Goal: Task Accomplishment & Management: Use online tool/utility

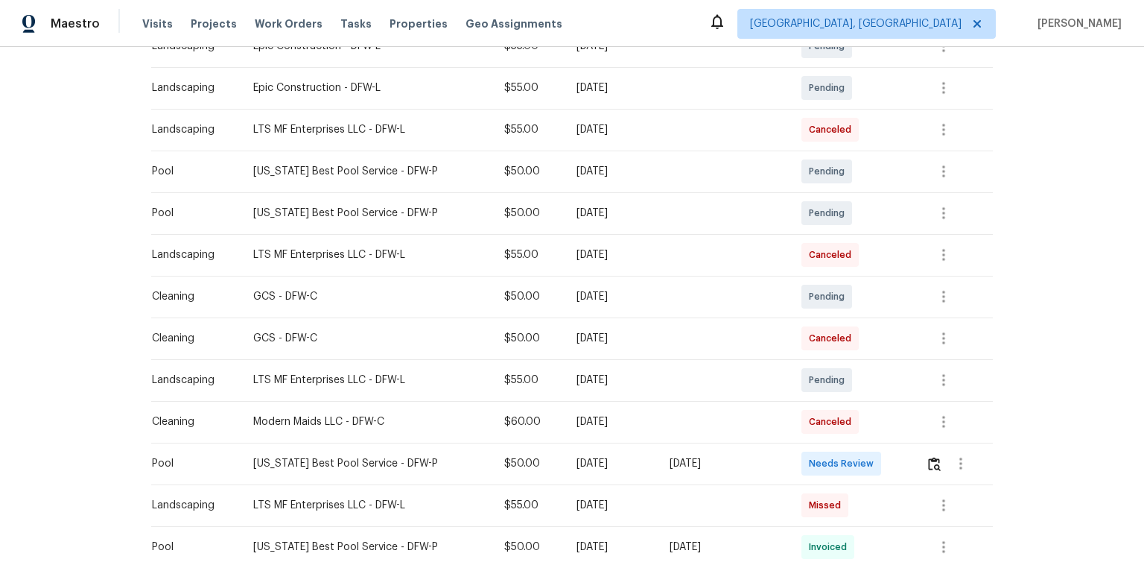
scroll to position [477, 0]
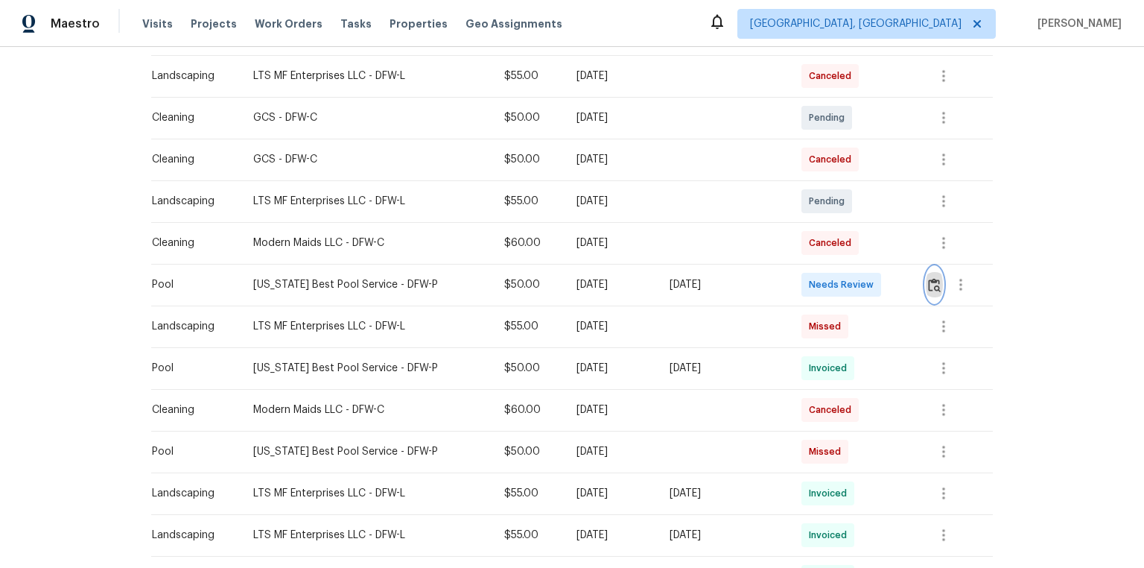
click at [933, 282] on img "button" at bounding box center [934, 285] width 13 height 14
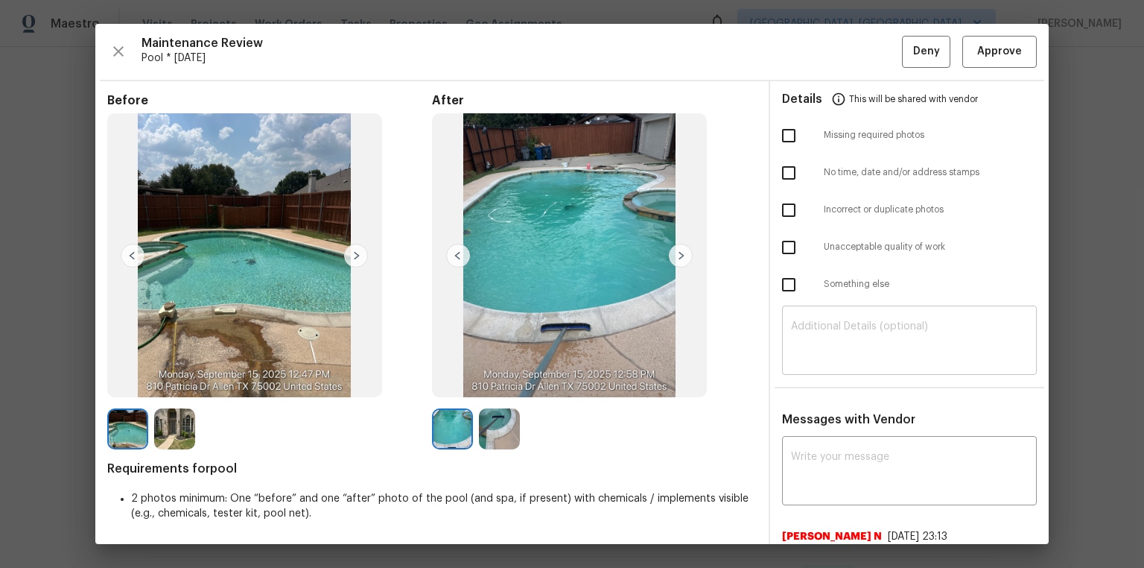
click at [815, 312] on div "​" at bounding box center [909, 342] width 255 height 66
paste textarea "Maintenance Audit Team: Hello! Unfortunately, this pool visit completed on 09/1…"
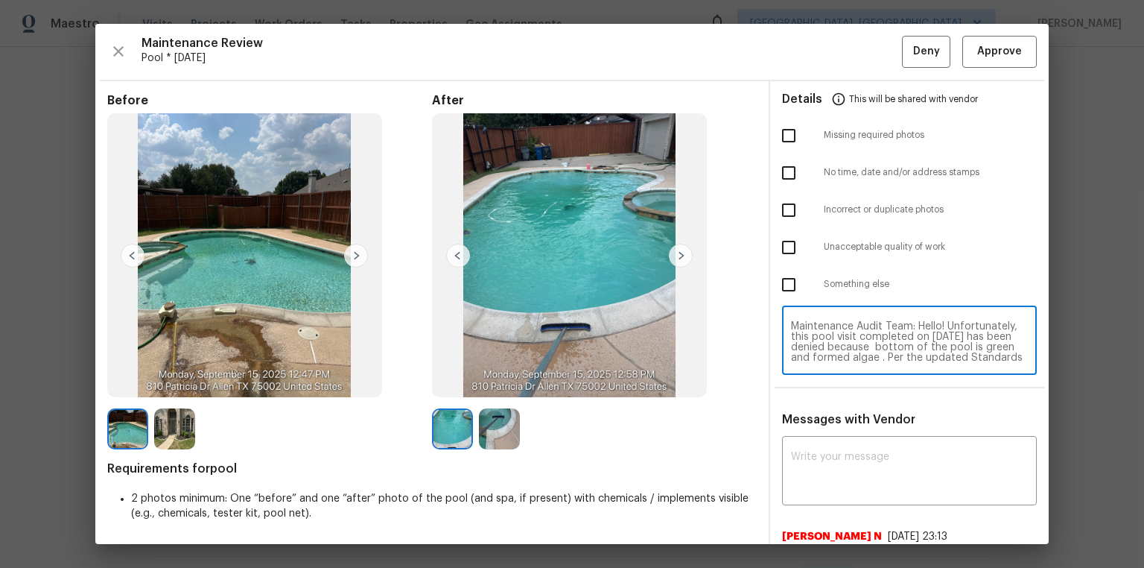
scroll to position [114, 0]
type textarea "Maintenance Audit Team: Hello! Unfortunately, this pool visit completed on 09/1…"
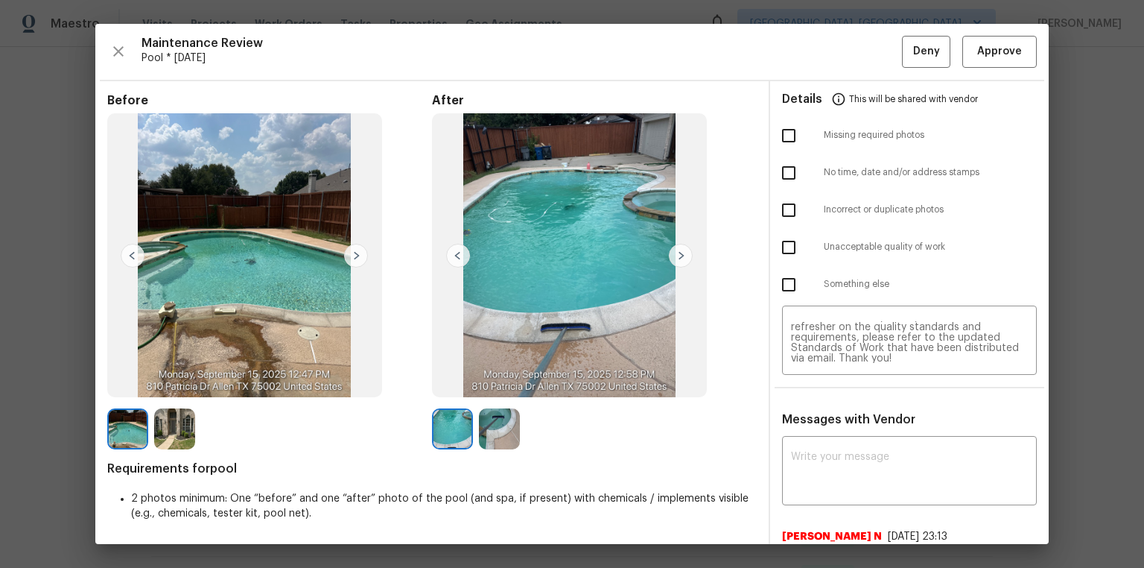
click at [848, 521] on div "Nijanthan N 7/2/25, 23:13 Maintenance Audit Team: Hello! Thank you for the feed…" at bounding box center [909, 553] width 255 height 72
click at [862, 472] on textarea at bounding box center [909, 472] width 237 height 42
paste textarea "Maintenance Audit Team: Hello! Unfortunately, this pool visit completed on 09/1…"
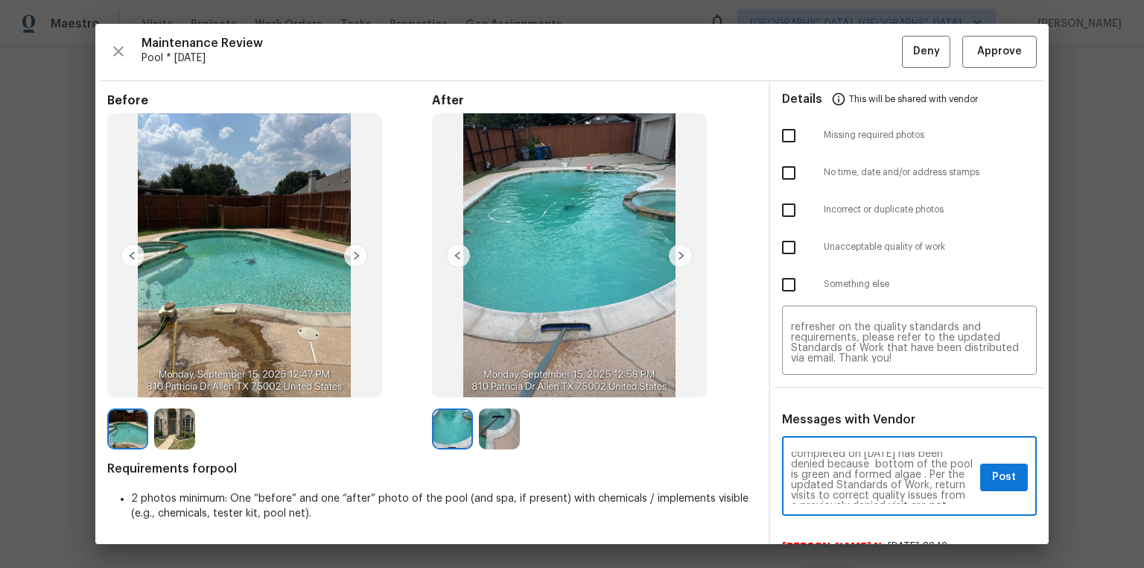
scroll to position [0, 0]
type textarea "Maintenance Audit Team: Hello! Unfortunately, this pool visit completed on 09/1…"
drag, startPoint x: 793, startPoint y: 246, endPoint x: 999, endPoint y: 375, distance: 243.7
click at [793, 245] on input "checkbox" at bounding box center [788, 247] width 31 height 31
checkbox input "true"
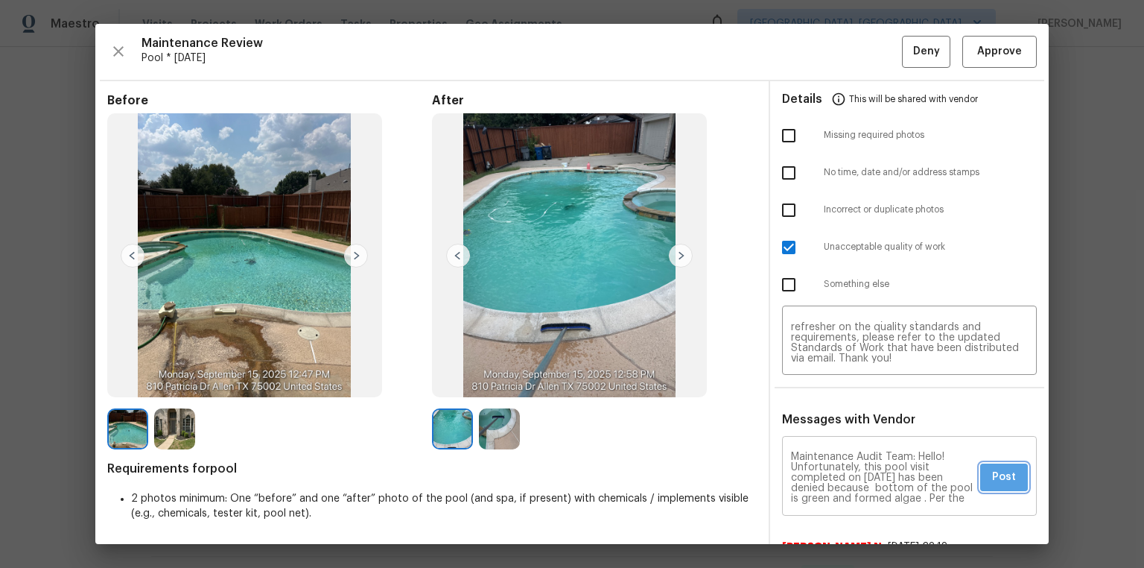
click at [1007, 476] on button "Post" at bounding box center [1004, 477] width 48 height 28
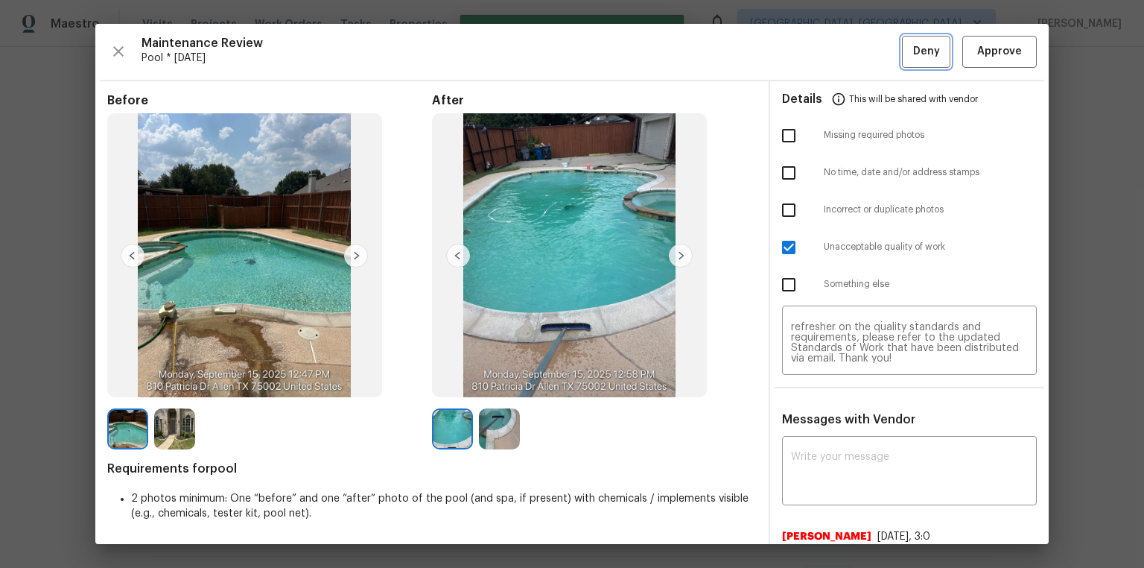
click at [920, 54] on span "Deny" at bounding box center [926, 51] width 27 height 19
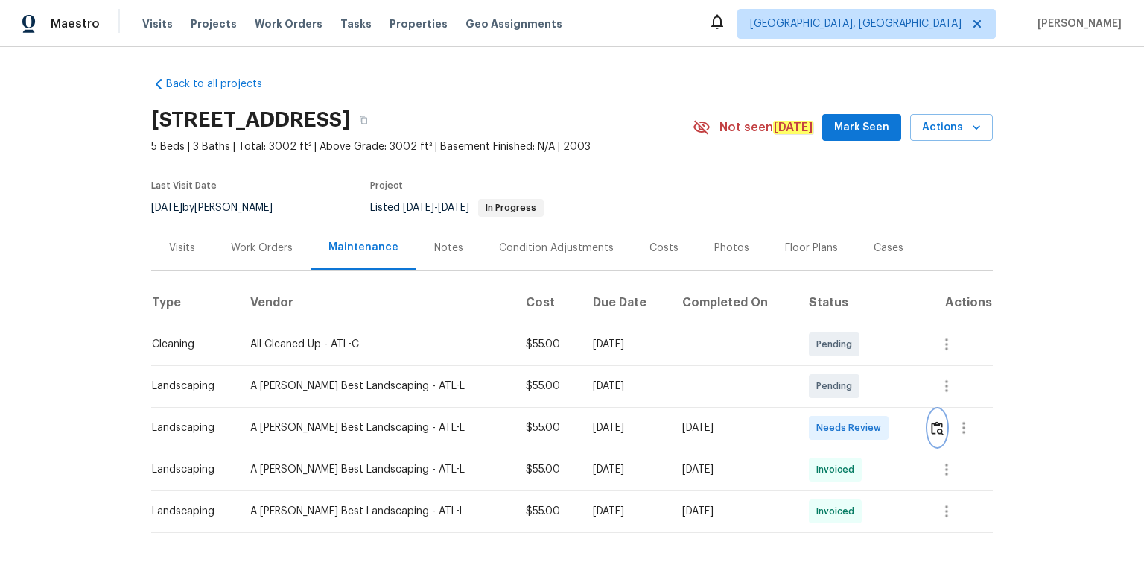
click at [813, 381] on img "button" at bounding box center [937, 428] width 13 height 14
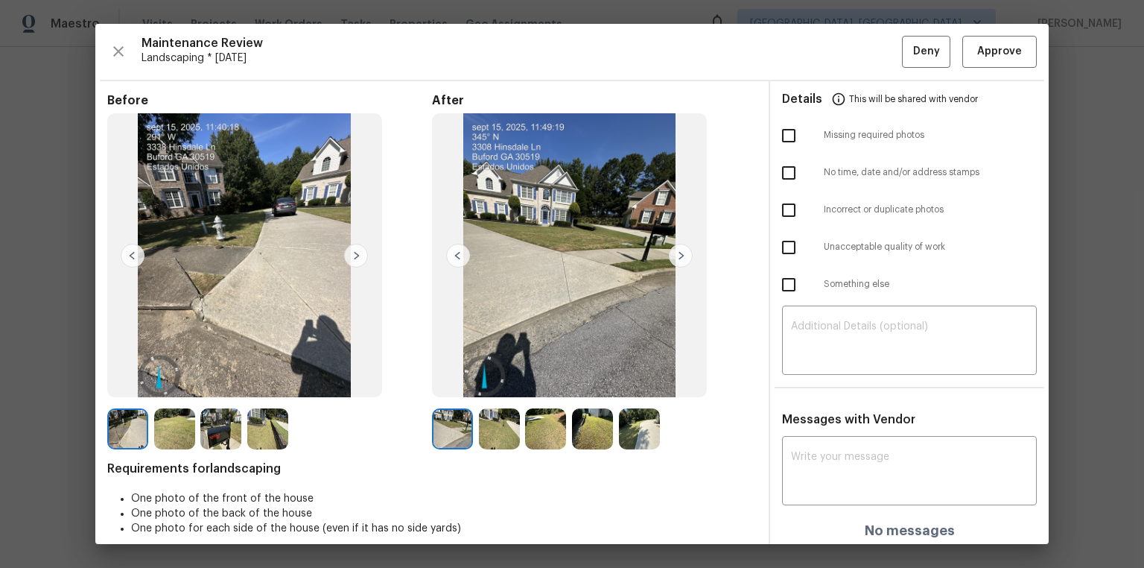
click at [813, 69] on div "Maintenance Review Landscaping * Wed, Sep 17 Deny Approve Before After Requirem…" at bounding box center [571, 284] width 953 height 520
click at [813, 48] on span "Approve" at bounding box center [999, 51] width 45 height 19
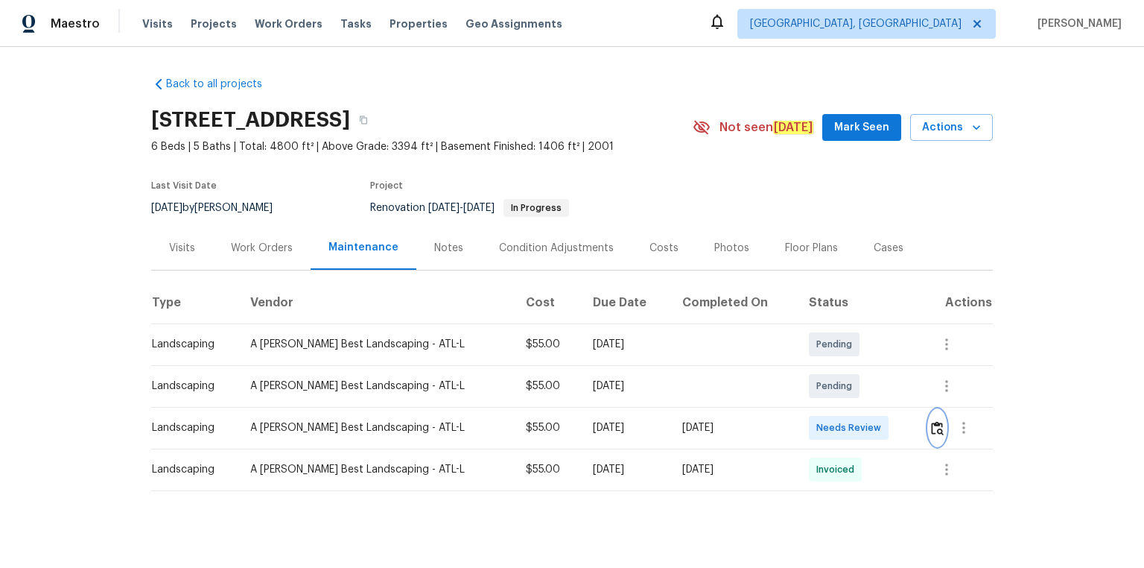
click at [936, 421] on img "button" at bounding box center [937, 428] width 13 height 14
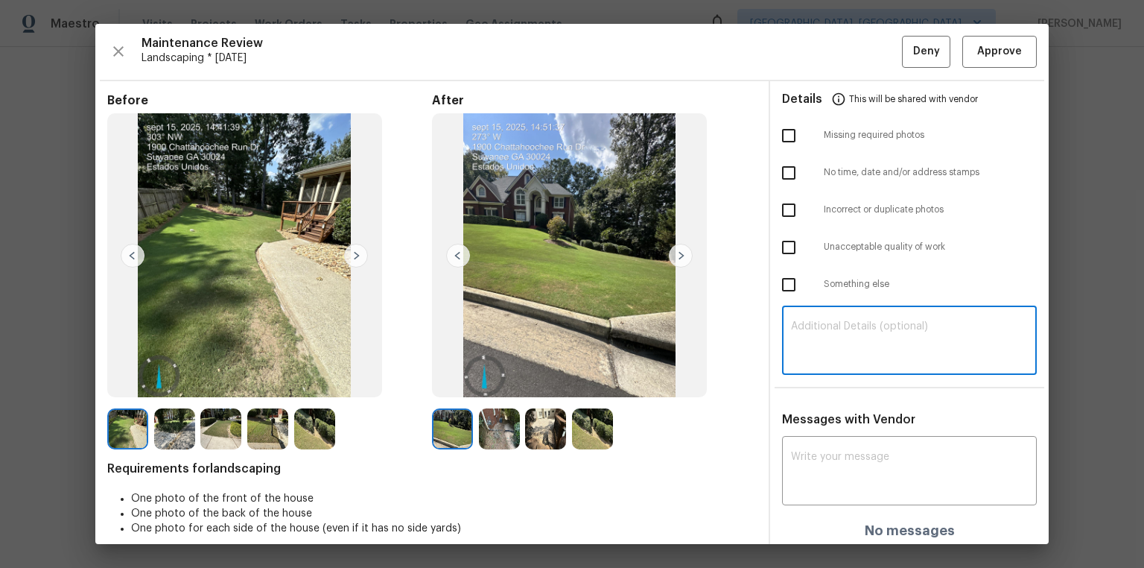
click at [913, 331] on textarea at bounding box center [909, 342] width 237 height 42
paste textarea "Maintenance Audit Team: Hello! Unfortunately, this landscaping visit completed …"
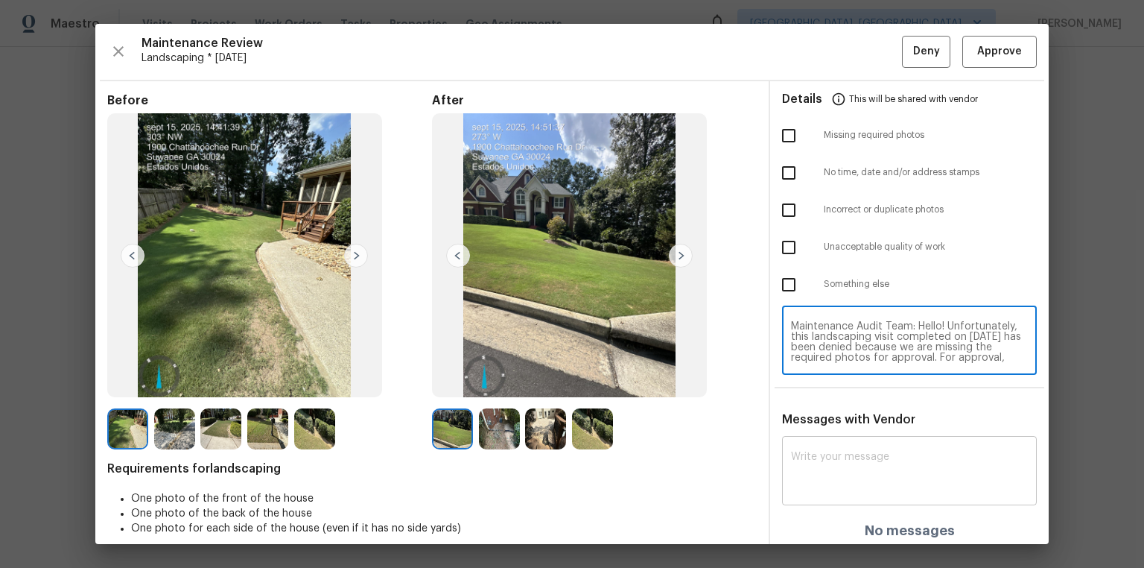
scroll to position [135, 0]
type textarea "Maintenance Audit Team: Hello! Unfortunately, this landscaping visit completed …"
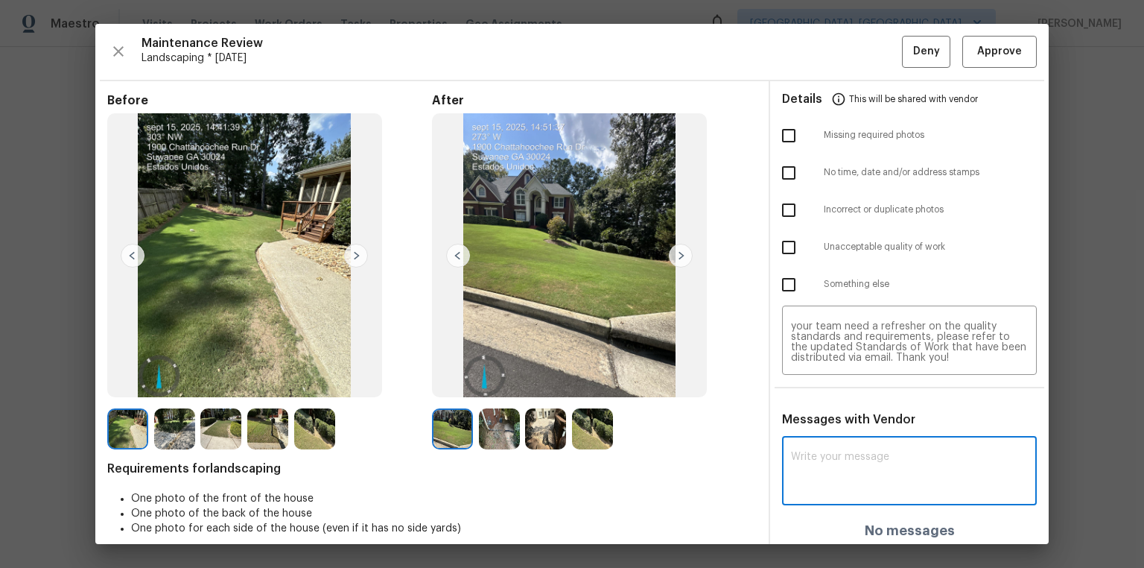
click at [857, 480] on textarea at bounding box center [909, 472] width 237 height 42
paste textarea "Maintenance Audit Team: Hello! Unfortunately, this landscaping visit completed …"
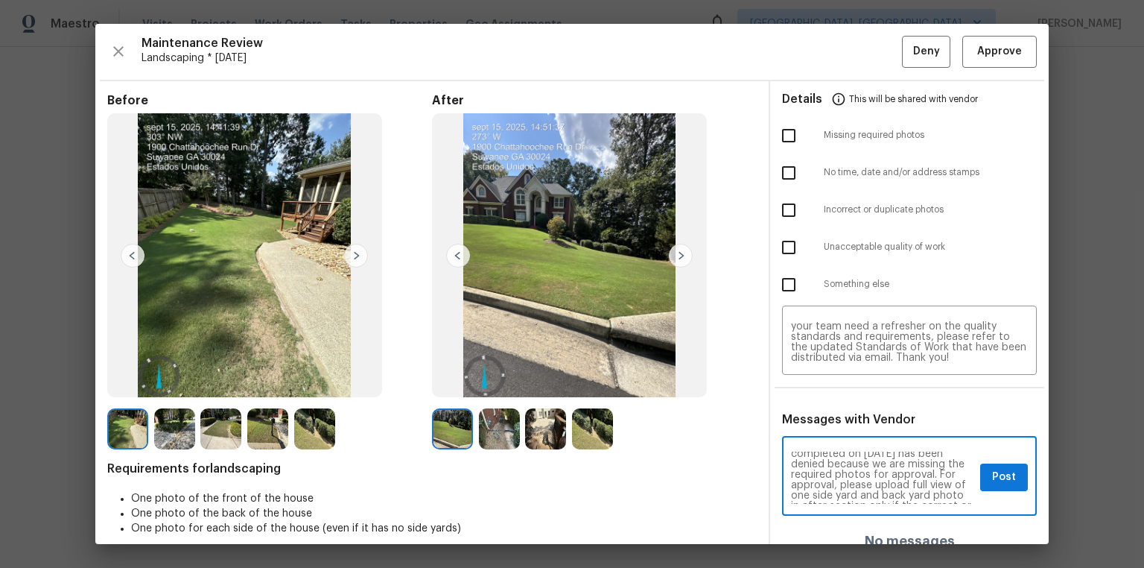
scroll to position [48, 0]
click at [830, 481] on textarea "Maintenance Audit Team: Hello! Unfortunately, this landscaping visit completed …" at bounding box center [882, 477] width 183 height 52
click at [884, 480] on textarea "Maintenance Audit Team: Hello! Unfortunately, this landscaping visit completed …" at bounding box center [882, 477] width 183 height 52
type textarea "Maintenance Audit Team: Hello! Unfortunately, this landscaping visit completed …"
click at [787, 136] on input "checkbox" at bounding box center [788, 135] width 31 height 31
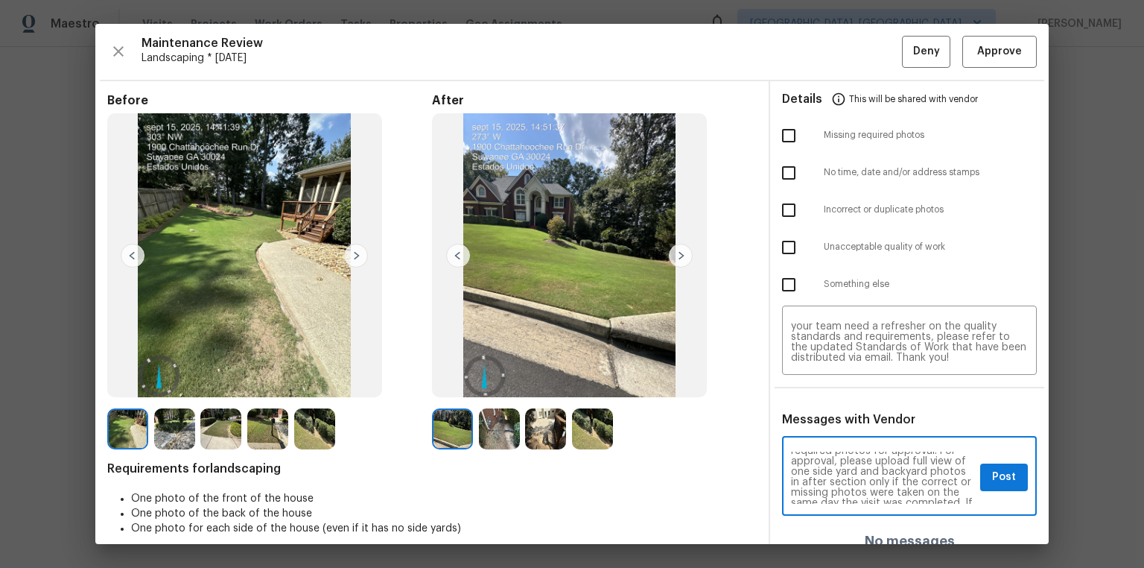
checkbox input "true"
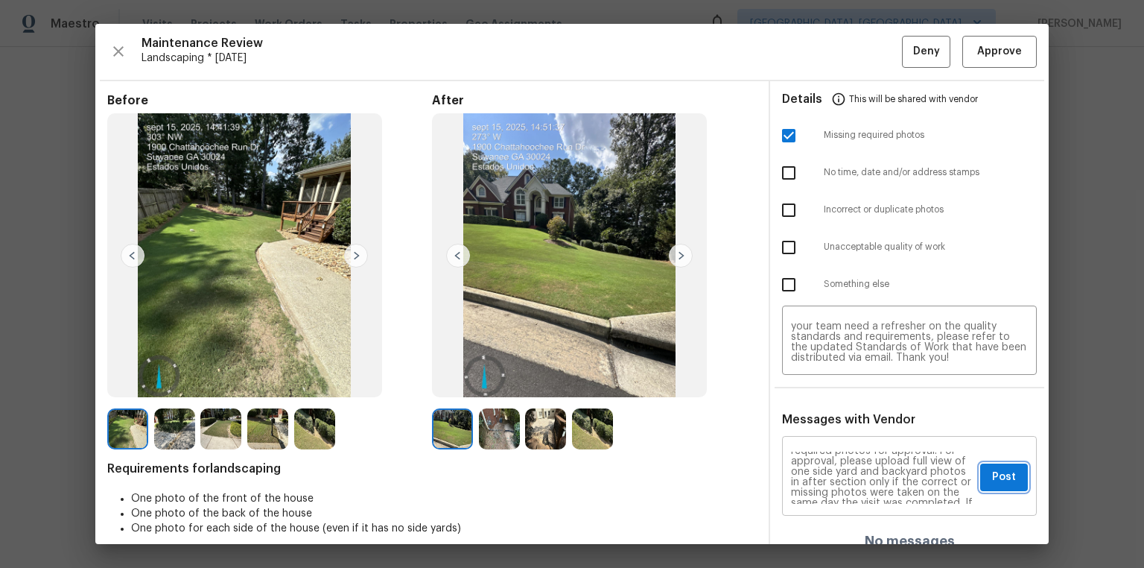
click at [995, 477] on span "Post" at bounding box center [1004, 477] width 24 height 19
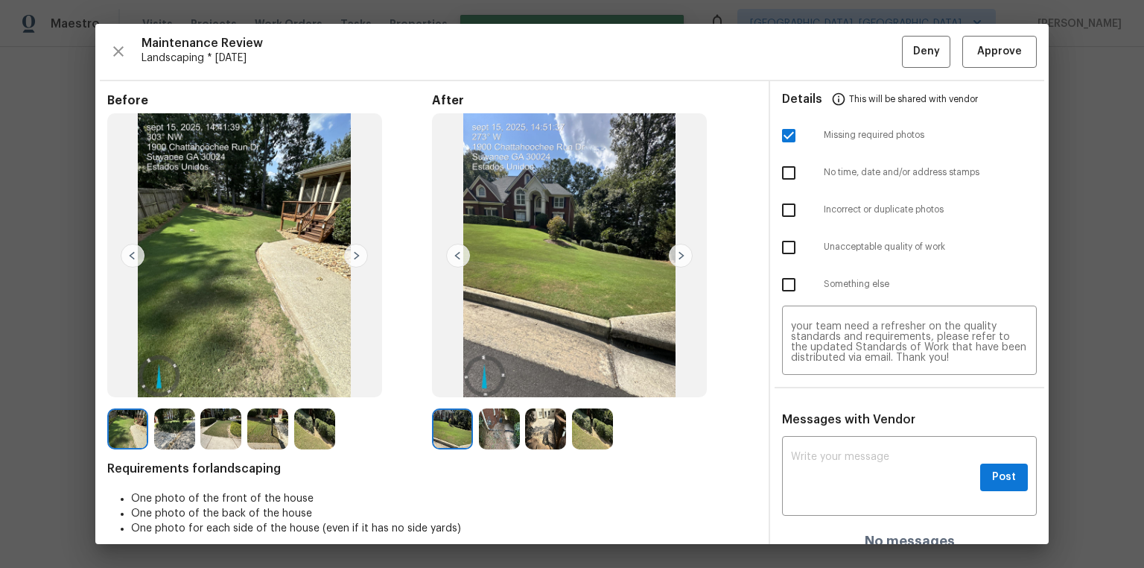
scroll to position [0, 0]
click at [923, 48] on span "Deny" at bounding box center [926, 51] width 27 height 19
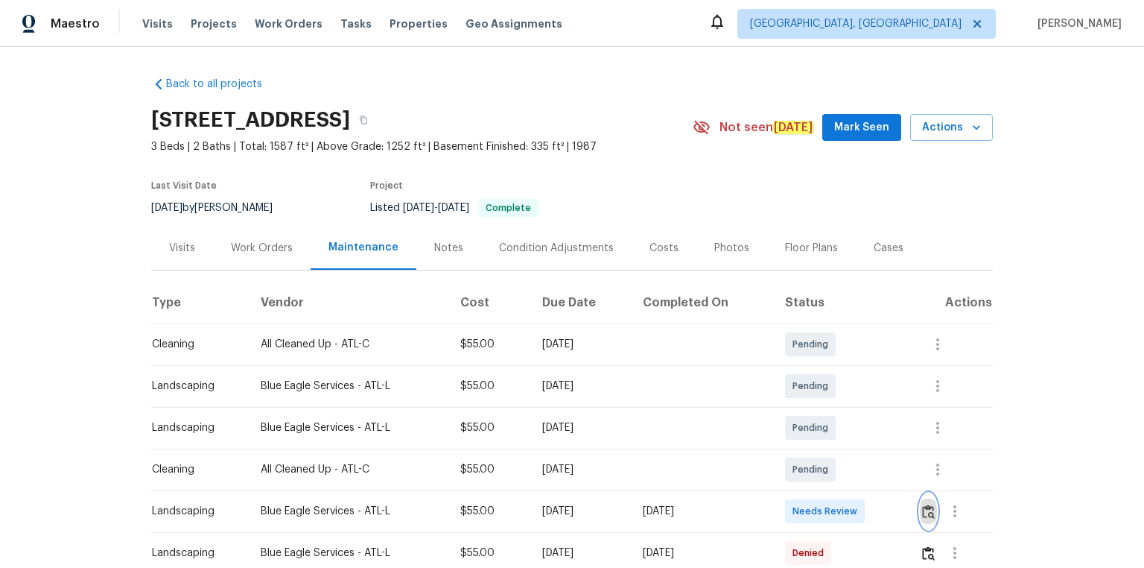
click at [813, 381] on img "button" at bounding box center [928, 511] width 13 height 14
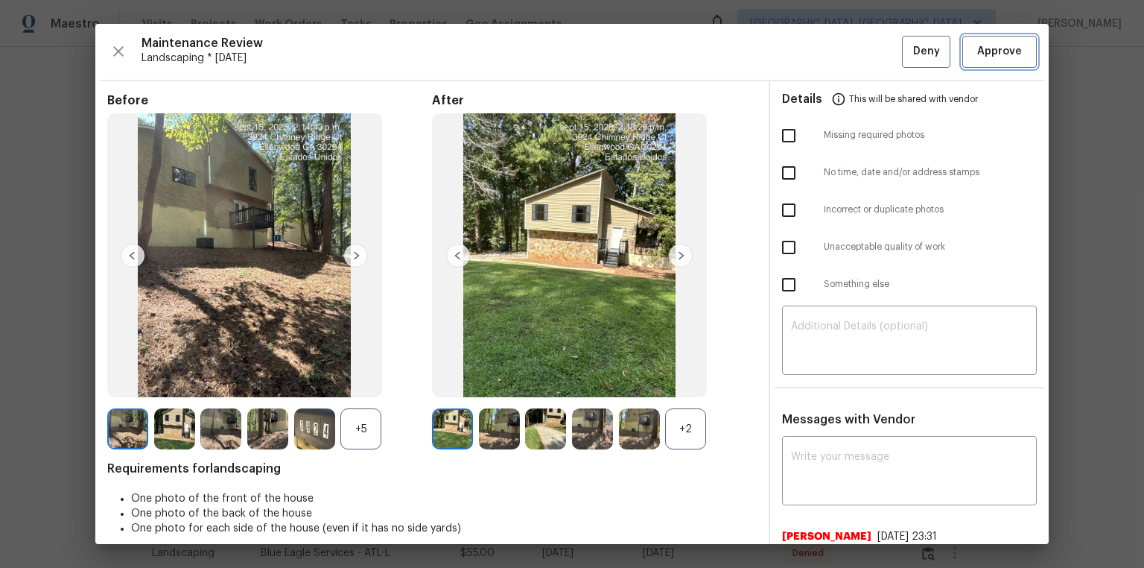
click at [813, 42] on span "Approve" at bounding box center [999, 51] width 45 height 19
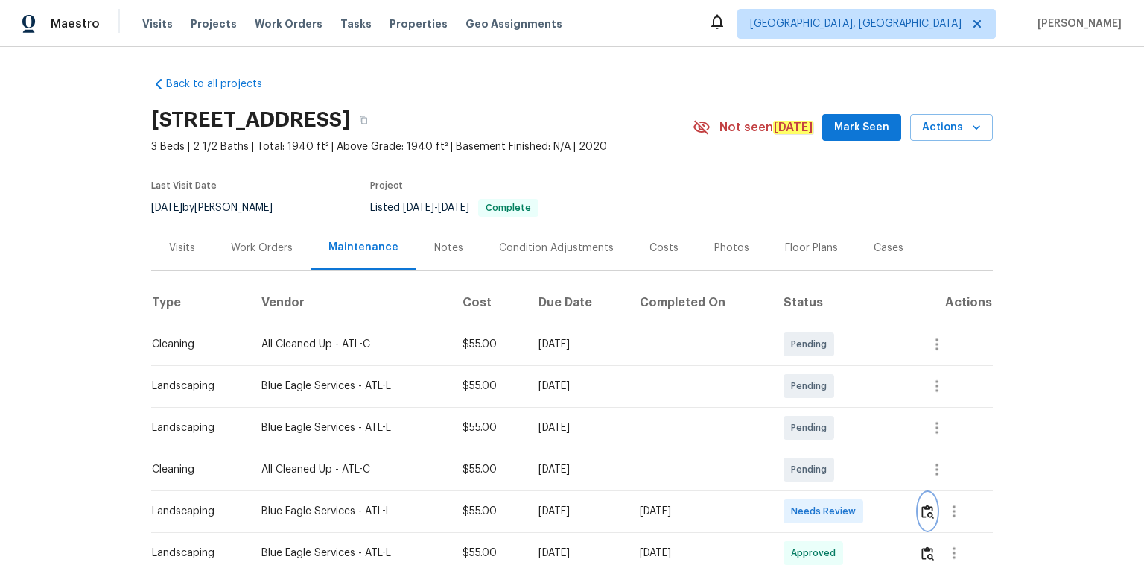
click at [813, 381] on img "button" at bounding box center [927, 511] width 13 height 14
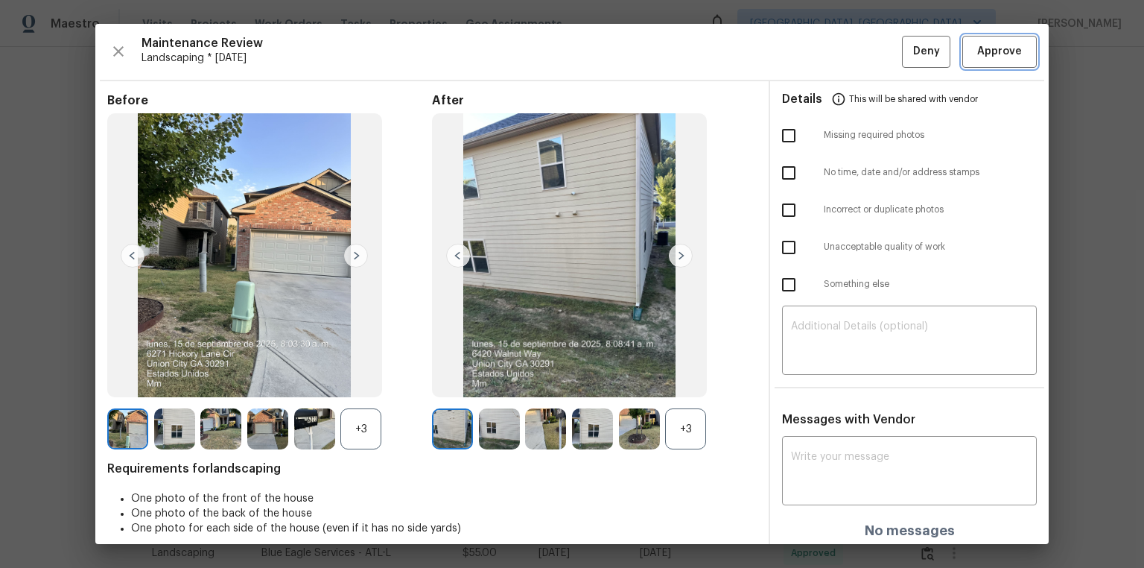
drag, startPoint x: 1010, startPoint y: 53, endPoint x: 1012, endPoint y: 96, distance: 43.3
click at [813, 53] on span "Approve" at bounding box center [999, 51] width 45 height 19
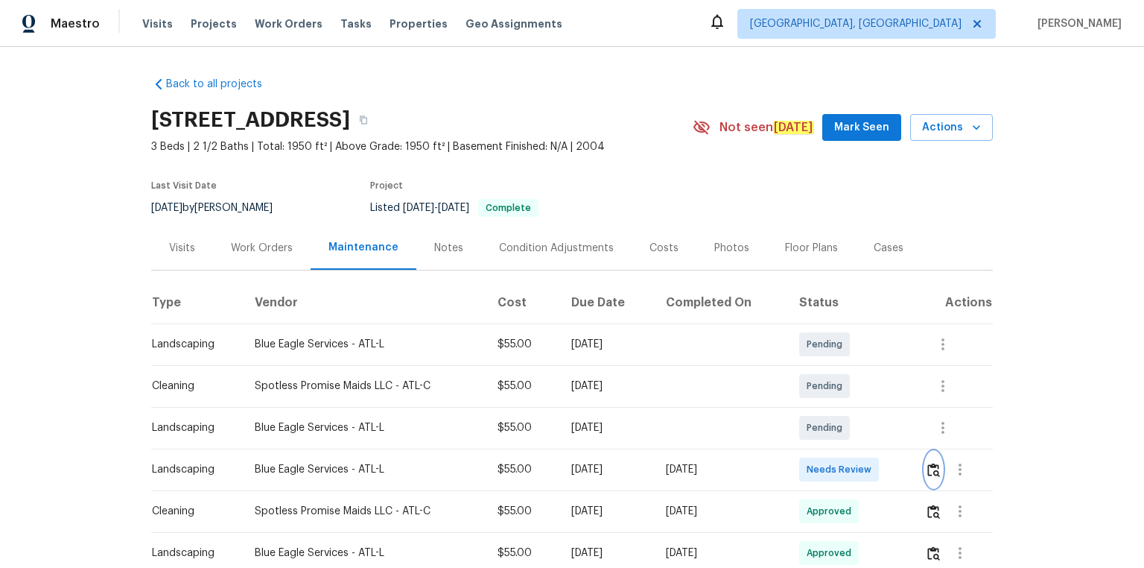
click at [813, 381] on button "button" at bounding box center [933, 469] width 17 height 36
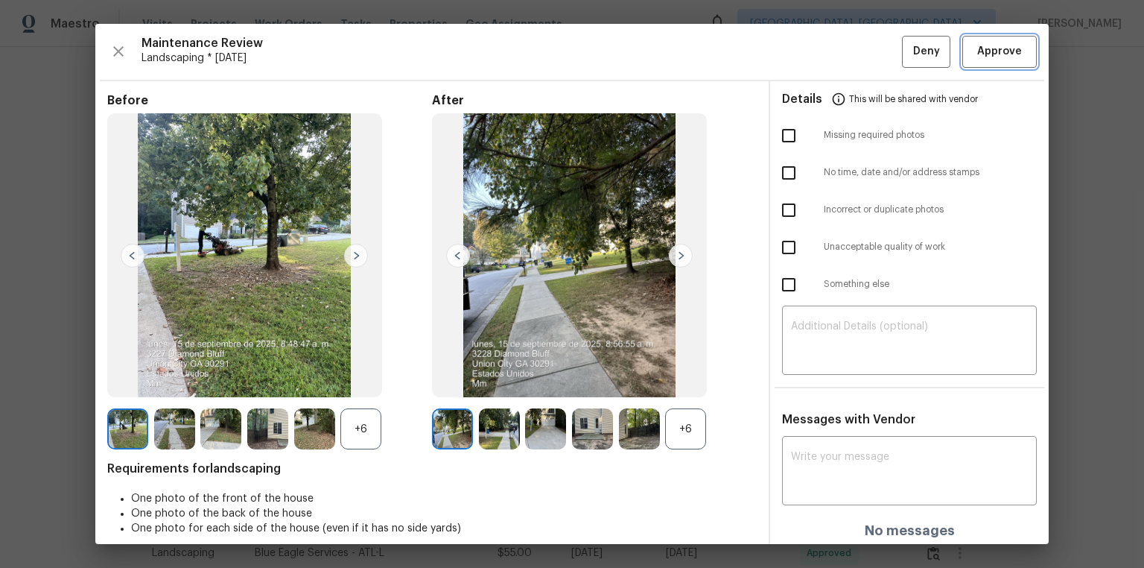
click at [813, 41] on button "Approve" at bounding box center [999, 52] width 74 height 32
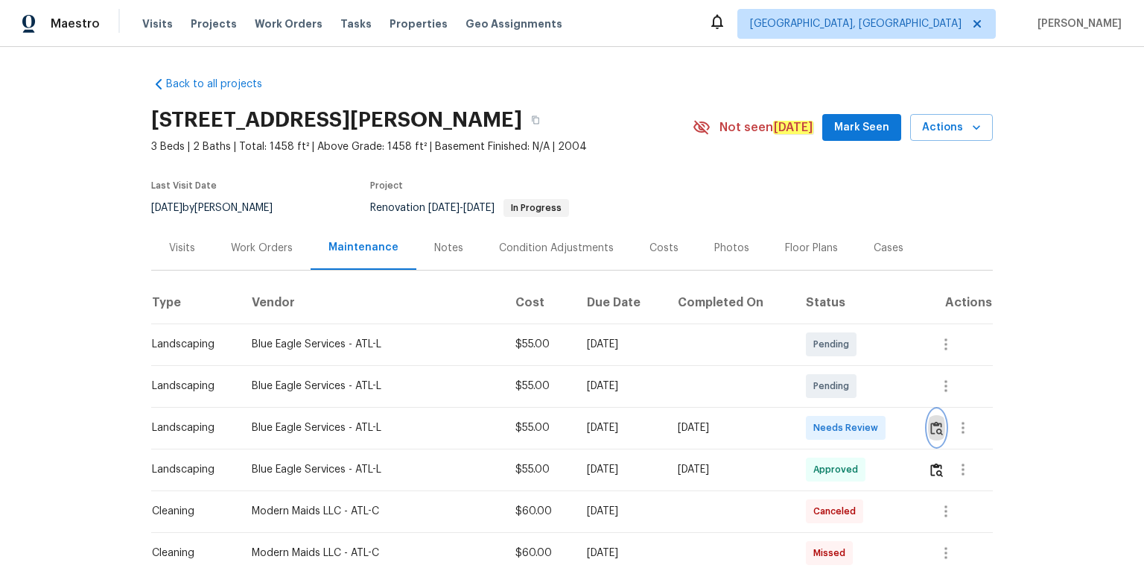
click at [813, 381] on img "button" at bounding box center [936, 428] width 13 height 14
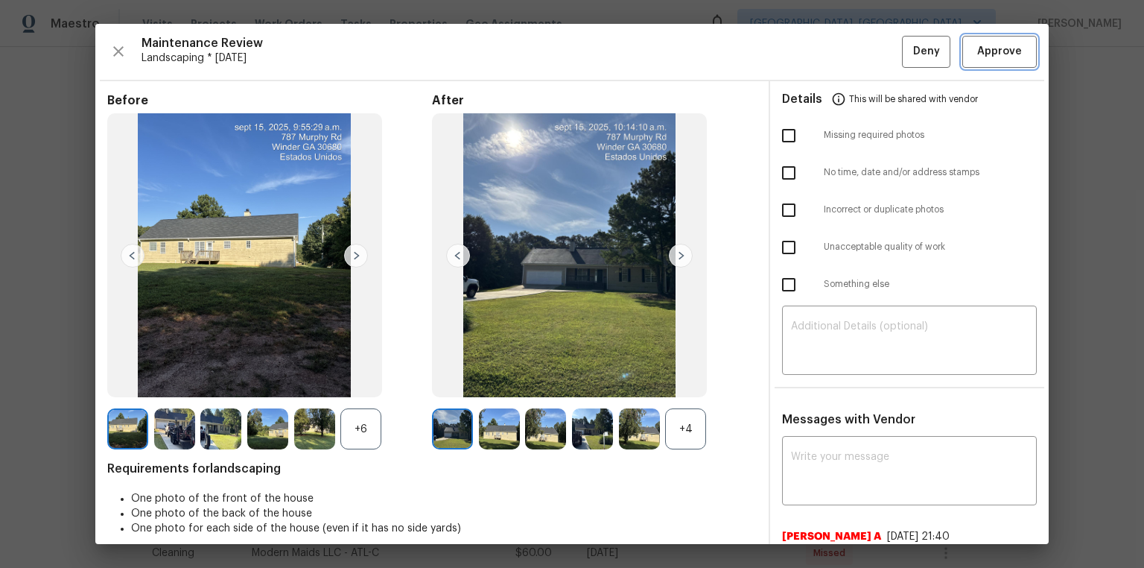
click at [813, 41] on button "Approve" at bounding box center [999, 52] width 74 height 32
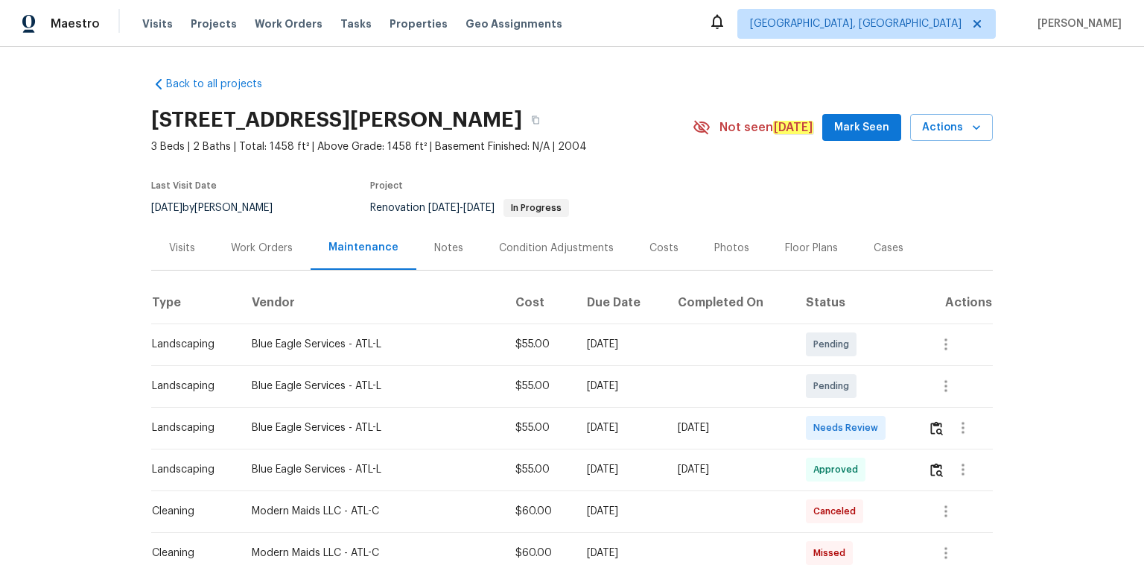
click at [813, 39] on div "Maestro Visits Projects Work Orders Tasks Properties Geo Assignments Albuquerqu…" at bounding box center [572, 23] width 1144 height 47
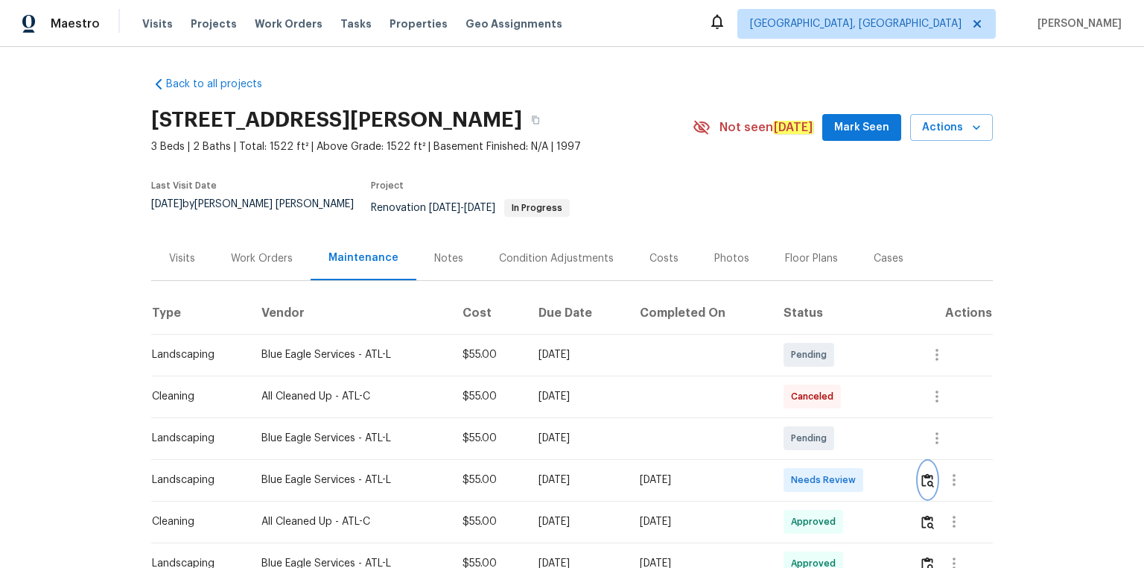
click at [813, 381] on button "button" at bounding box center [927, 480] width 17 height 36
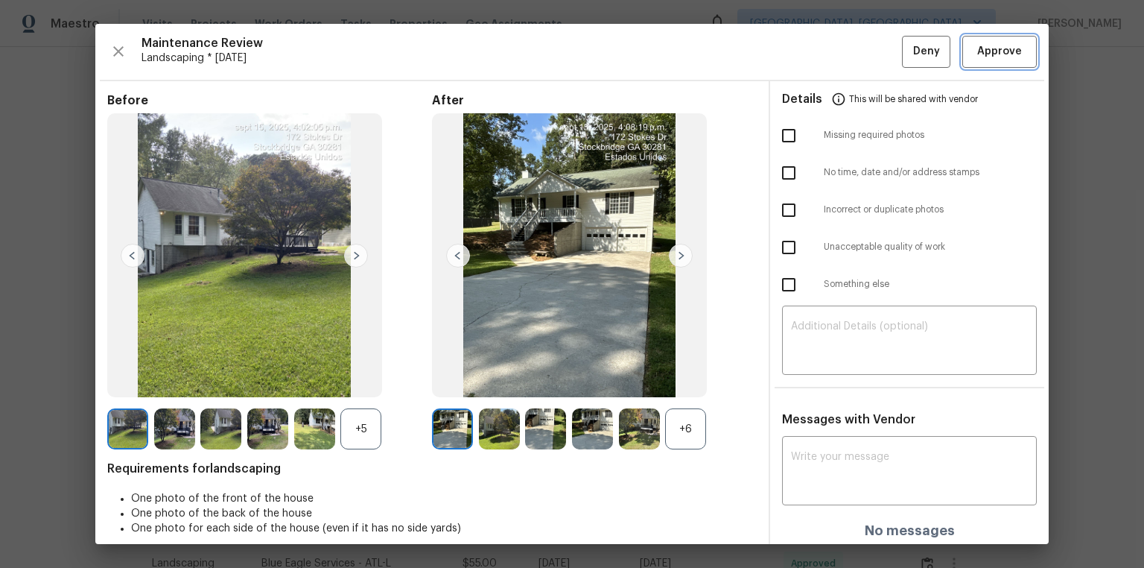
click at [813, 45] on span "Approve" at bounding box center [999, 51] width 45 height 19
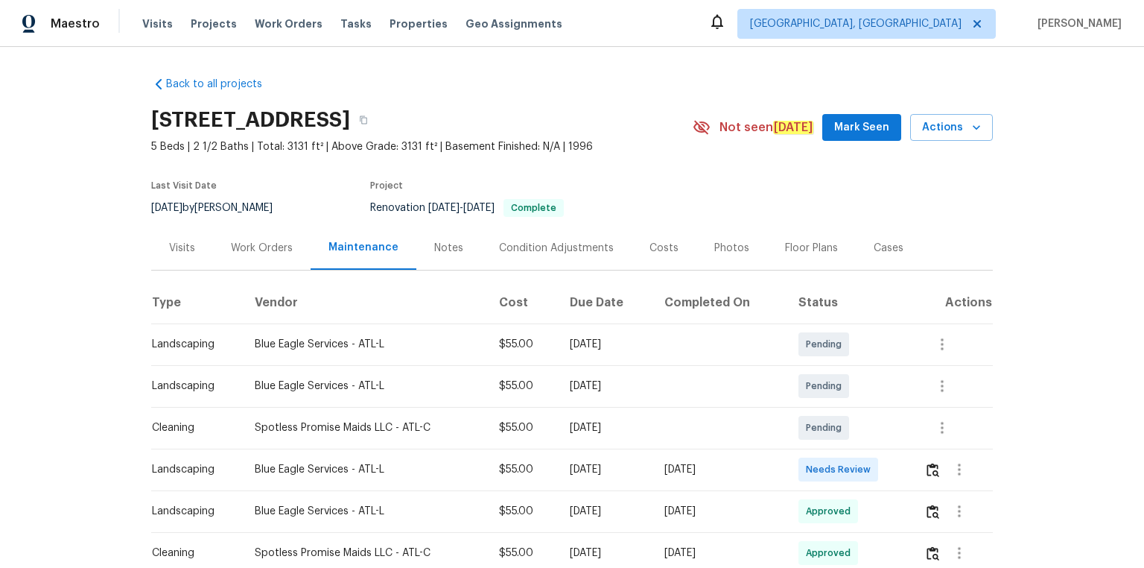
click at [813, 381] on td at bounding box center [952, 469] width 80 height 42
click at [813, 381] on img "button" at bounding box center [933, 470] width 13 height 14
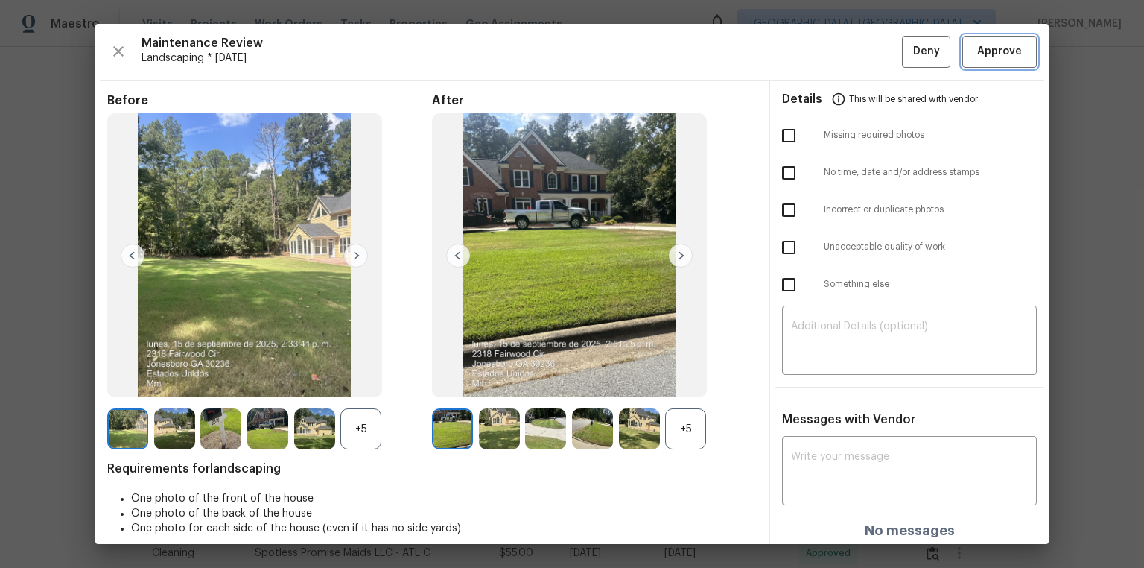
click at [813, 47] on span "Approve" at bounding box center [999, 51] width 51 height 19
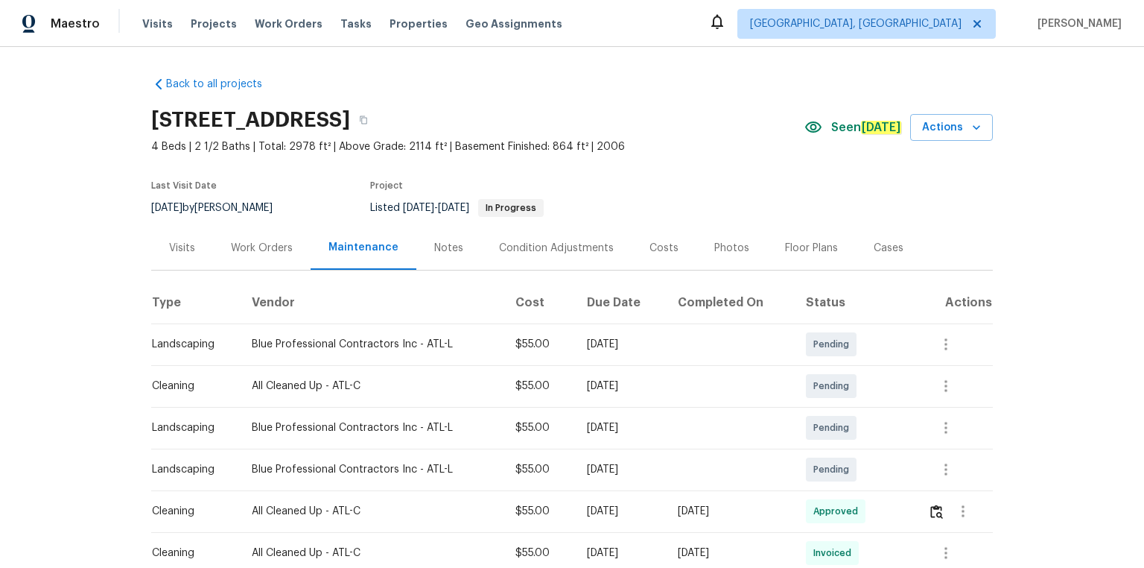
scroll to position [238, 0]
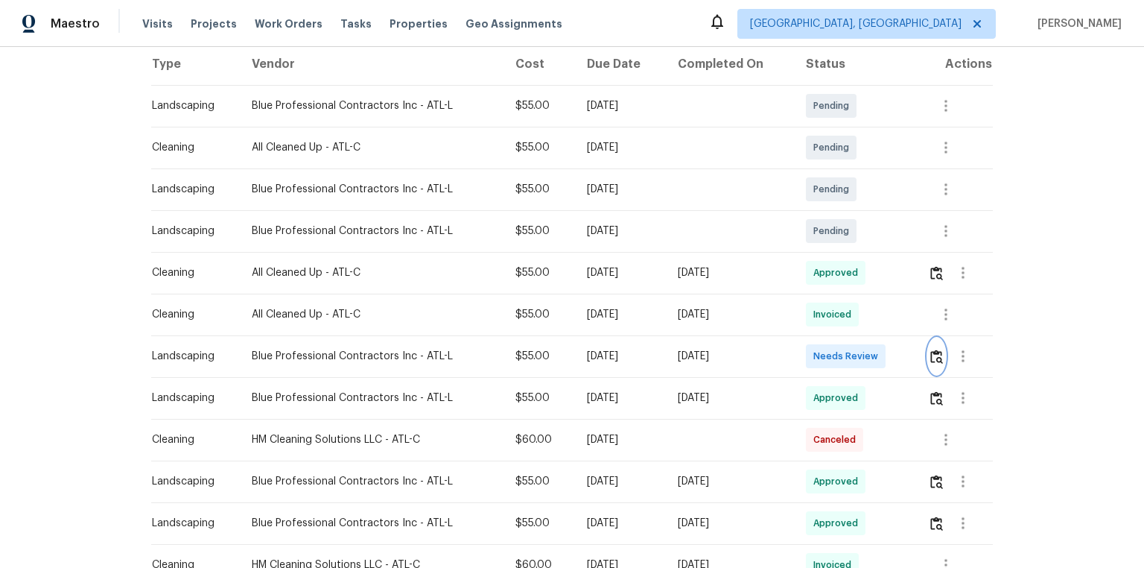
click at [813, 363] on button "button" at bounding box center [936, 356] width 17 height 36
click at [813, 360] on img "button" at bounding box center [936, 356] width 13 height 14
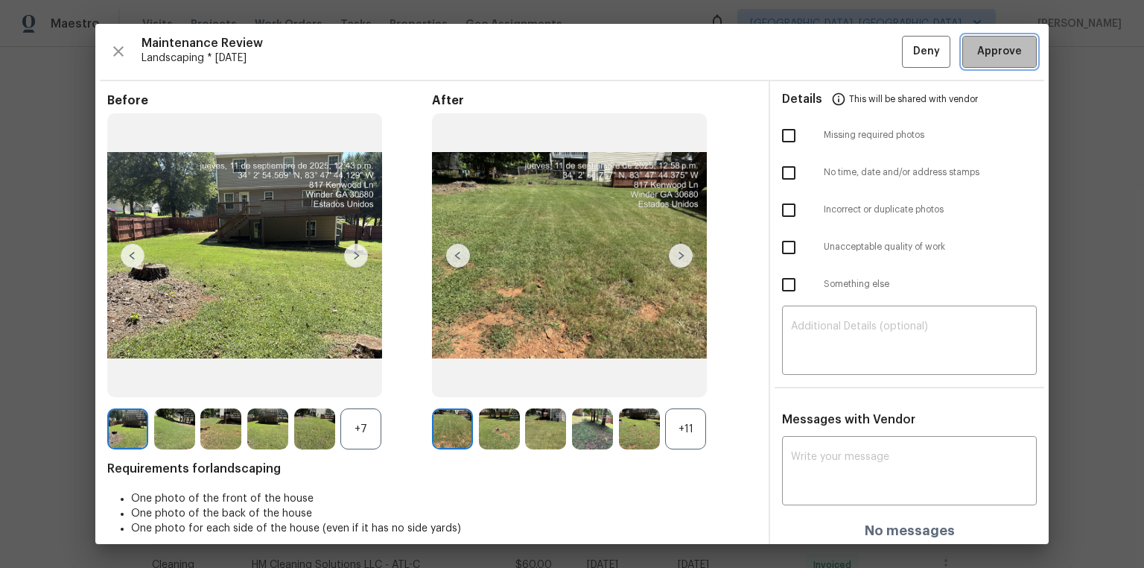
click at [813, 52] on span "Approve" at bounding box center [999, 51] width 45 height 19
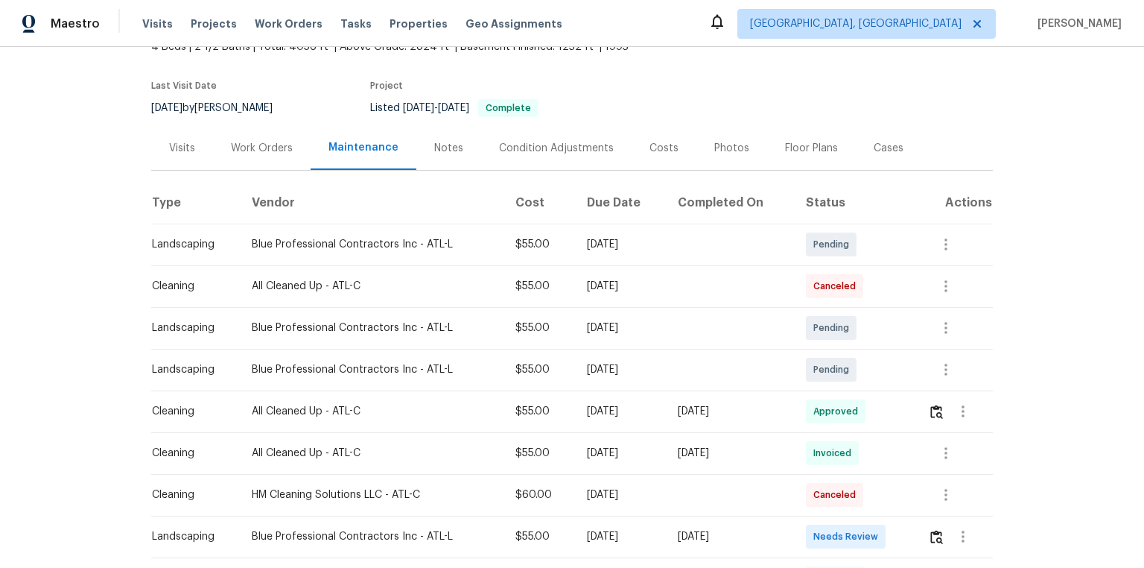
scroll to position [238, 0]
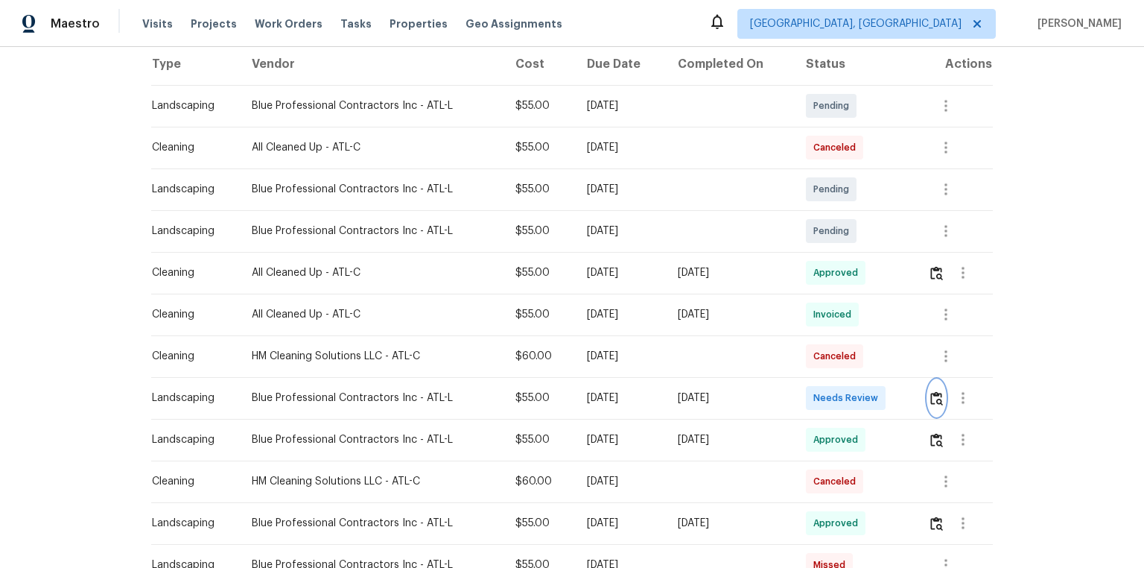
click at [813, 381] on button "button" at bounding box center [936, 398] width 17 height 36
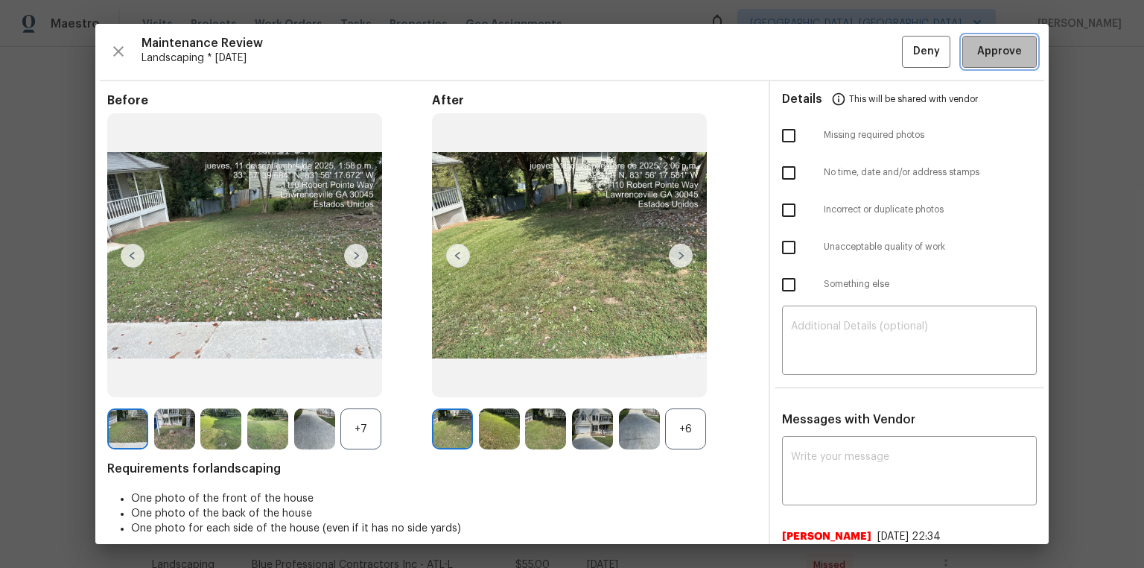
drag, startPoint x: 1021, startPoint y: 42, endPoint x: 1034, endPoint y: 128, distance: 86.6
click at [813, 43] on button "Approve" at bounding box center [999, 52] width 74 height 32
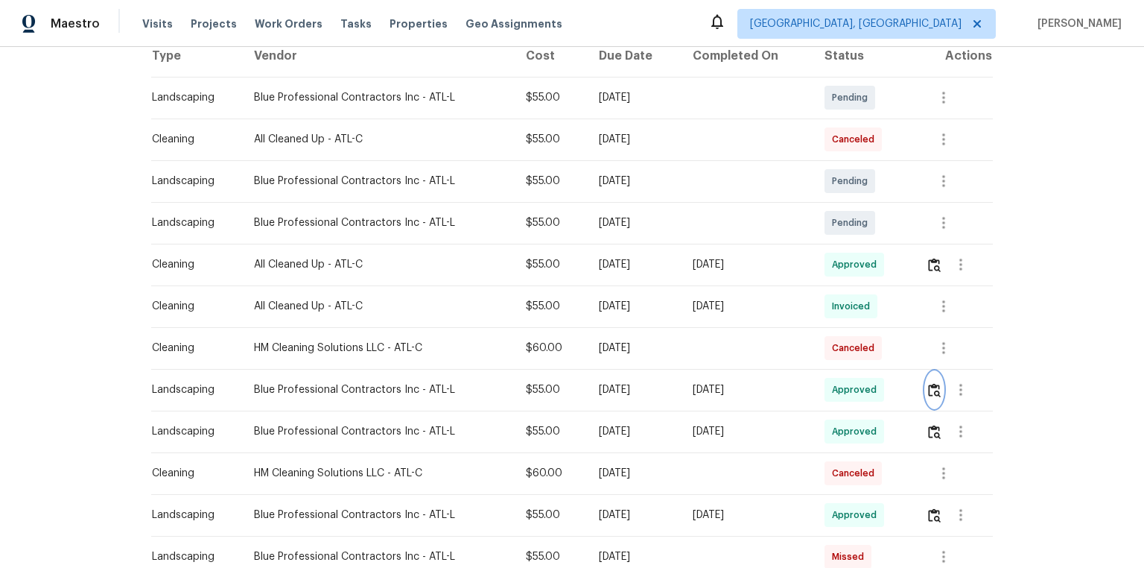
scroll to position [298, 0]
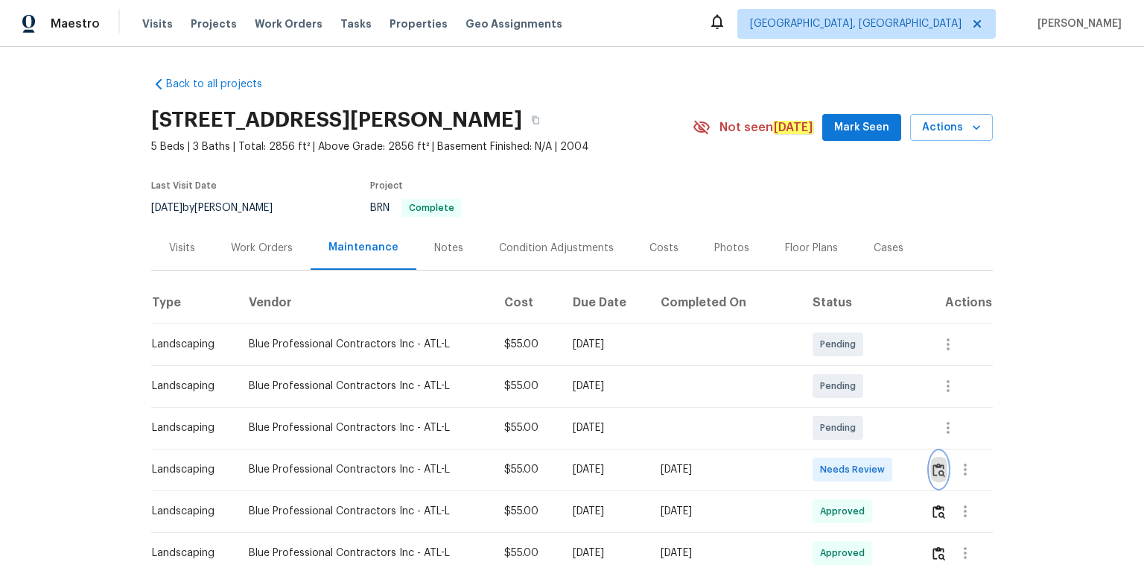
click at [813, 381] on img "button" at bounding box center [939, 470] width 13 height 14
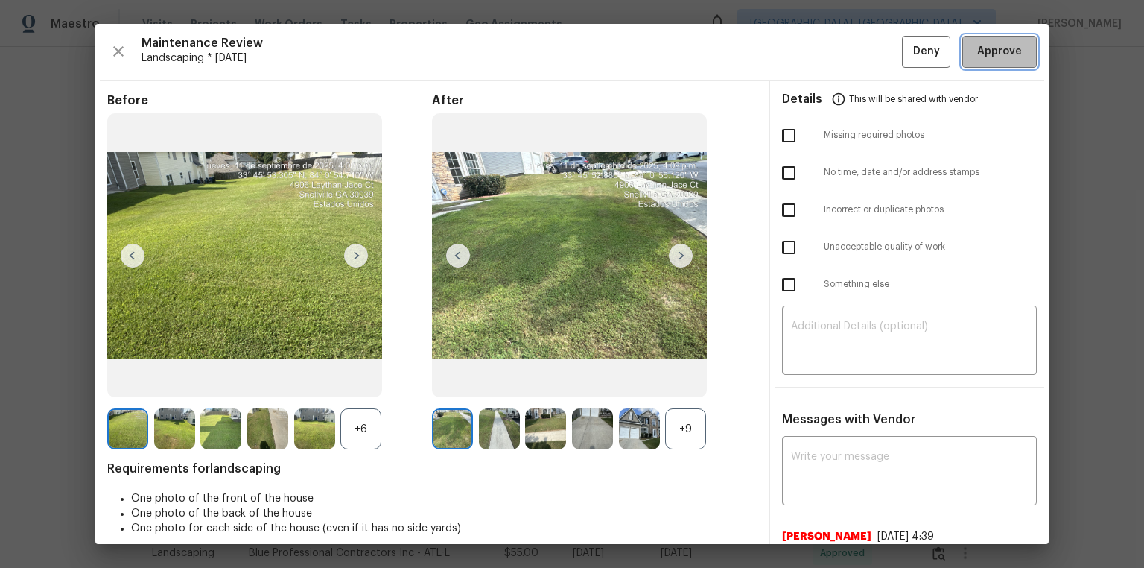
click at [813, 47] on span "Approve" at bounding box center [999, 51] width 45 height 19
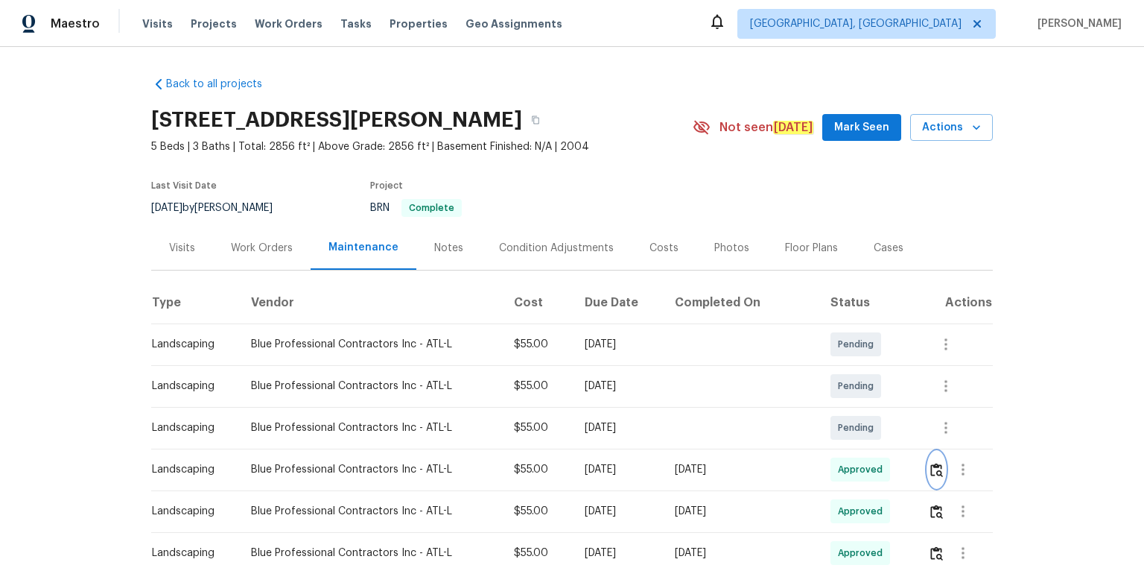
click at [813, 381] on button "button" at bounding box center [936, 469] width 17 height 36
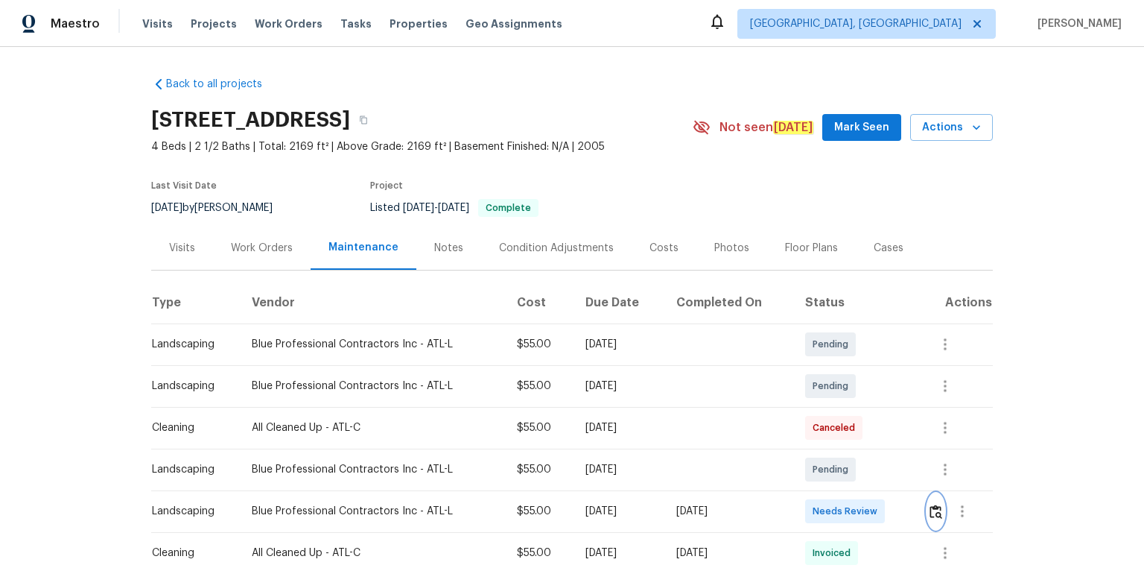
click at [813, 381] on img "button" at bounding box center [936, 511] width 13 height 14
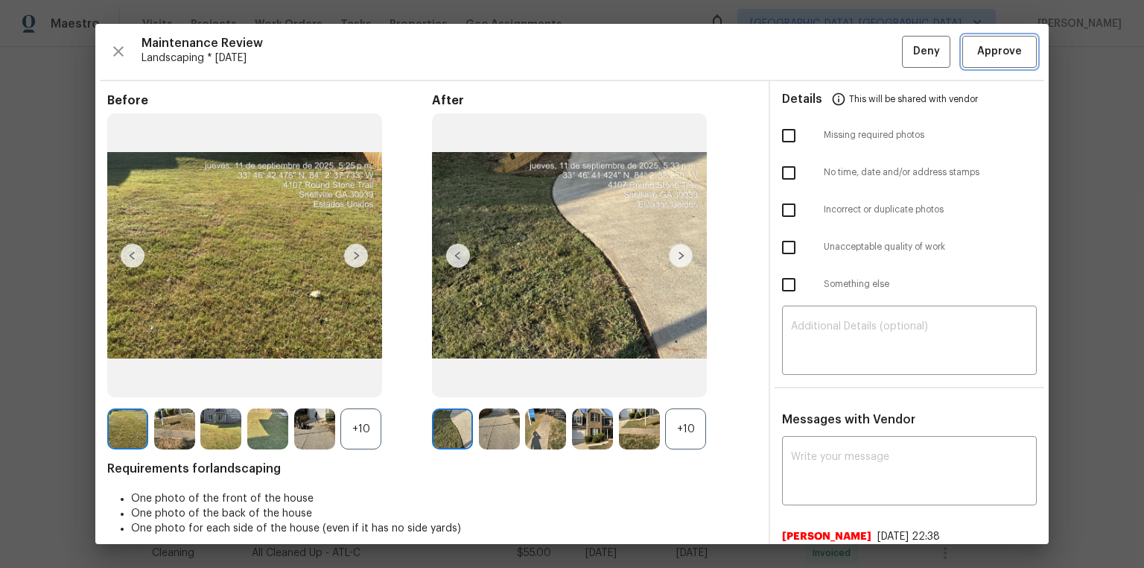
click at [813, 42] on button "Approve" at bounding box center [999, 52] width 74 height 32
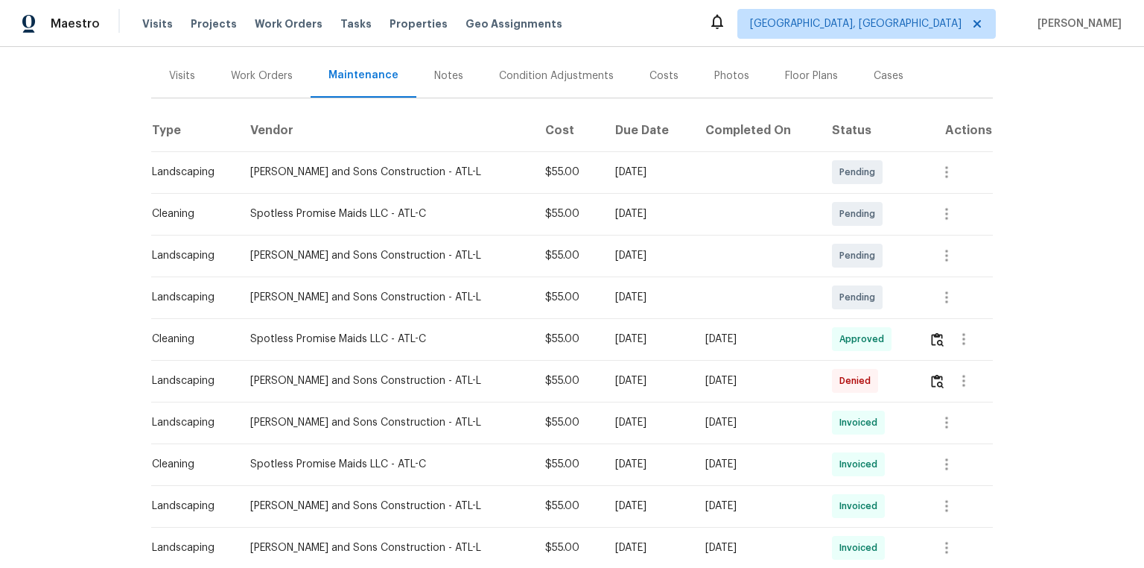
scroll to position [179, 0]
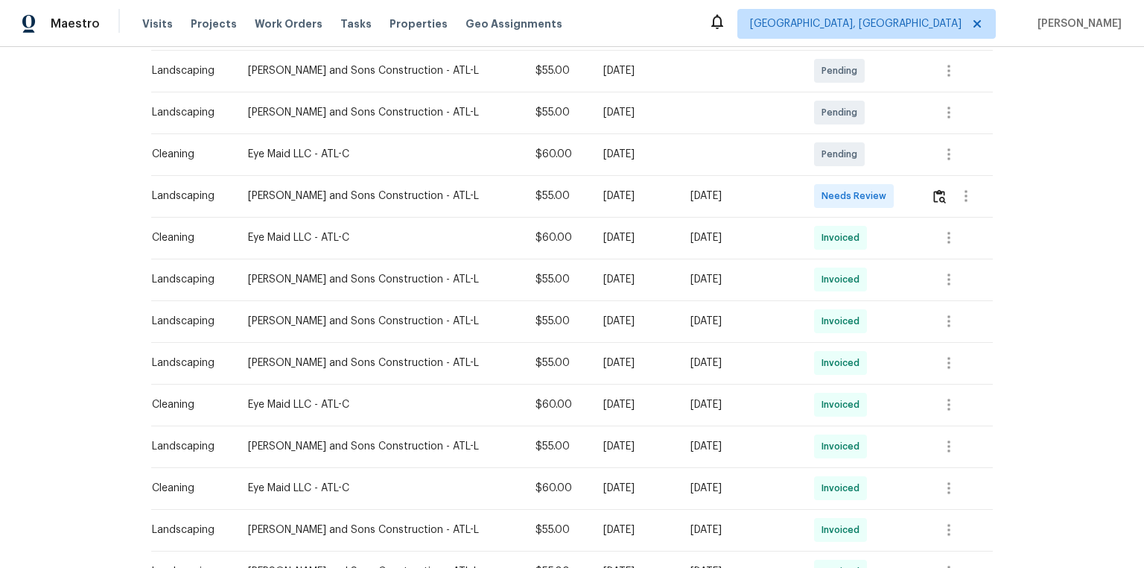
scroll to position [358, 0]
click at [813, 189] on td at bounding box center [956, 195] width 74 height 42
click at [813, 198] on img "button" at bounding box center [939, 195] width 13 height 14
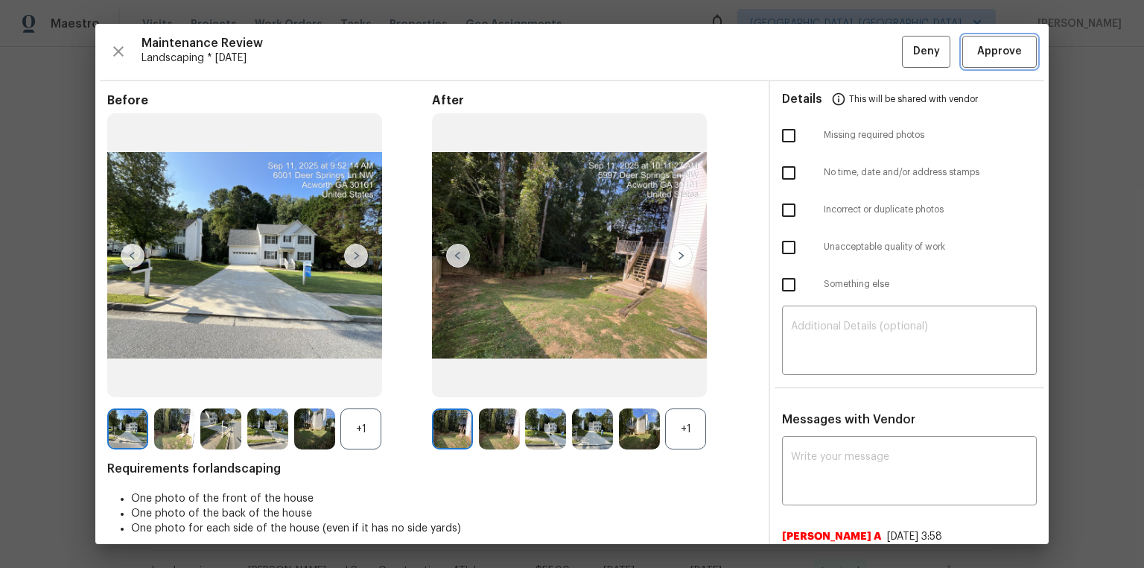
click at [813, 46] on span "Approve" at bounding box center [999, 51] width 51 height 19
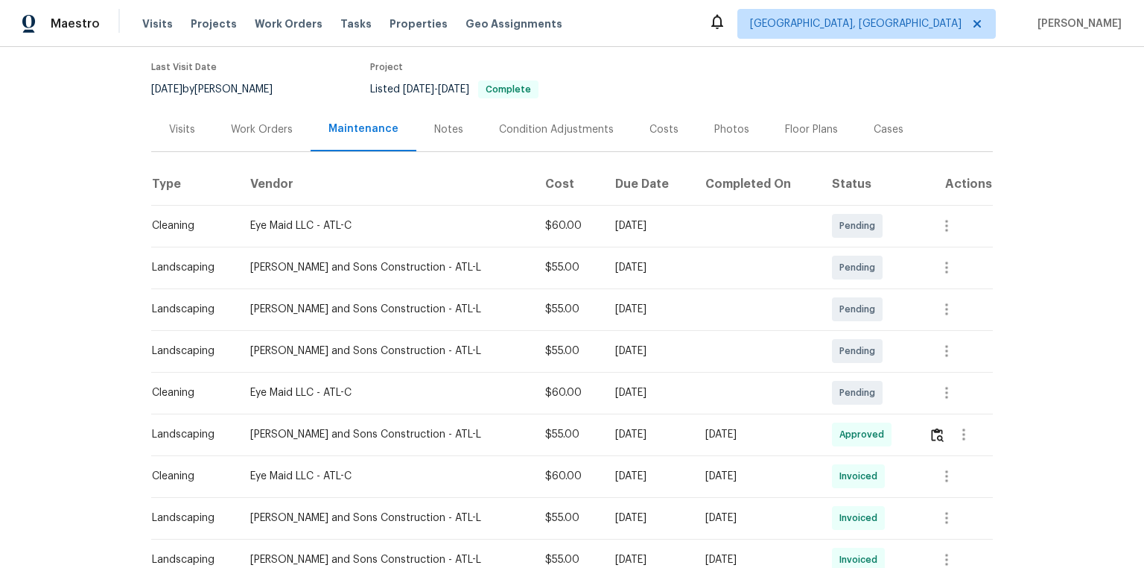
scroll to position [119, 0]
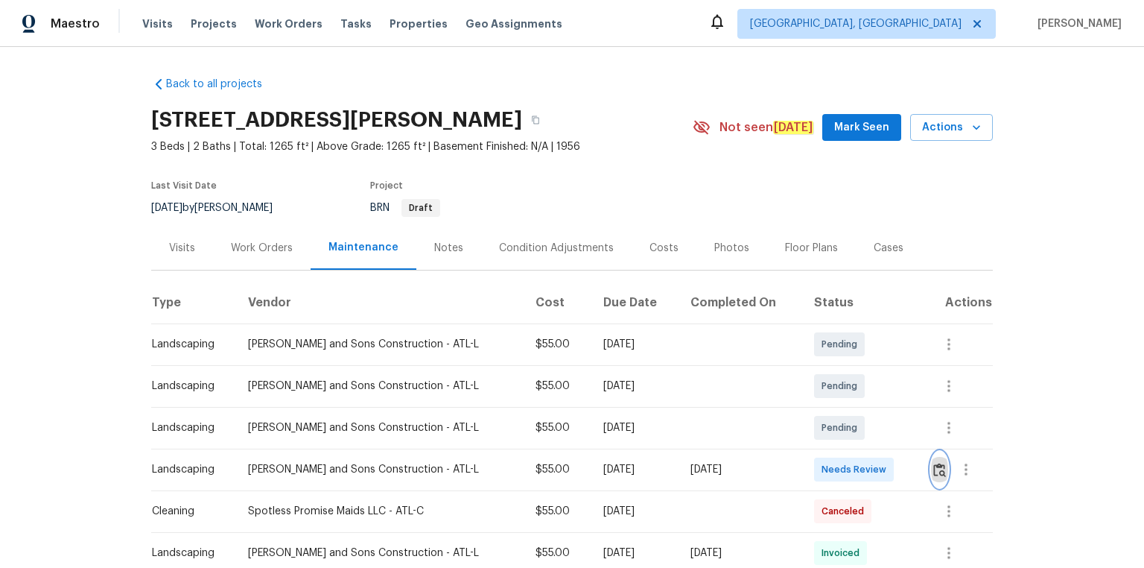
click at [813, 381] on button "button" at bounding box center [939, 469] width 17 height 36
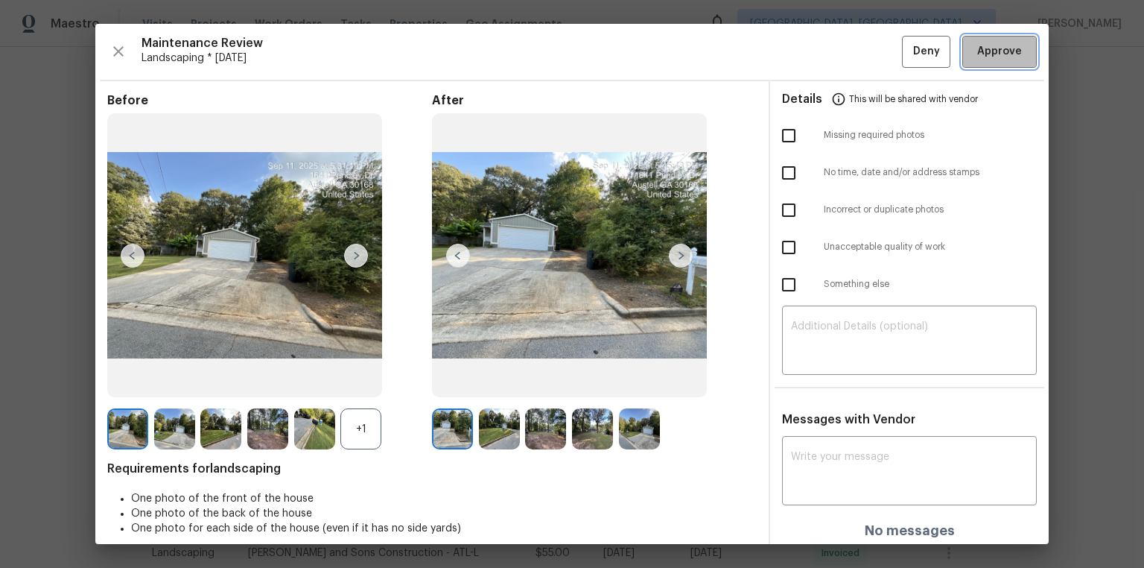
click at [813, 52] on span "Approve" at bounding box center [999, 51] width 45 height 19
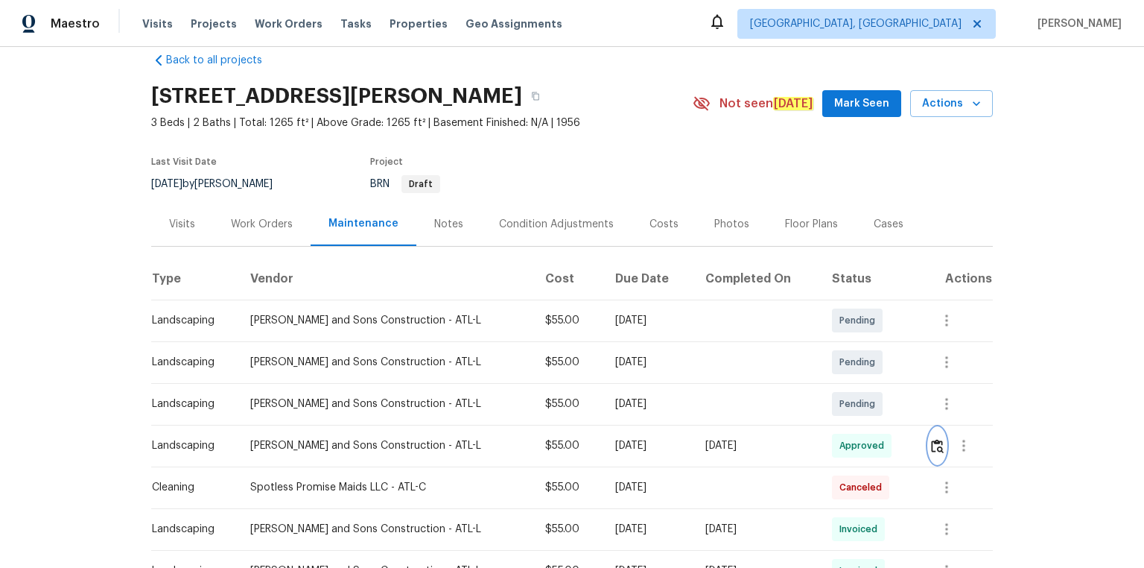
scroll to position [60, 0]
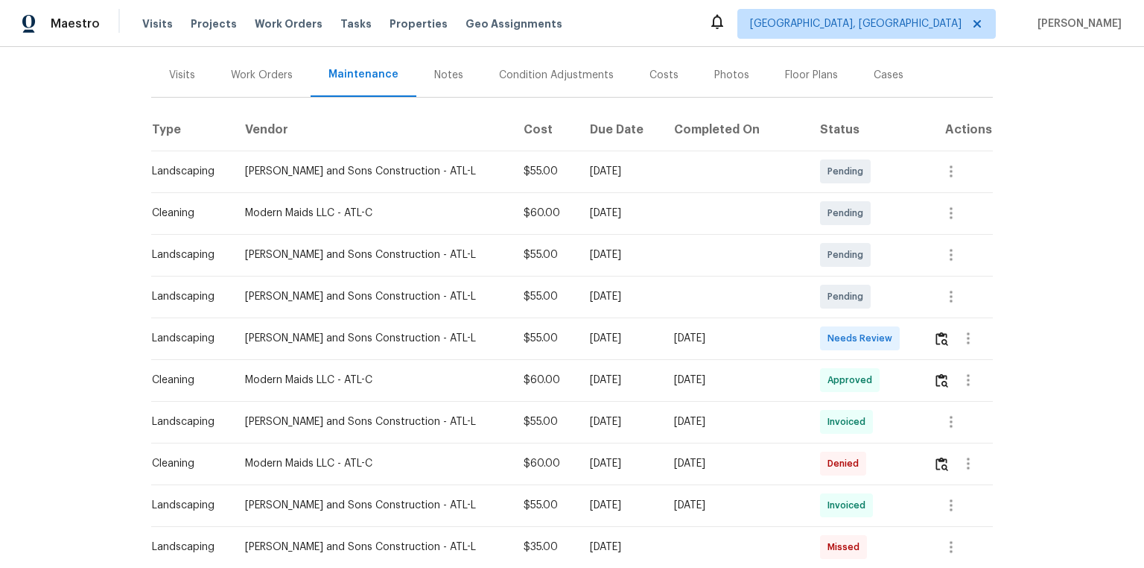
scroll to position [179, 0]
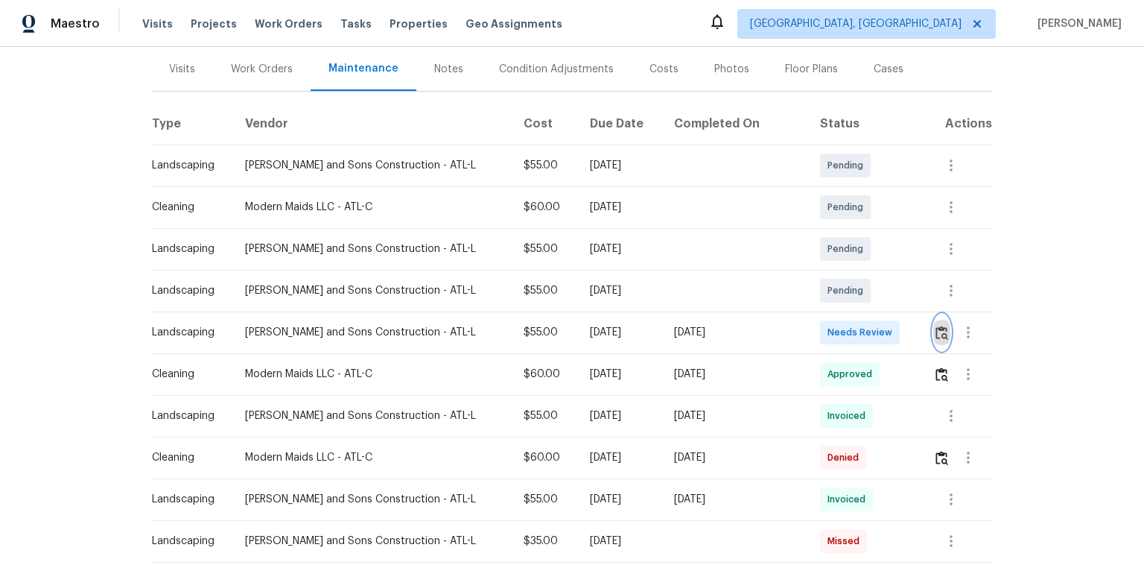
click at [813, 331] on img "button" at bounding box center [942, 333] width 13 height 14
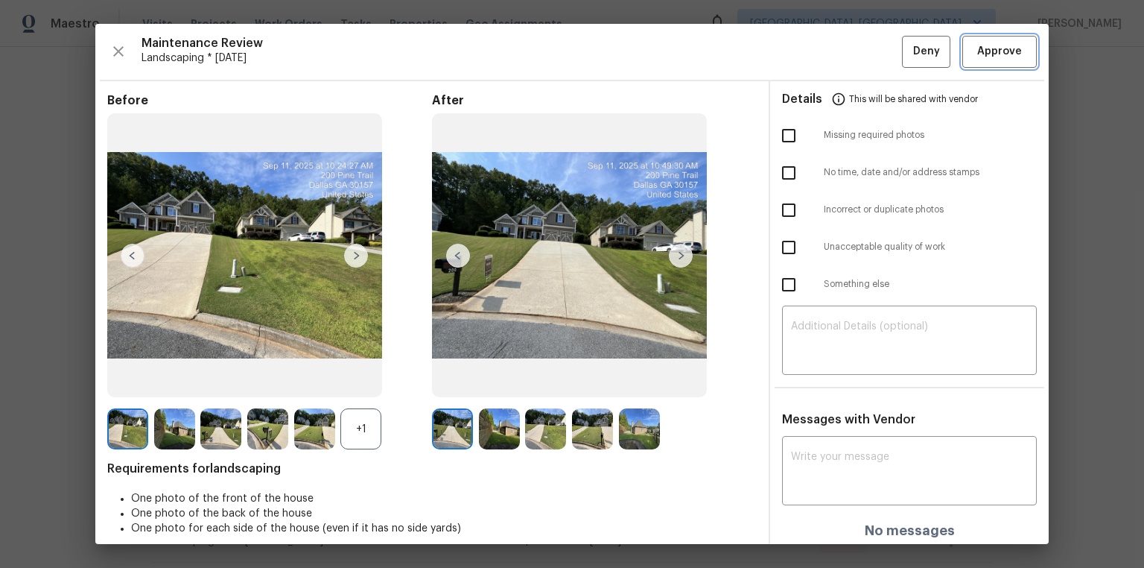
click at [813, 48] on span "Approve" at bounding box center [999, 51] width 45 height 19
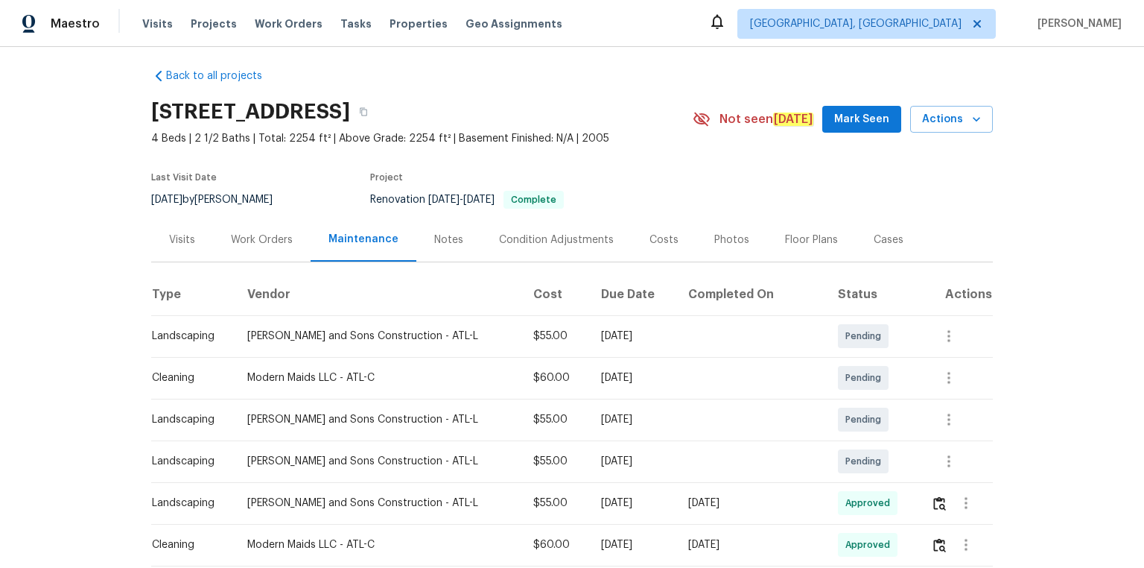
scroll to position [0, 0]
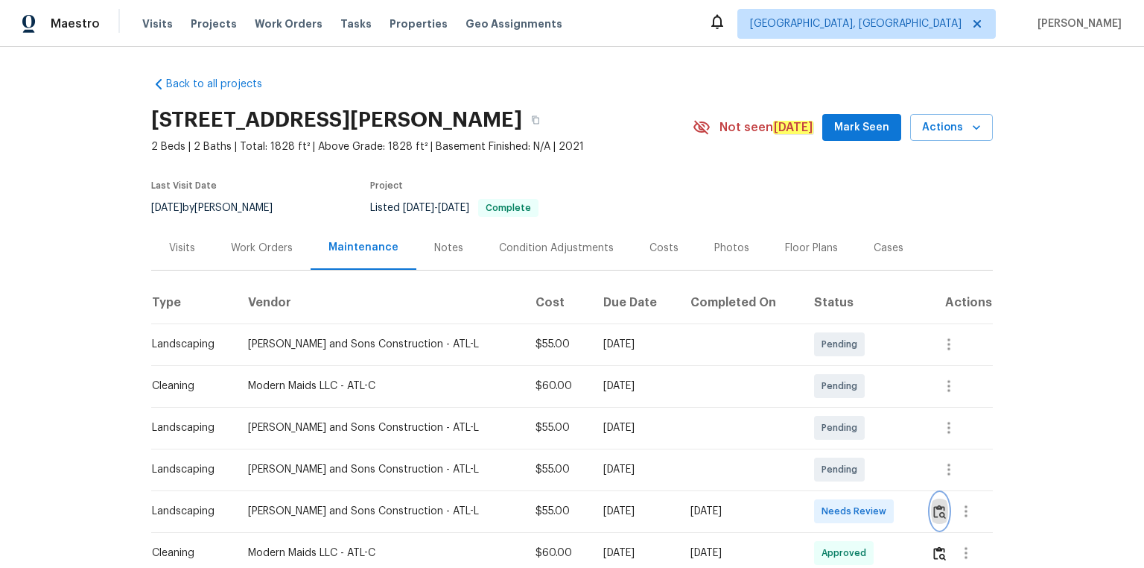
click at [813, 381] on img "button" at bounding box center [939, 511] width 13 height 14
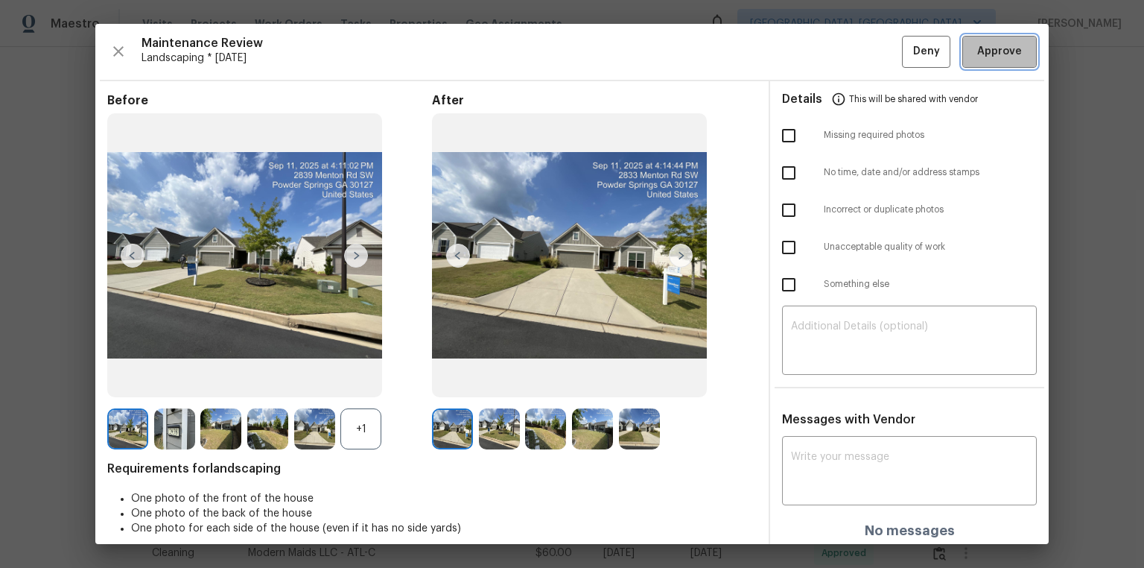
click at [813, 39] on button "Approve" at bounding box center [999, 52] width 74 height 32
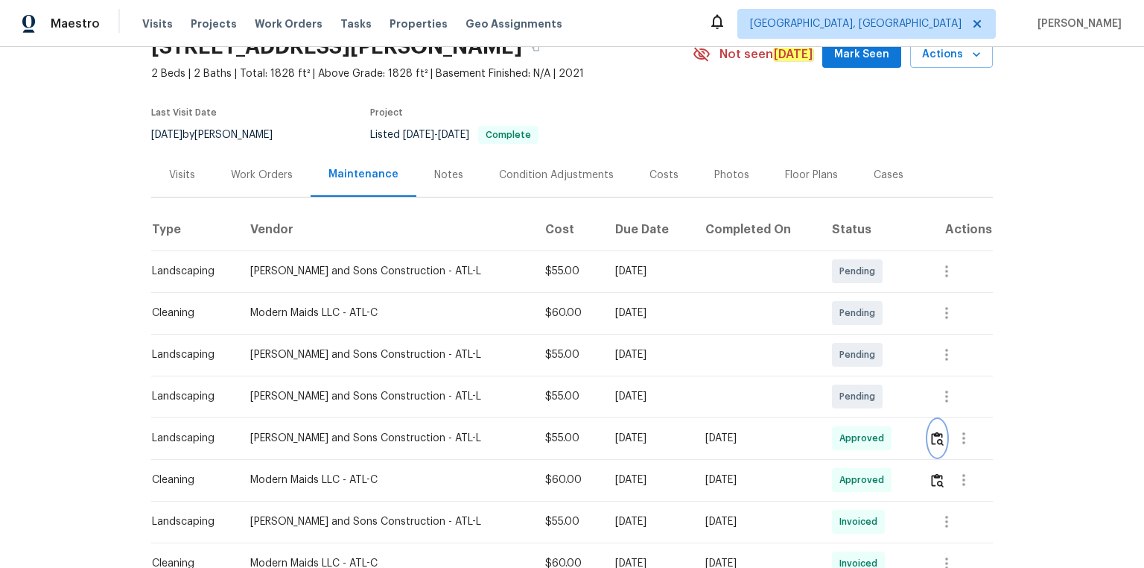
scroll to position [179, 0]
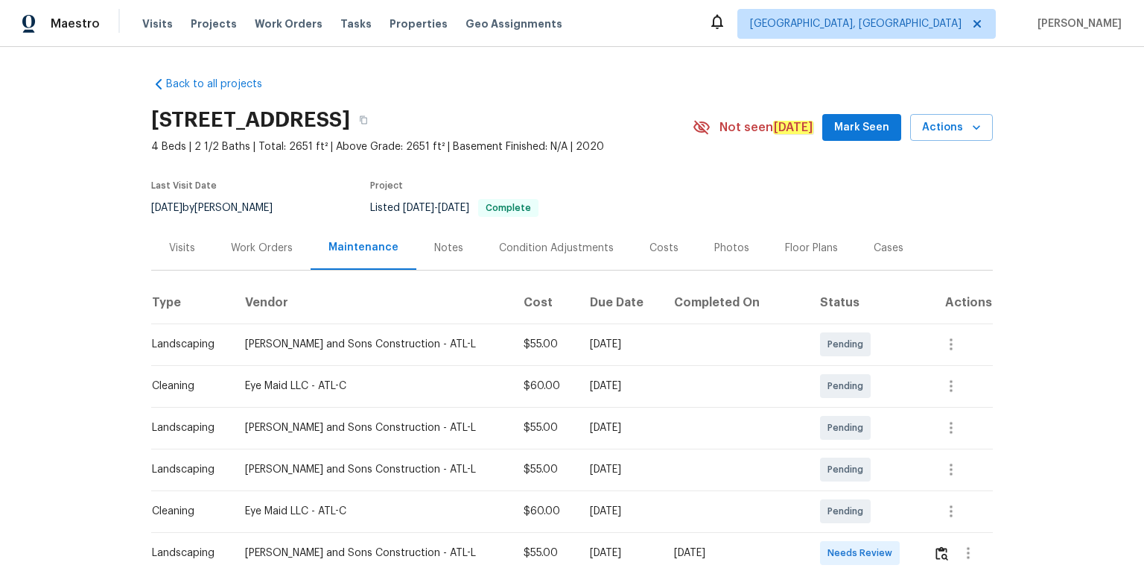
scroll to position [179, 0]
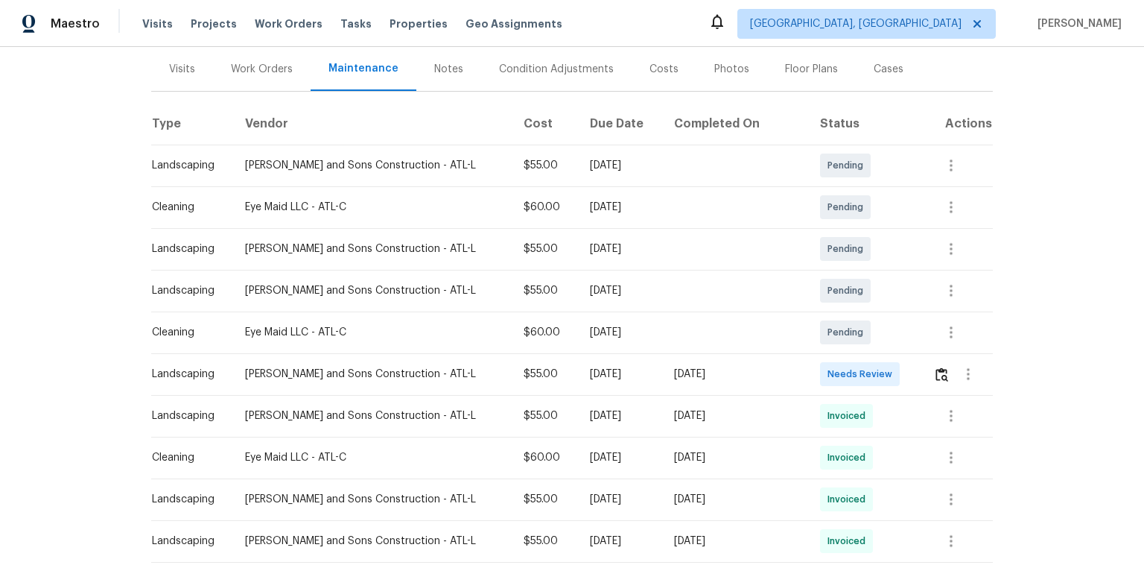
click at [813, 368] on td at bounding box center [957, 374] width 72 height 42
click at [813, 370] on img "button" at bounding box center [942, 374] width 13 height 14
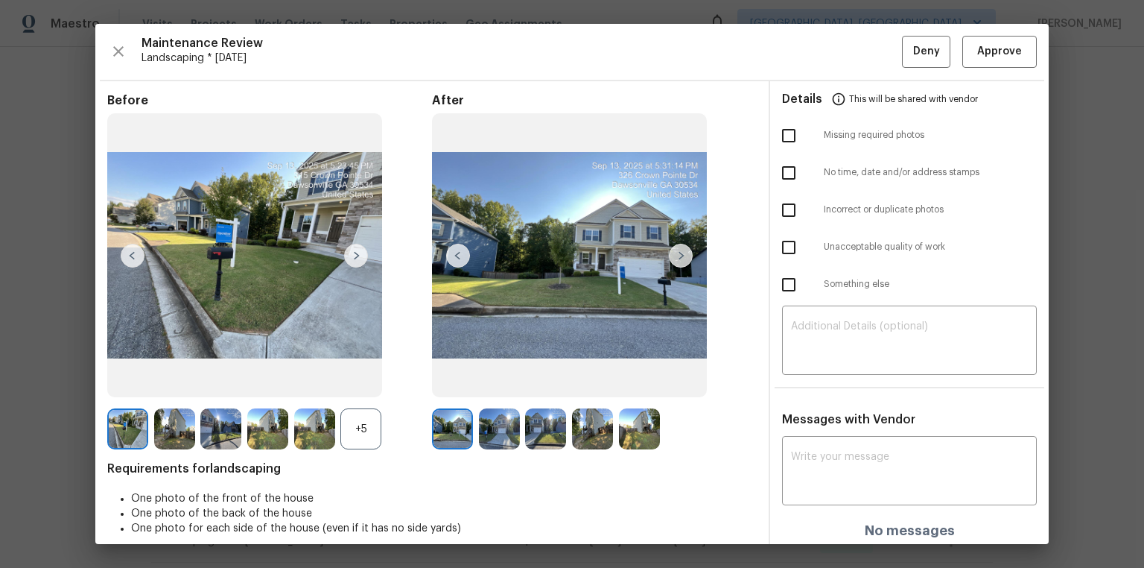
click at [813, 34] on div "Maintenance Review Landscaping * Mon, Sep 08 Deny Approve Before +5 After Requi…" at bounding box center [571, 284] width 953 height 520
click at [813, 66] on button "Approve" at bounding box center [999, 52] width 74 height 32
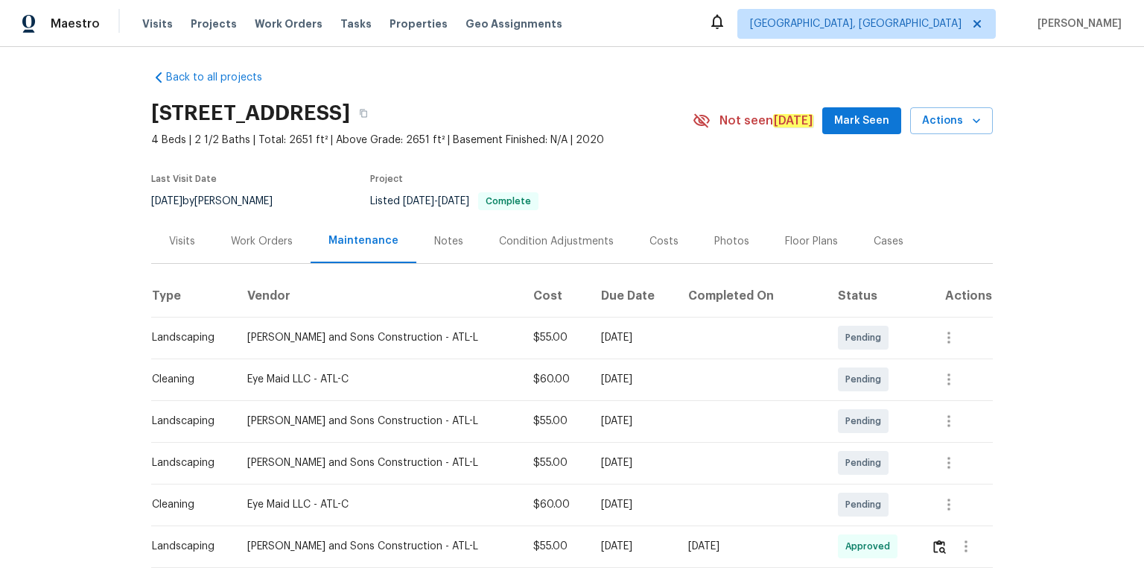
scroll to position [0, 0]
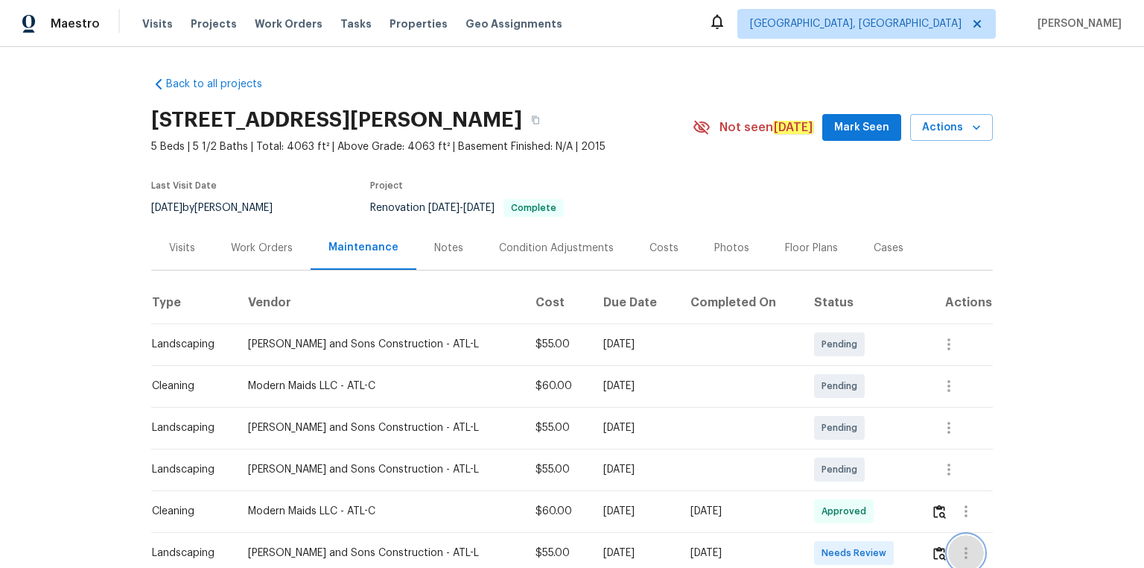
click at [813, 381] on button "button" at bounding box center [966, 553] width 36 height 36
click at [813, 381] on div at bounding box center [572, 284] width 1144 height 568
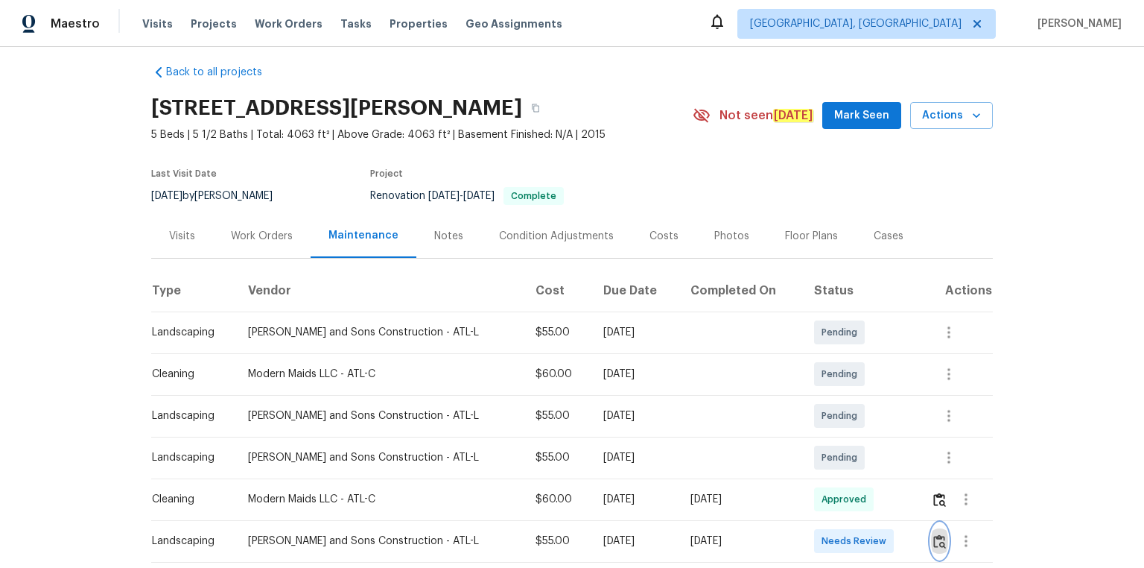
click at [813, 381] on img "button" at bounding box center [939, 541] width 13 height 14
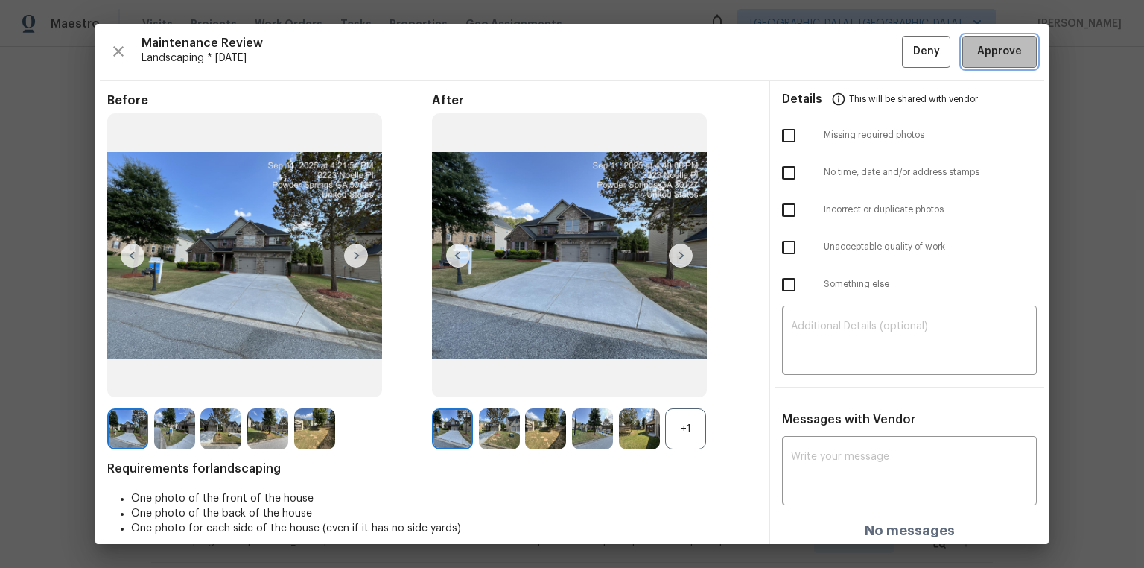
click at [813, 57] on span "Approve" at bounding box center [999, 51] width 45 height 19
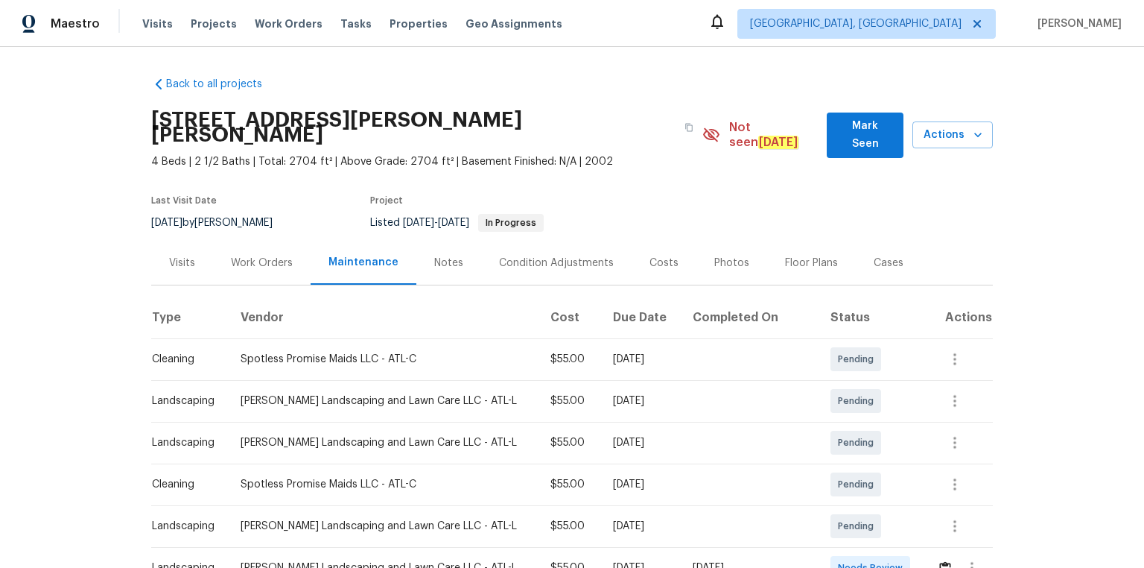
scroll to position [119, 0]
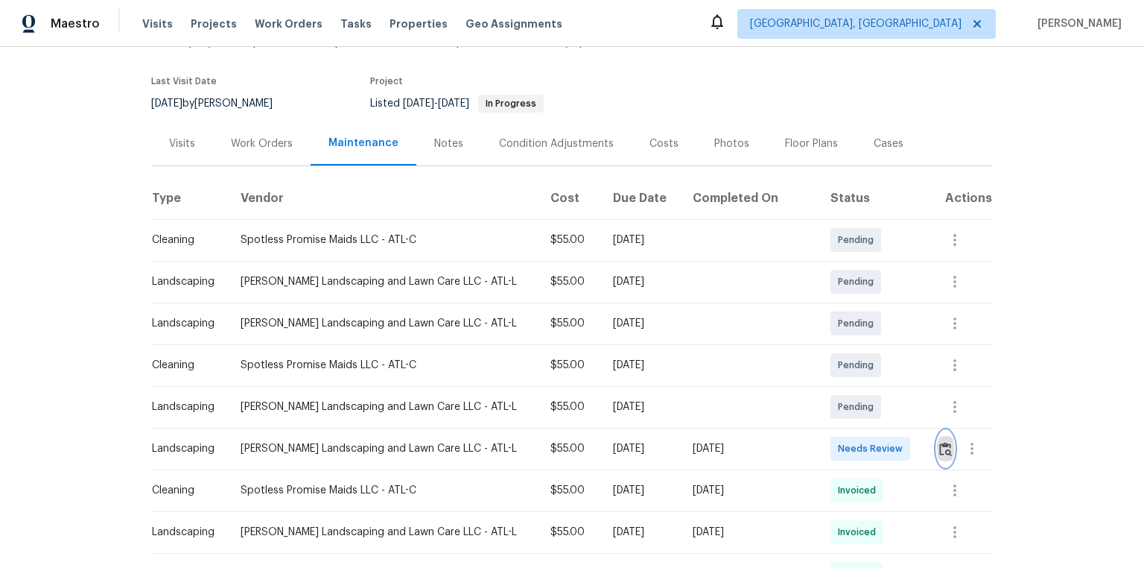
click at [813, 381] on img "button" at bounding box center [945, 449] width 13 height 14
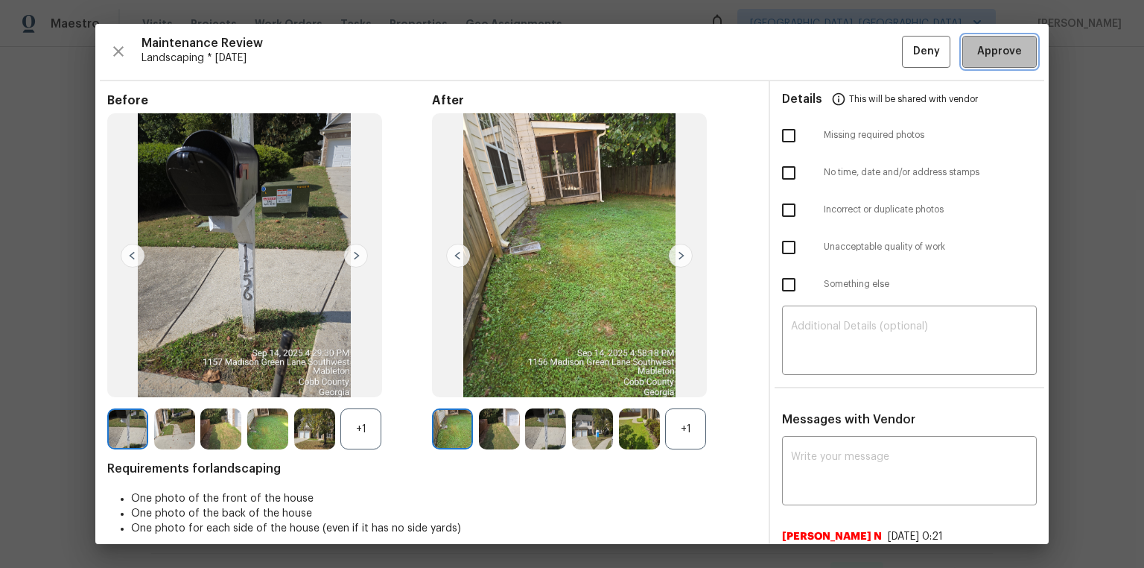
click at [813, 52] on button "Approve" at bounding box center [999, 52] width 74 height 32
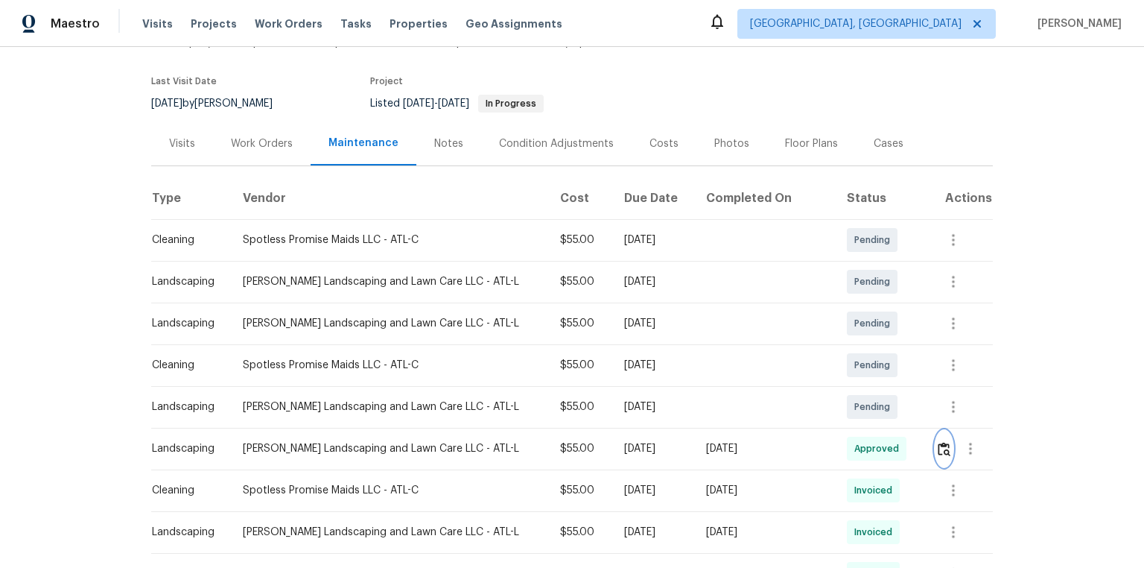
scroll to position [0, 0]
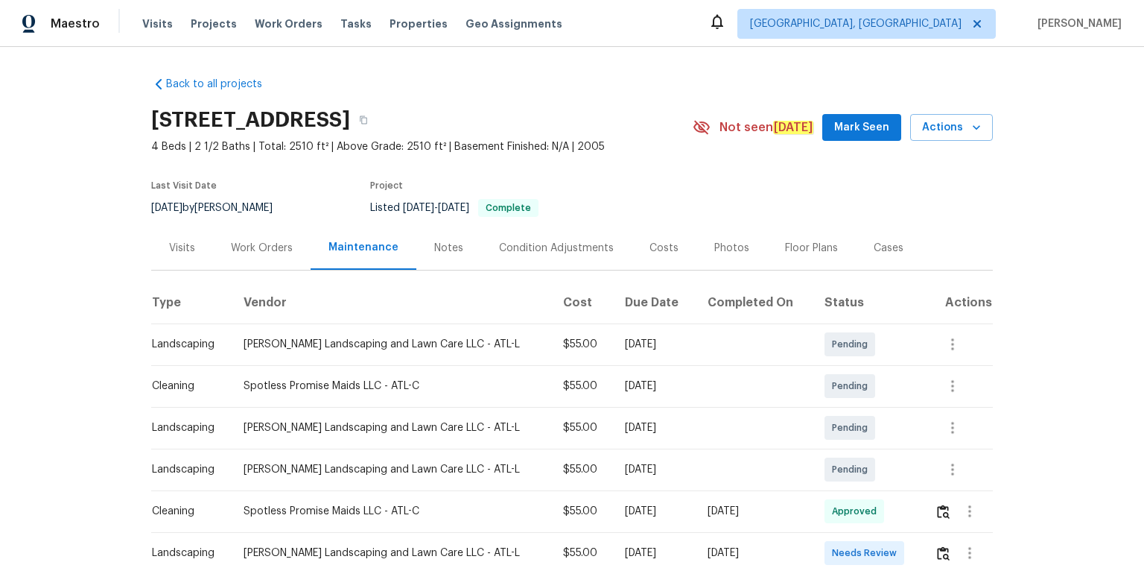
scroll to position [60, 0]
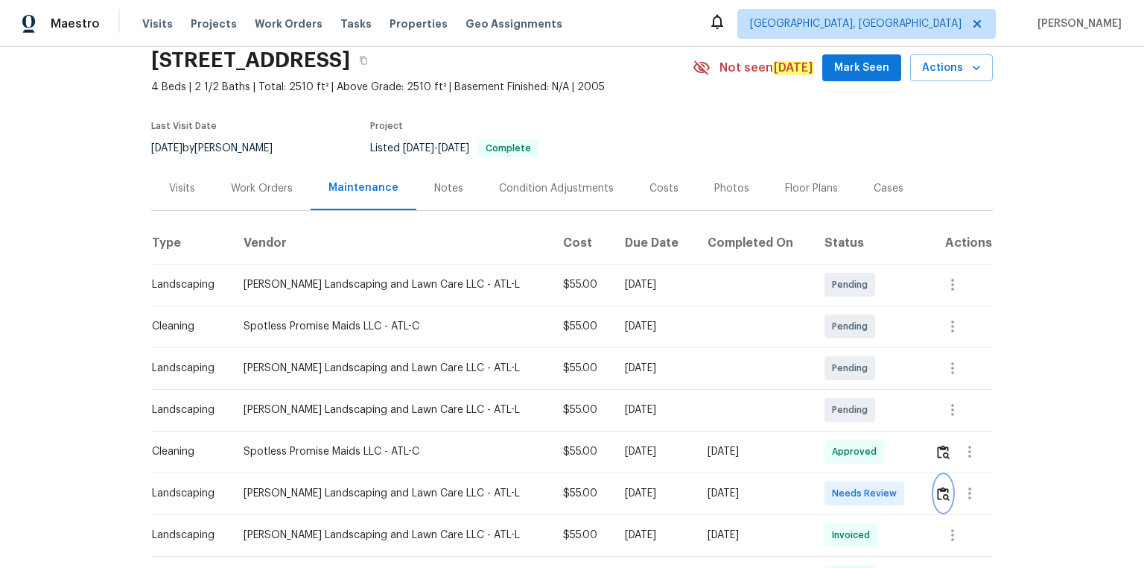
click at [813, 381] on img "button" at bounding box center [943, 493] width 13 height 14
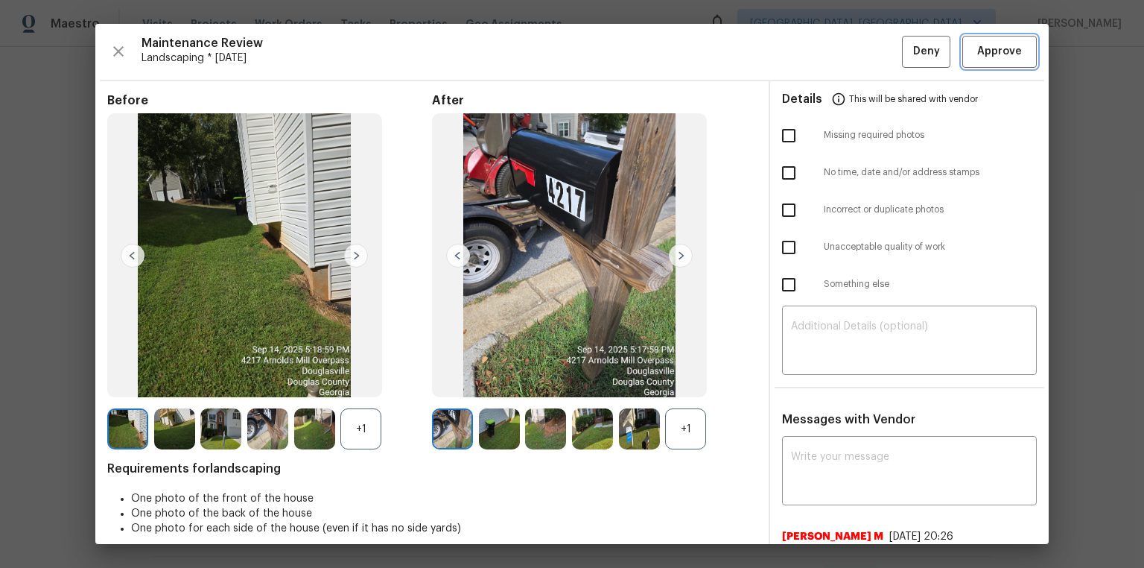
click at [813, 45] on span "Approve" at bounding box center [999, 51] width 45 height 19
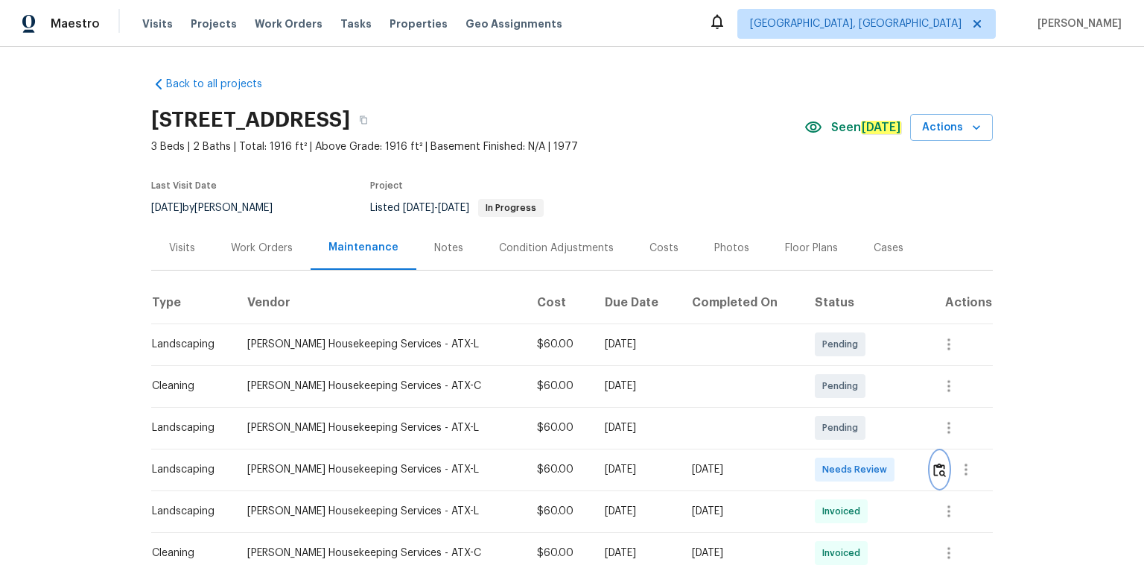
click at [813, 381] on button "button" at bounding box center [939, 469] width 17 height 36
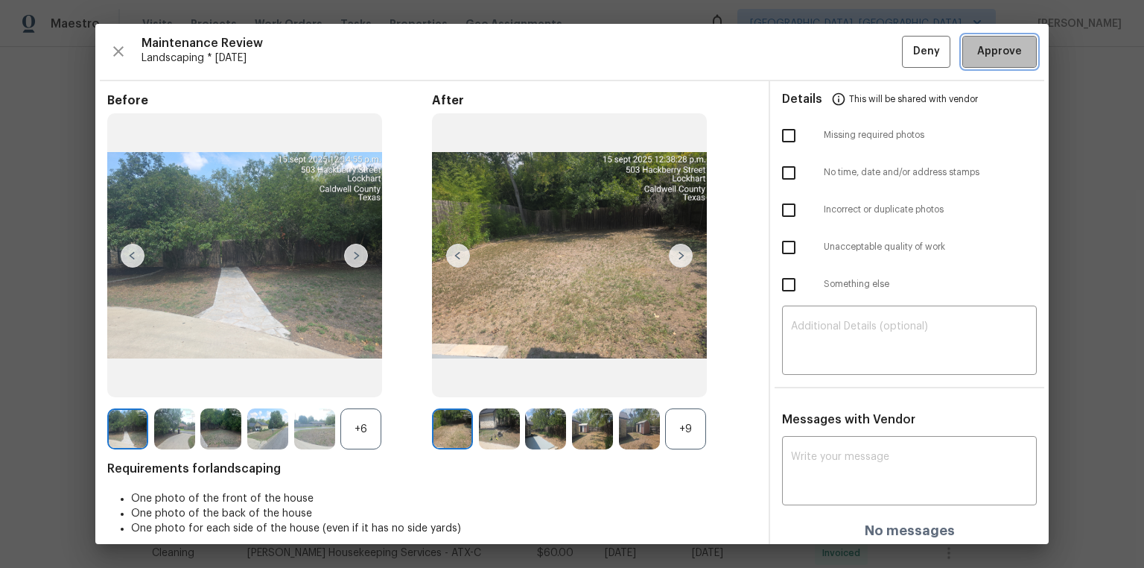
drag, startPoint x: 1005, startPoint y: 51, endPoint x: 994, endPoint y: 129, distance: 79.0
click at [813, 50] on span "Approve" at bounding box center [999, 51] width 45 height 19
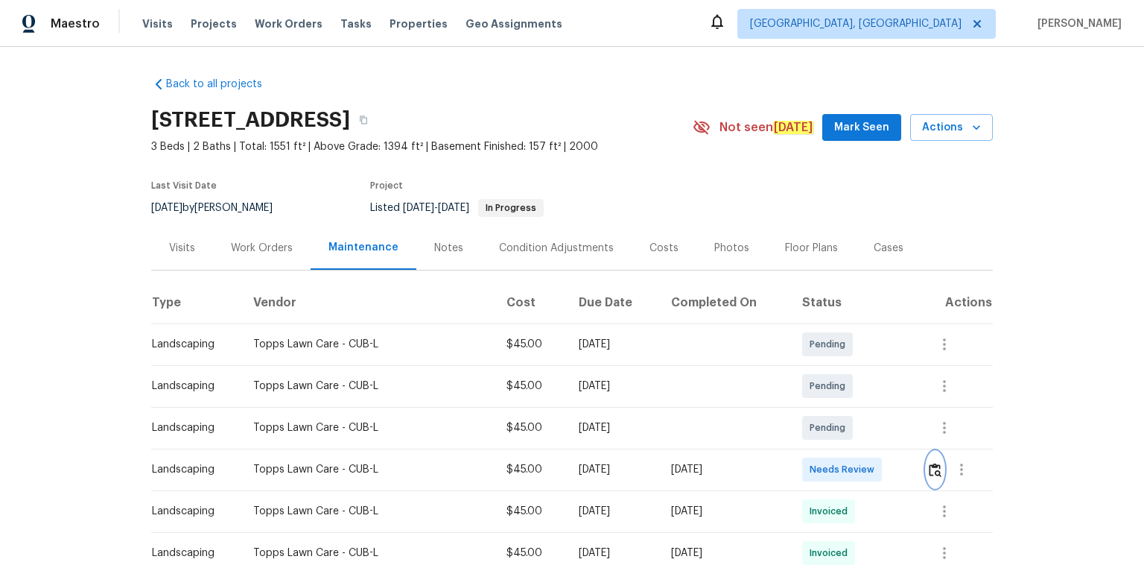
click at [929, 469] on img "button" at bounding box center [935, 470] width 13 height 14
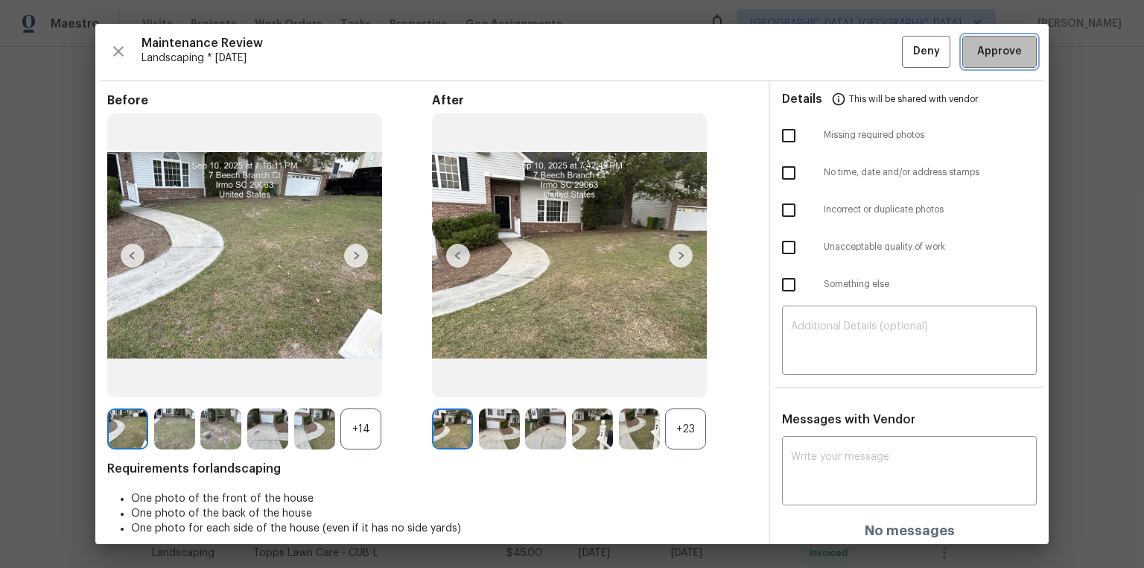
click at [1026, 44] on button "Approve" at bounding box center [999, 52] width 74 height 32
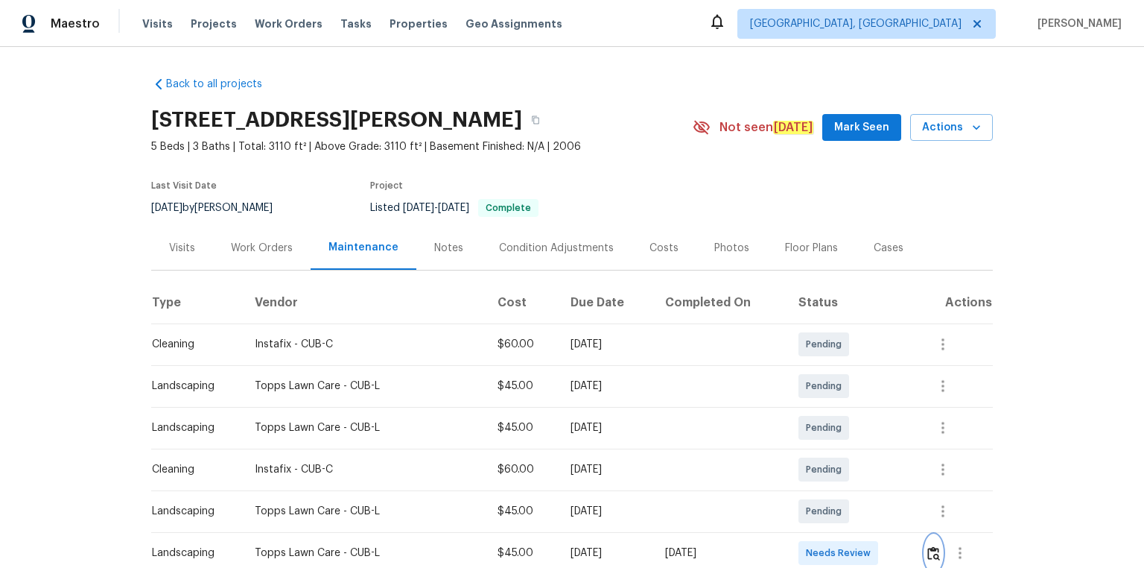
click at [813, 381] on img "button" at bounding box center [933, 553] width 13 height 14
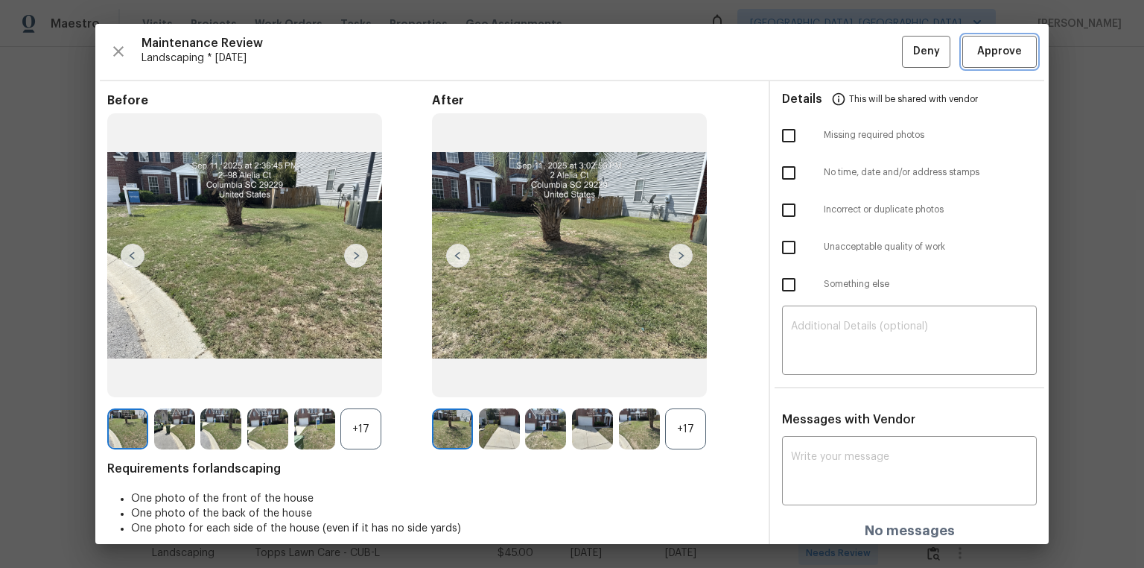
click at [813, 55] on span "Approve" at bounding box center [999, 51] width 45 height 19
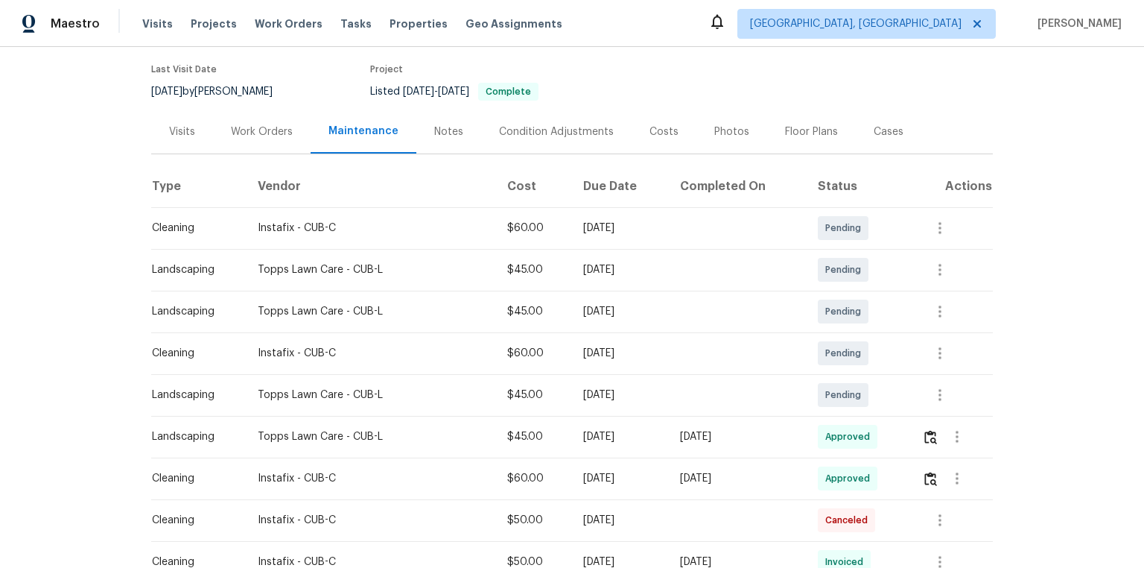
scroll to position [131, 0]
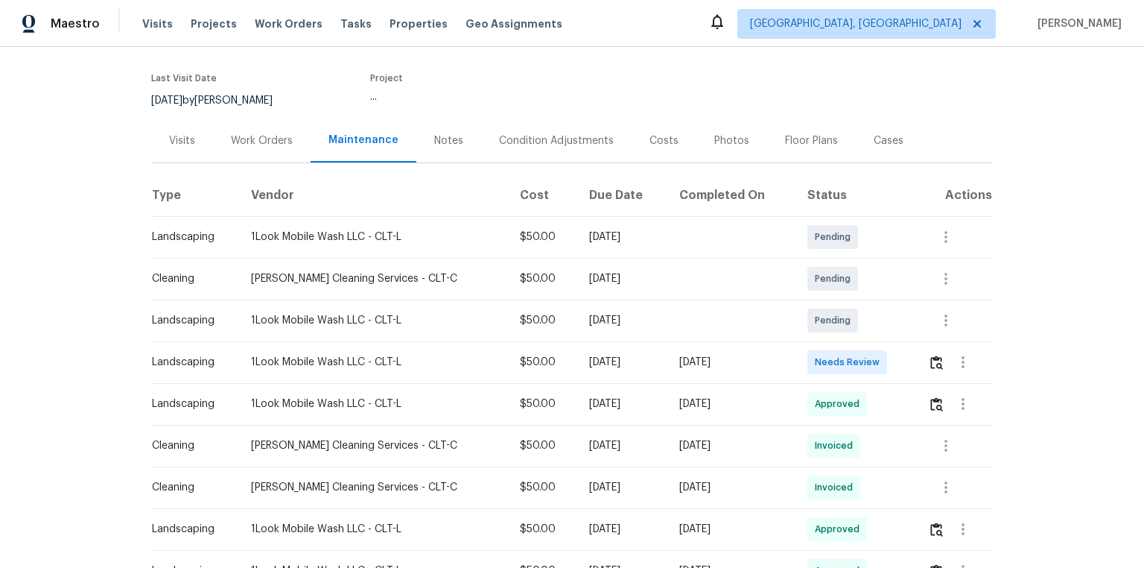
scroll to position [238, 0]
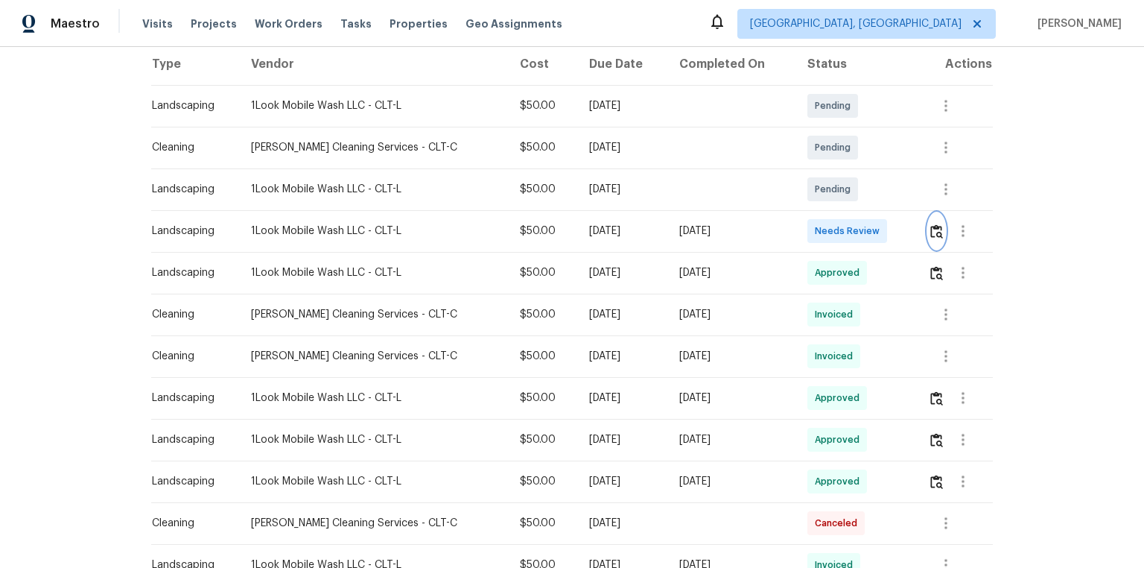
click at [935, 226] on img "button" at bounding box center [936, 231] width 13 height 14
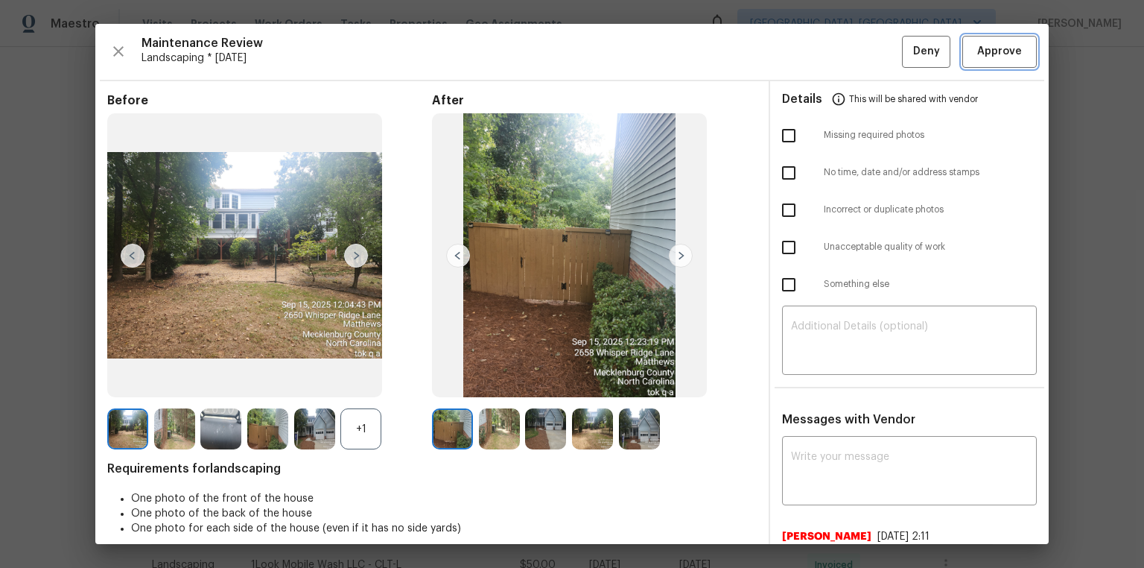
click at [995, 55] on span "Approve" at bounding box center [999, 51] width 45 height 19
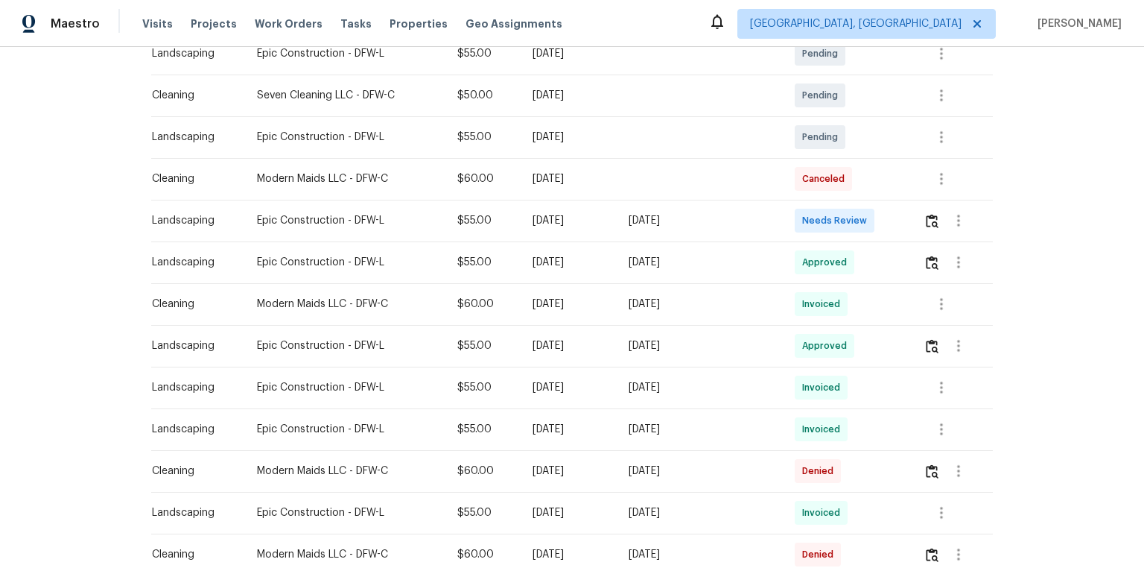
scroll to position [477, 0]
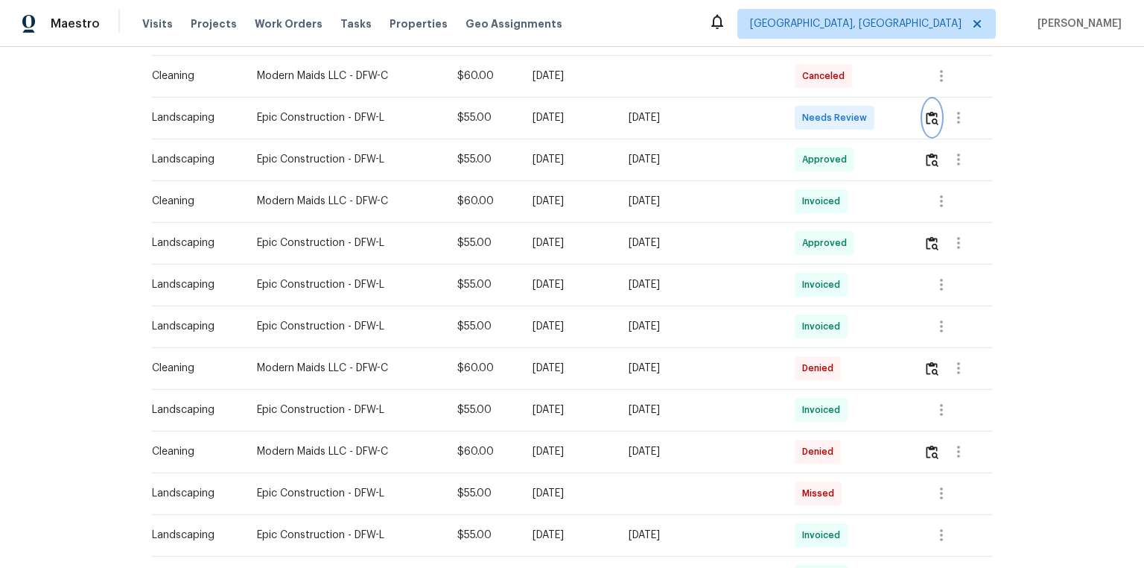
click at [813, 121] on img "button" at bounding box center [932, 118] width 13 height 14
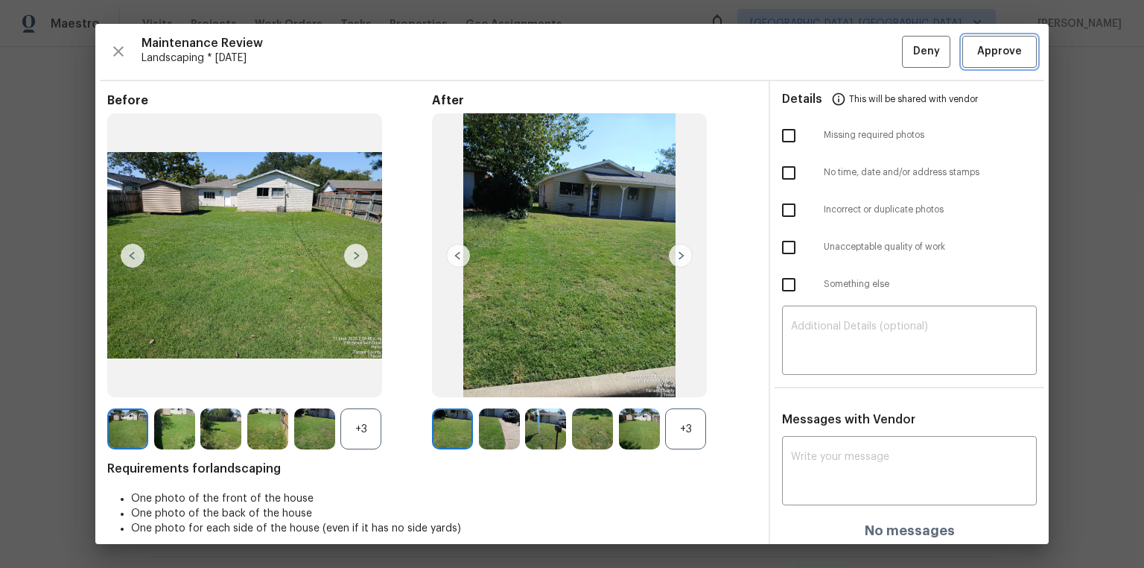
click at [813, 45] on button "Approve" at bounding box center [999, 52] width 74 height 32
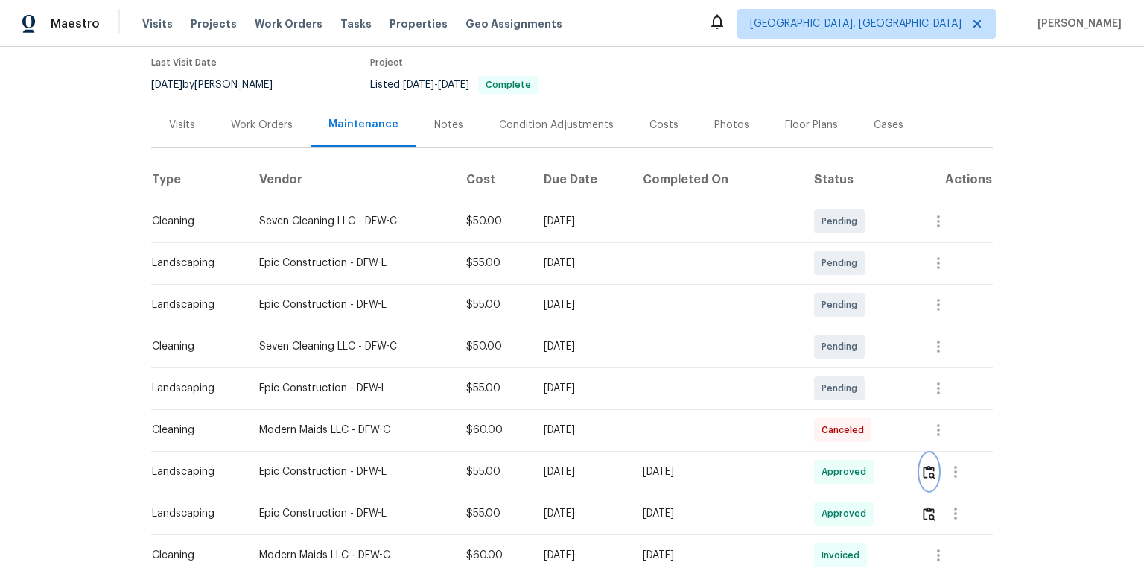
scroll to position [238, 0]
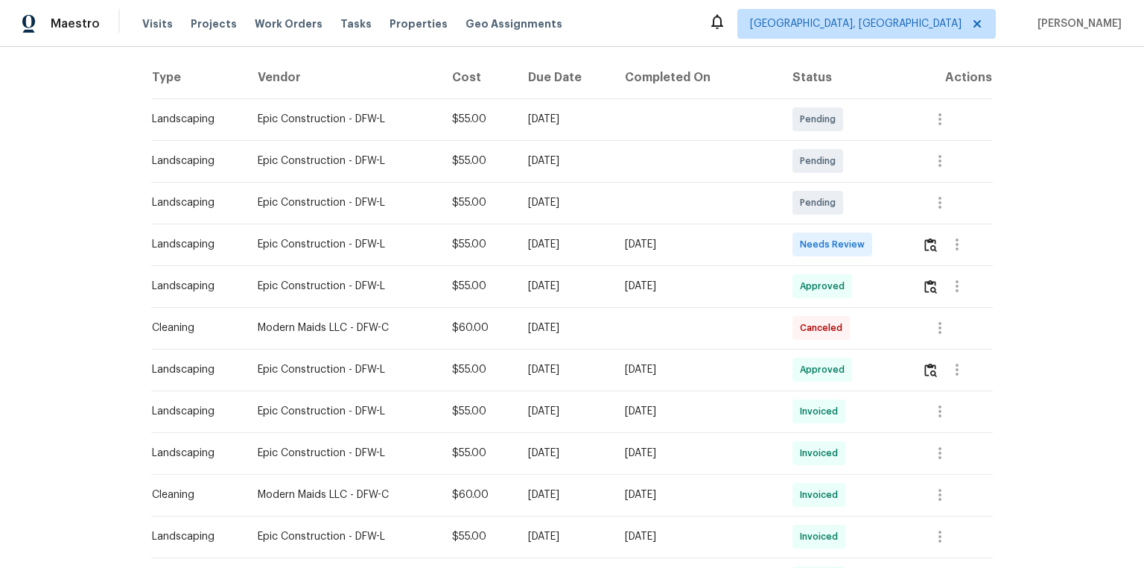
scroll to position [238, 0]
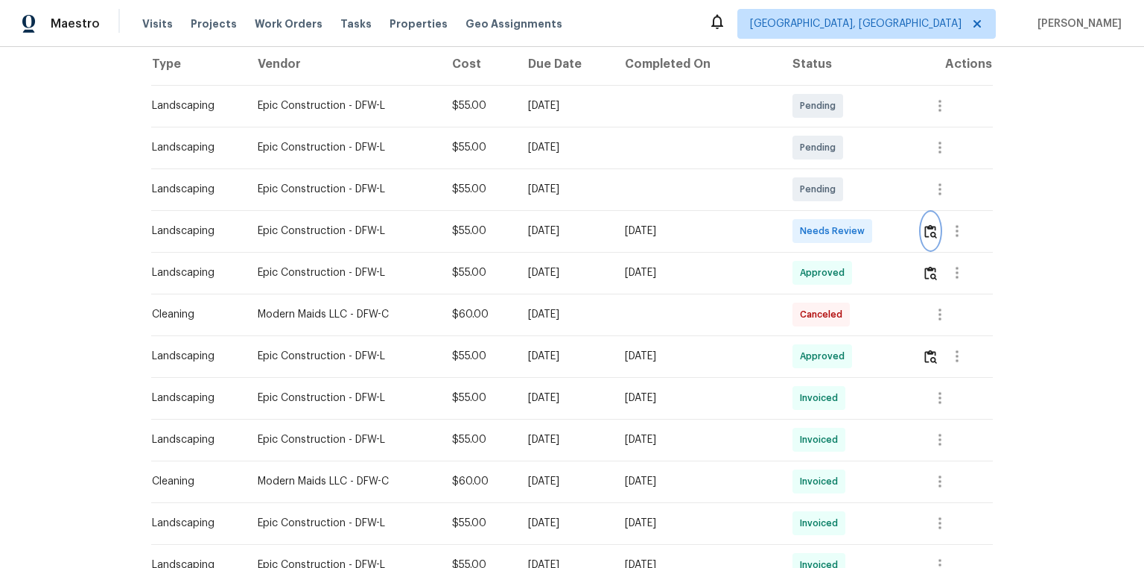
click at [813, 222] on button "button" at bounding box center [930, 231] width 17 height 36
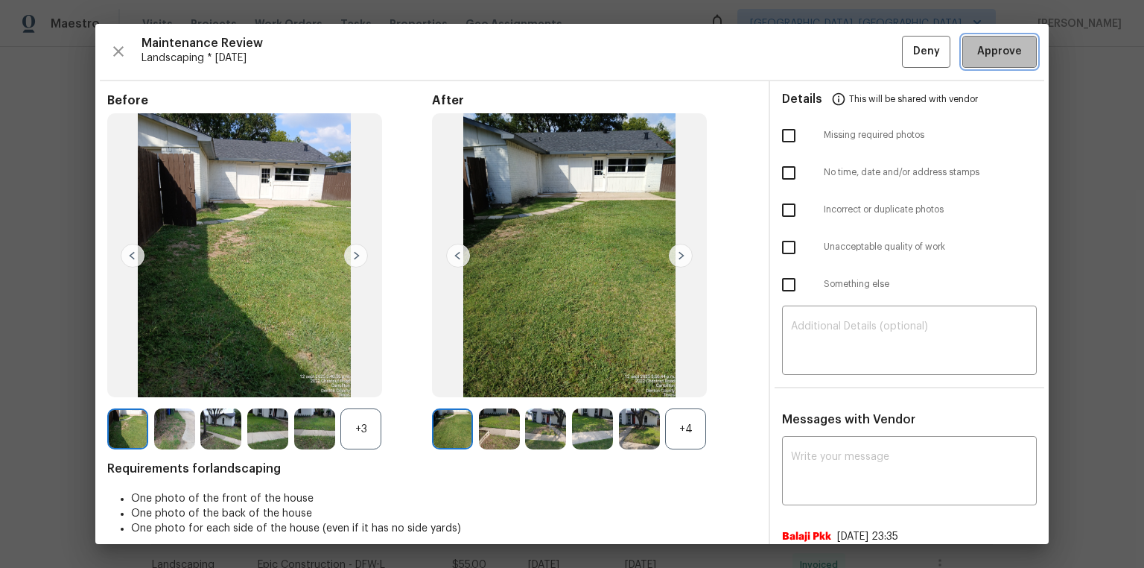
click at [813, 51] on button "Approve" at bounding box center [999, 52] width 74 height 32
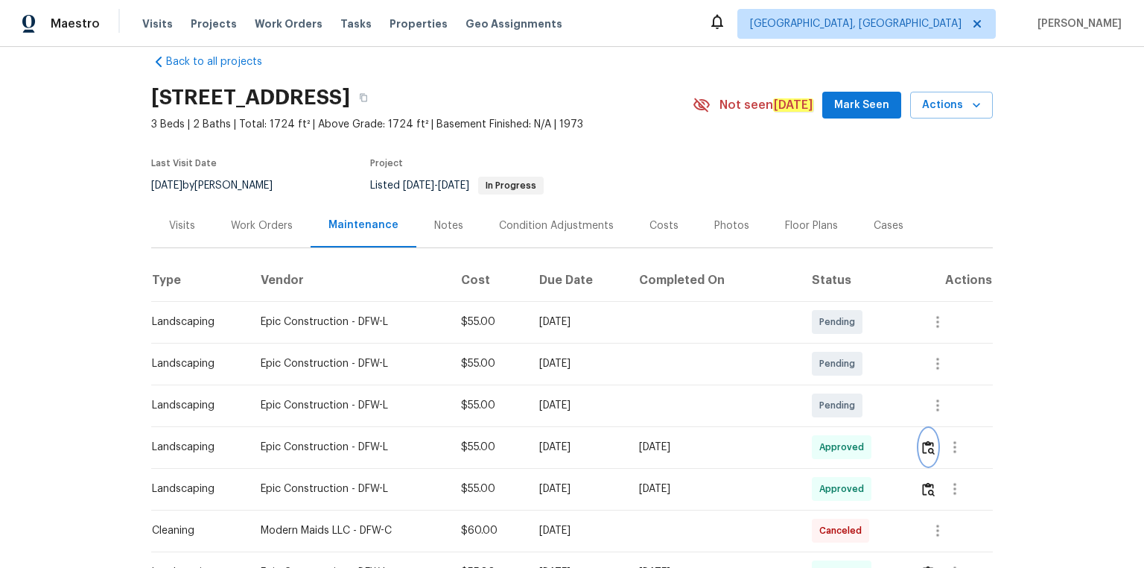
scroll to position [0, 0]
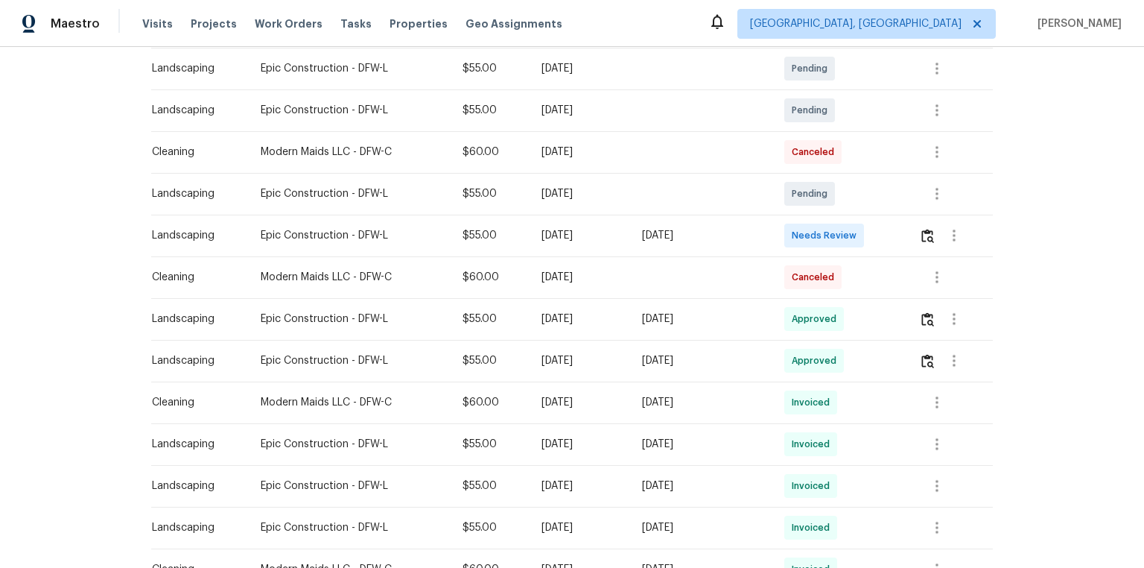
scroll to position [358, 0]
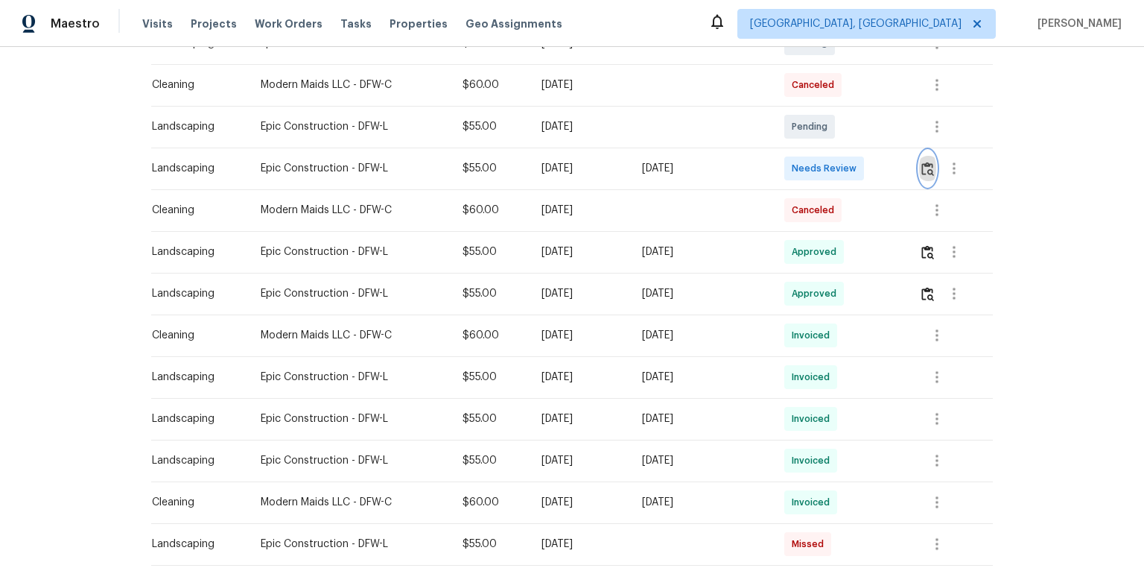
click at [813, 162] on img "button" at bounding box center [927, 169] width 13 height 14
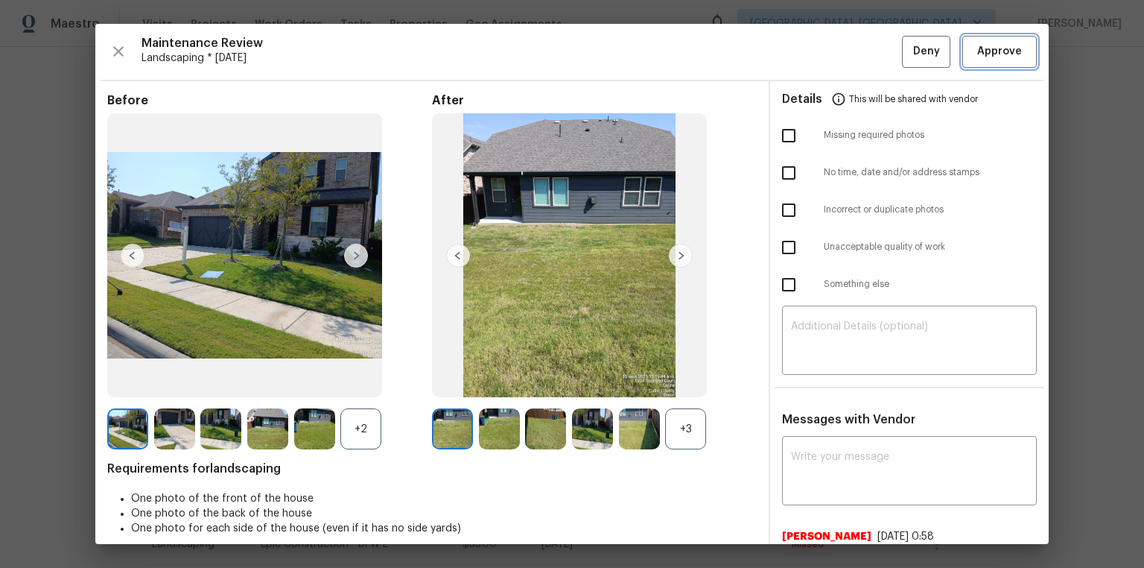
click at [813, 36] on button "Approve" at bounding box center [999, 52] width 74 height 32
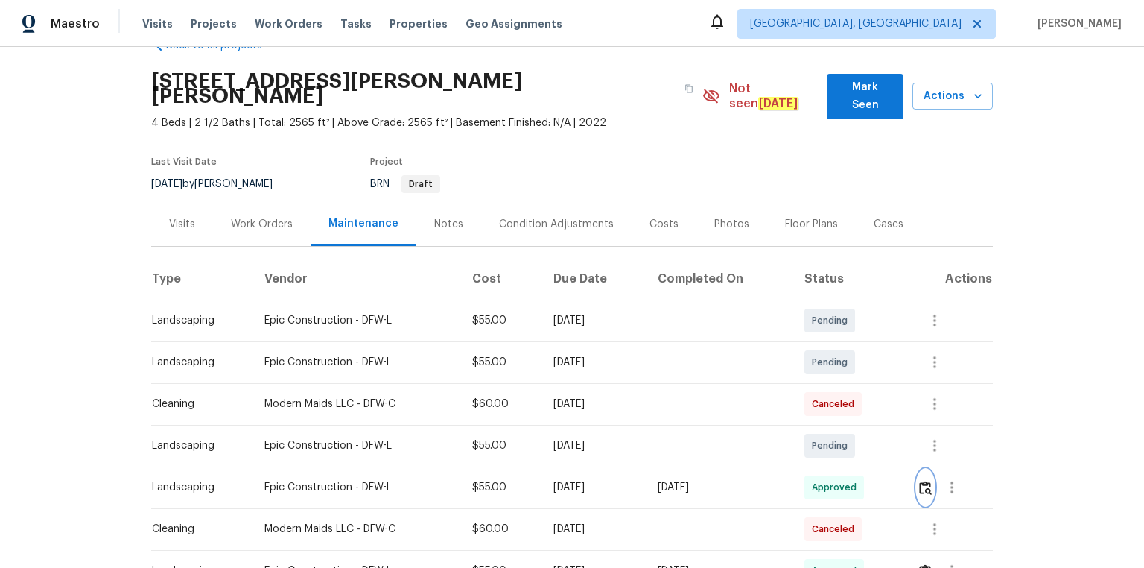
scroll to position [60, 0]
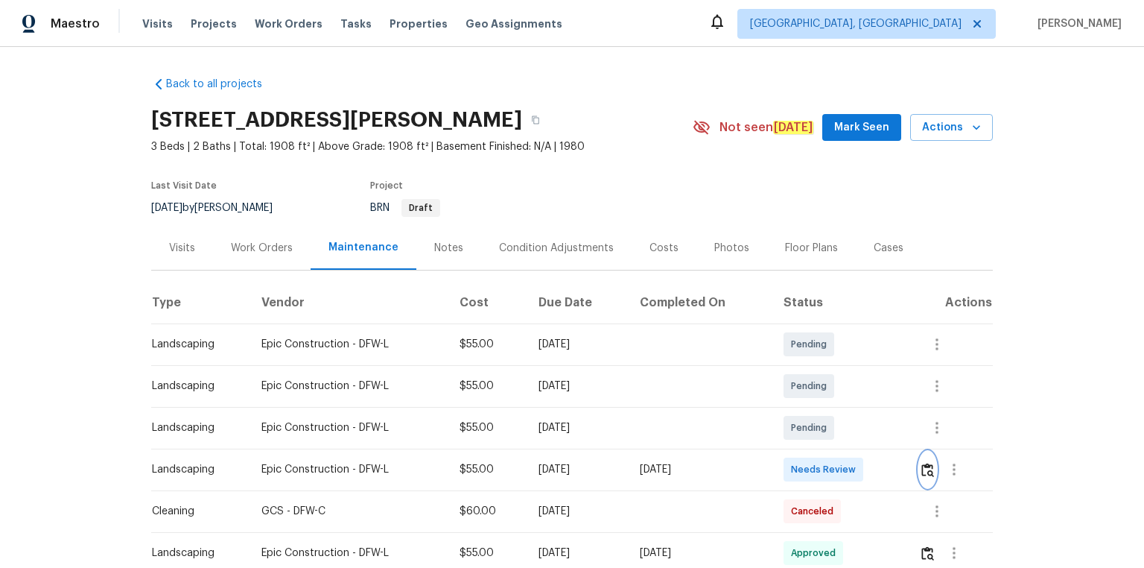
click at [813, 381] on img "button" at bounding box center [927, 470] width 13 height 14
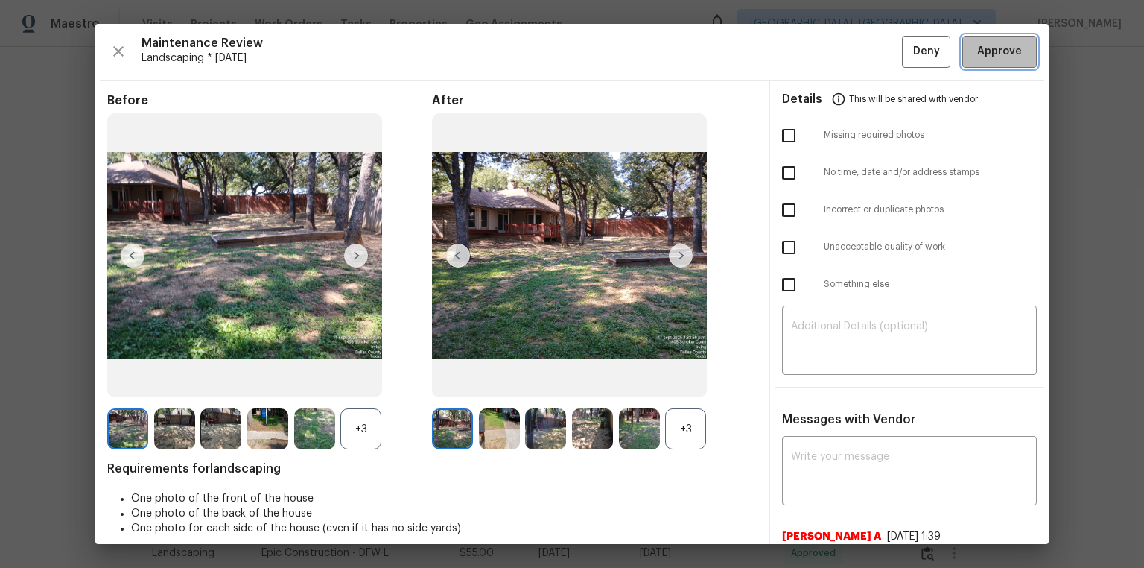
click at [813, 54] on span "Approve" at bounding box center [999, 51] width 45 height 19
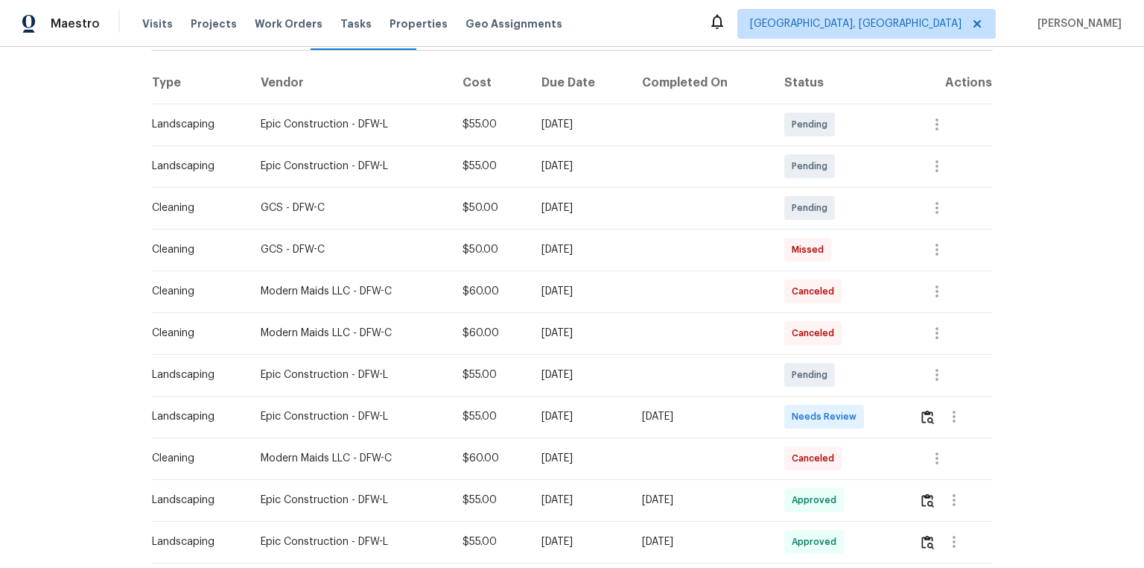
scroll to position [298, 0]
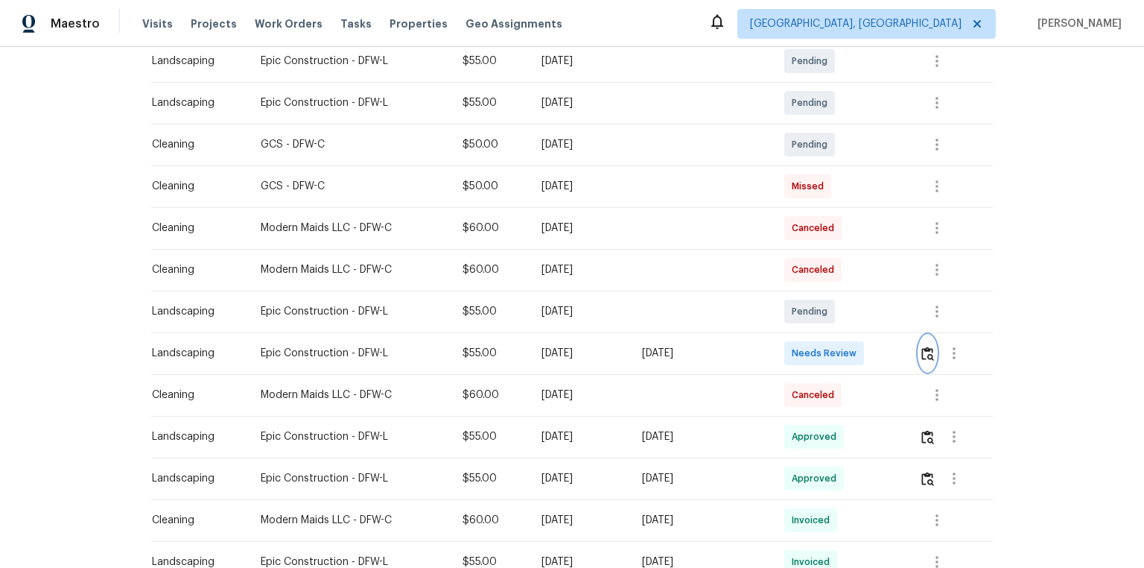
click at [813, 346] on img "button" at bounding box center [927, 353] width 13 height 14
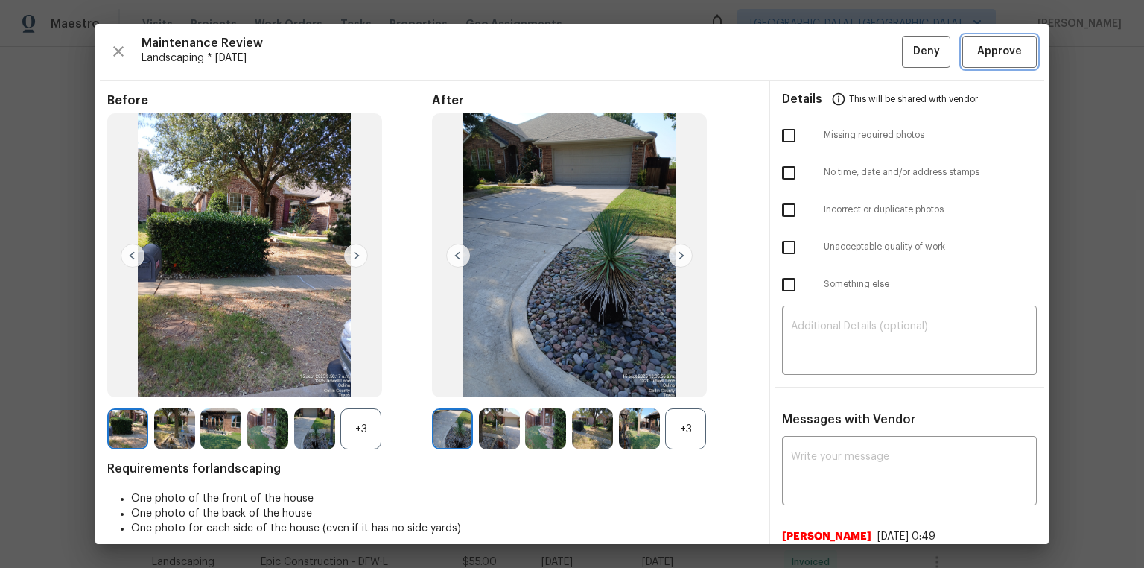
click at [813, 60] on button "Approve" at bounding box center [999, 52] width 74 height 32
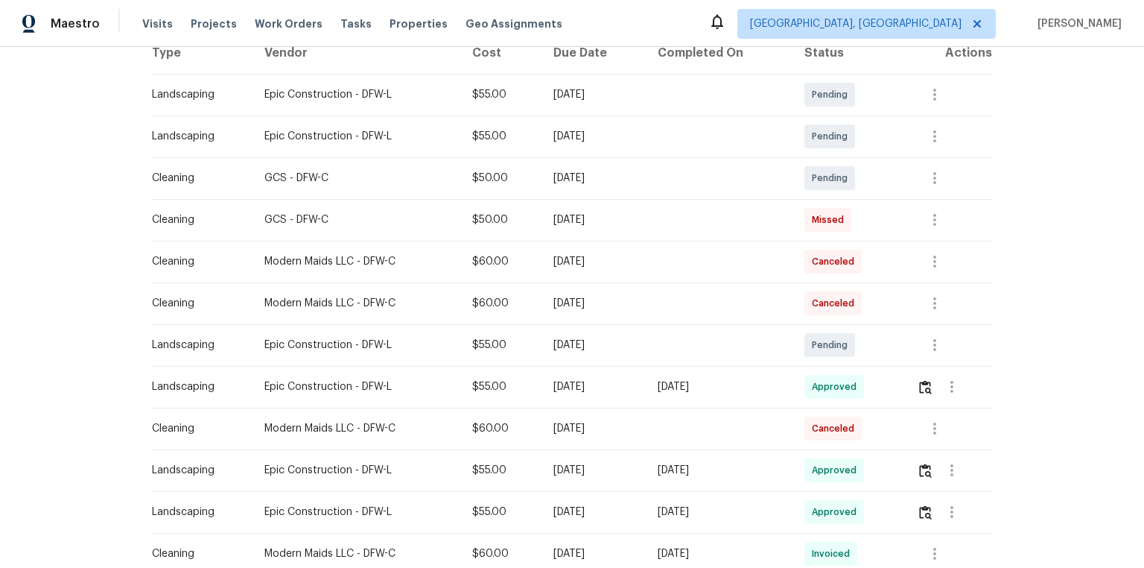
scroll to position [238, 0]
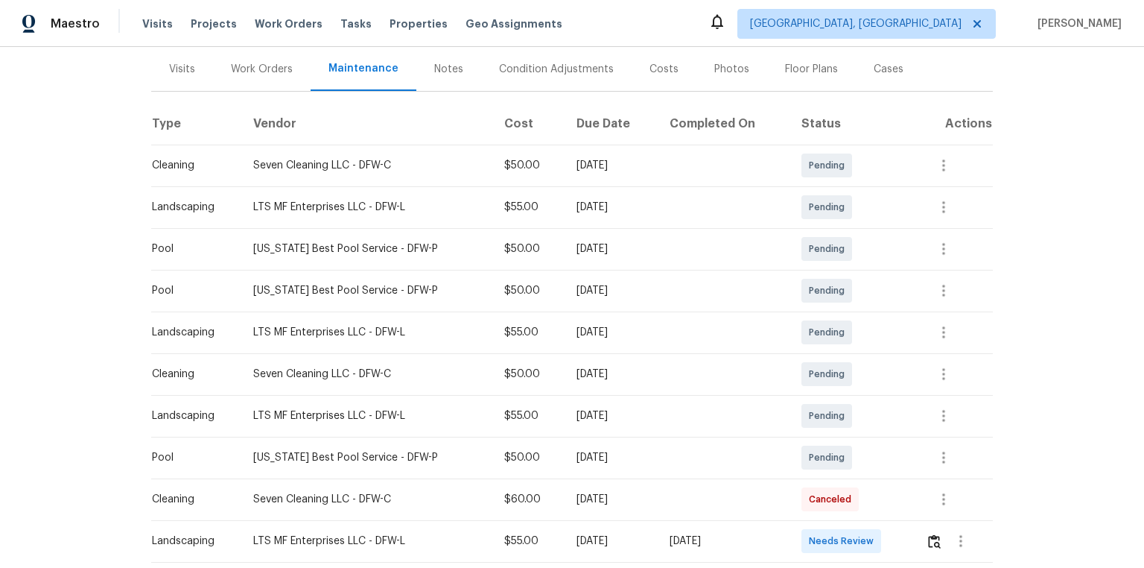
scroll to position [358, 0]
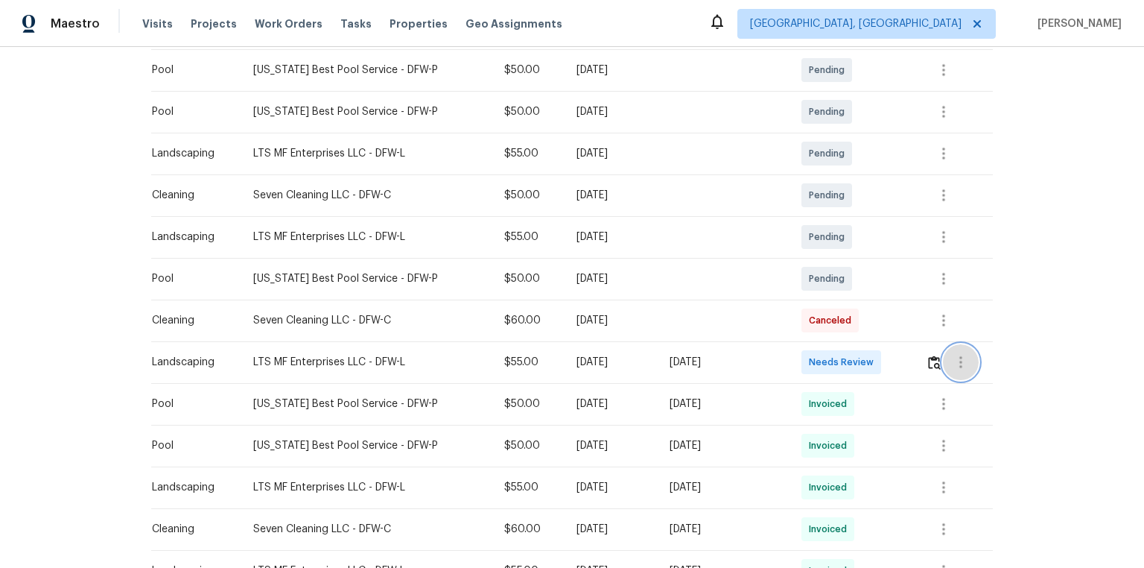
click at [813, 357] on button "button" at bounding box center [961, 362] width 36 height 36
click at [813, 364] on div at bounding box center [572, 284] width 1144 height 568
click at [813, 361] on img "button" at bounding box center [934, 362] width 13 height 14
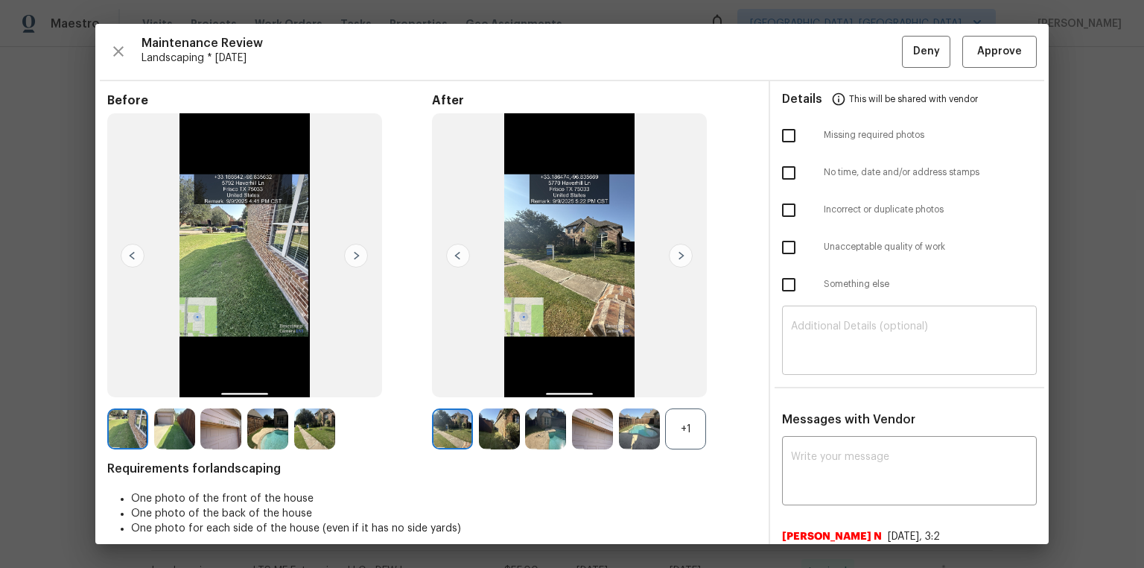
click at [813, 360] on textarea at bounding box center [909, 342] width 237 height 42
paste textarea "Maintenance Audit Team: Hello! Unfortunately, this landscaping visit completed …"
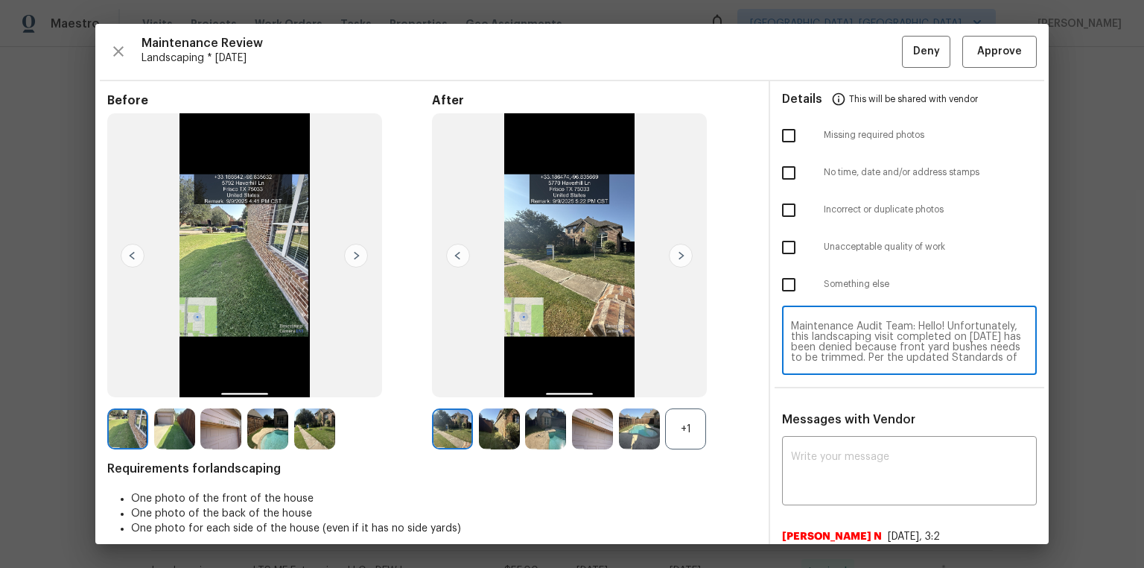
scroll to position [114, 0]
type textarea "Maintenance Audit Team: Hello! Unfortunately, this landscaping visit completed …"
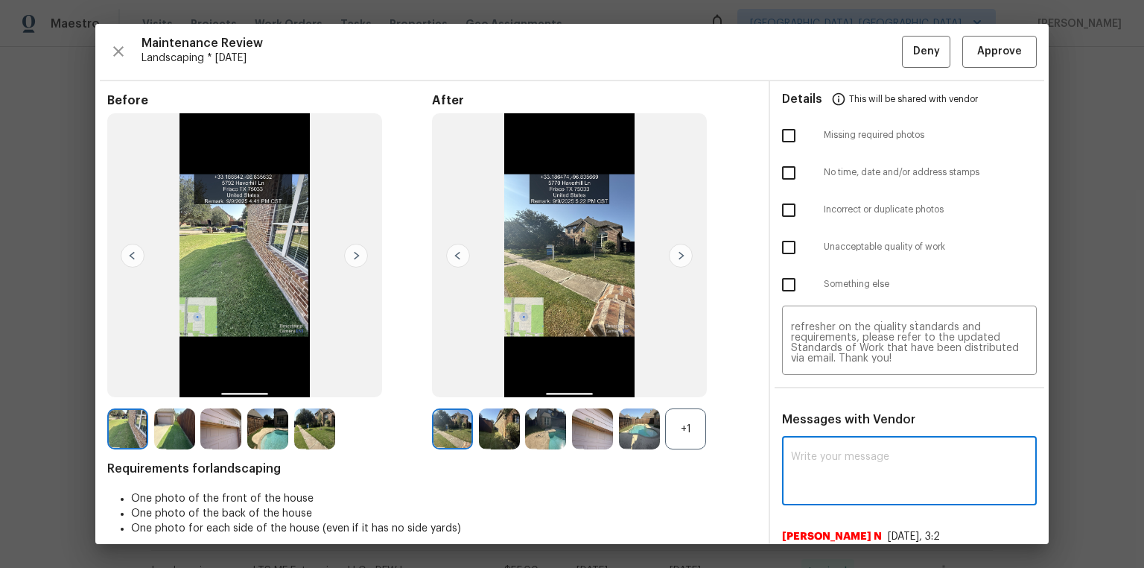
click at [813, 381] on textarea at bounding box center [909, 472] width 237 height 42
paste textarea "Maintenance Audit Team: Hello! Unfortunately, this landscaping visit completed …"
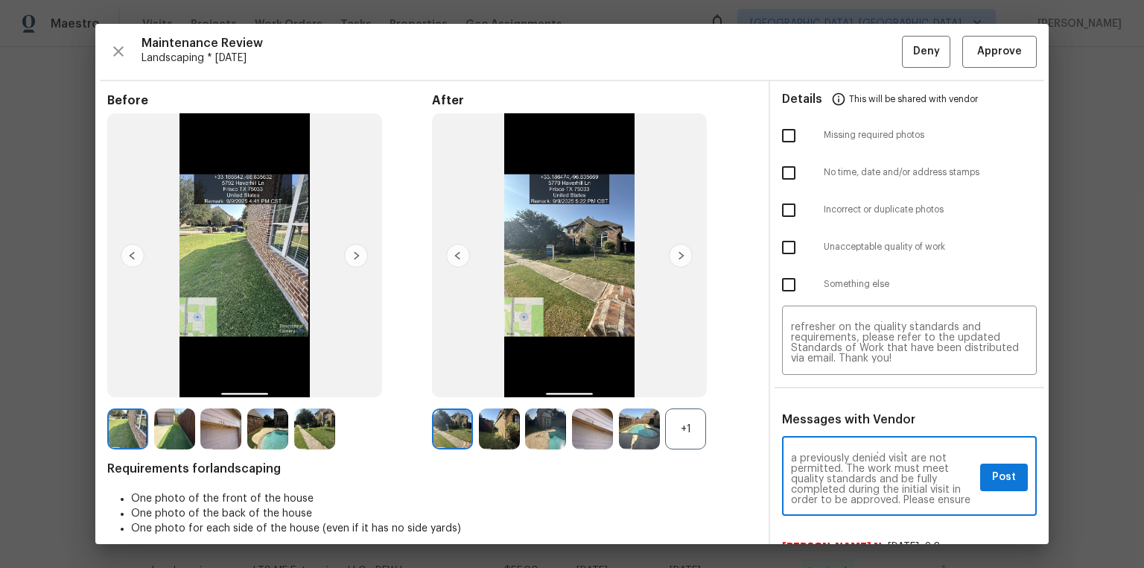
scroll to position [0, 0]
click at [813, 381] on textarea "Maintenance Audit Team: Hello! Unfortunately, this landscaping visit completed …" at bounding box center [882, 477] width 183 height 52
type textarea "Maintenance Audit Team: Hello! Unfortunately, this landscaping visit completed …"
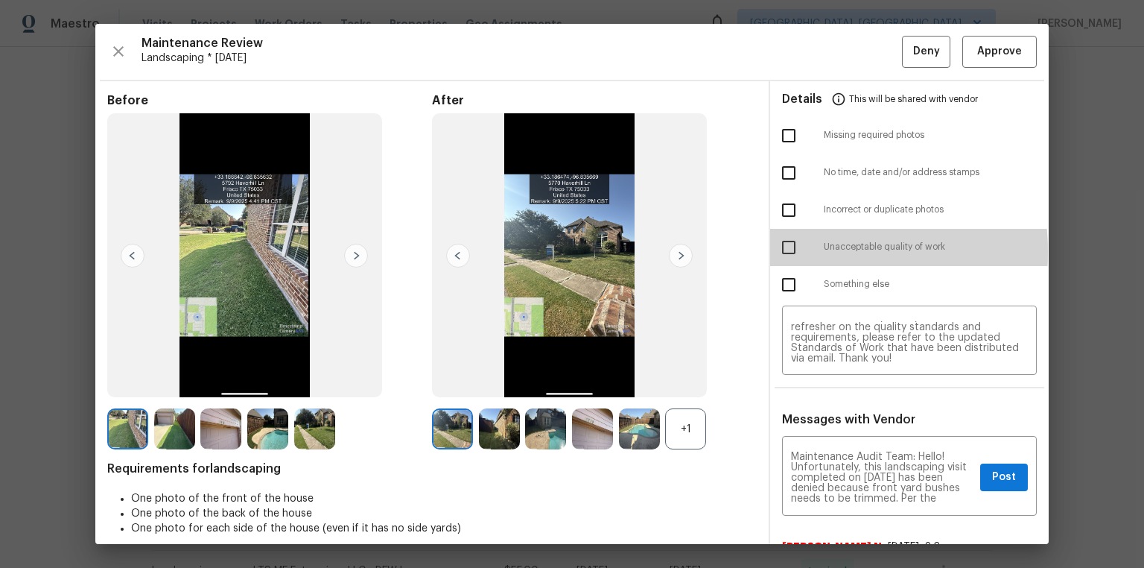
click at [781, 251] on input "checkbox" at bounding box center [788, 247] width 31 height 31
checkbox input "true"
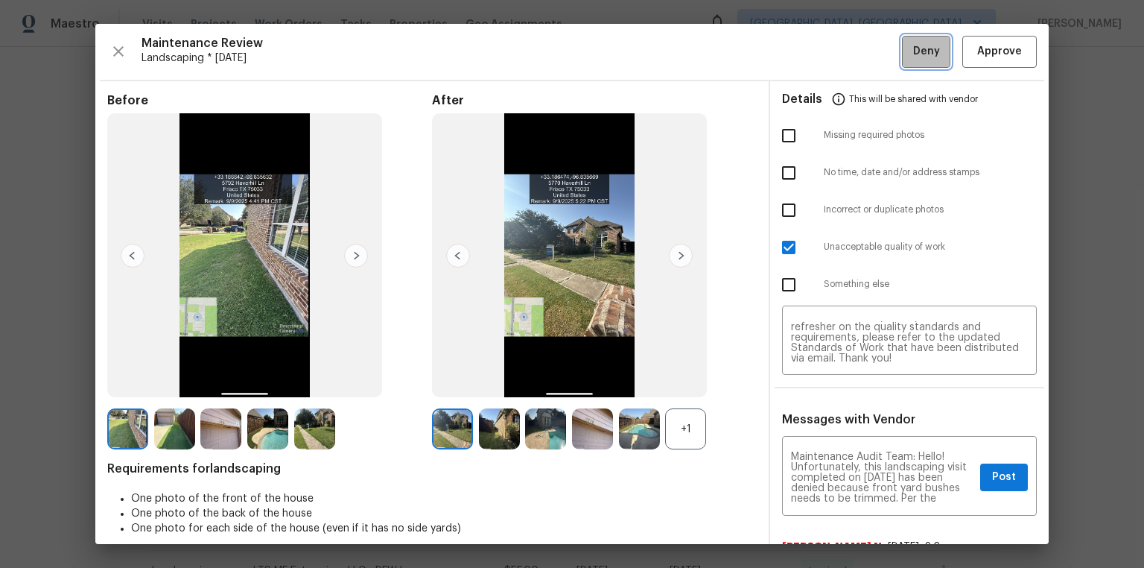
click at [813, 54] on span "Deny" at bounding box center [926, 51] width 27 height 19
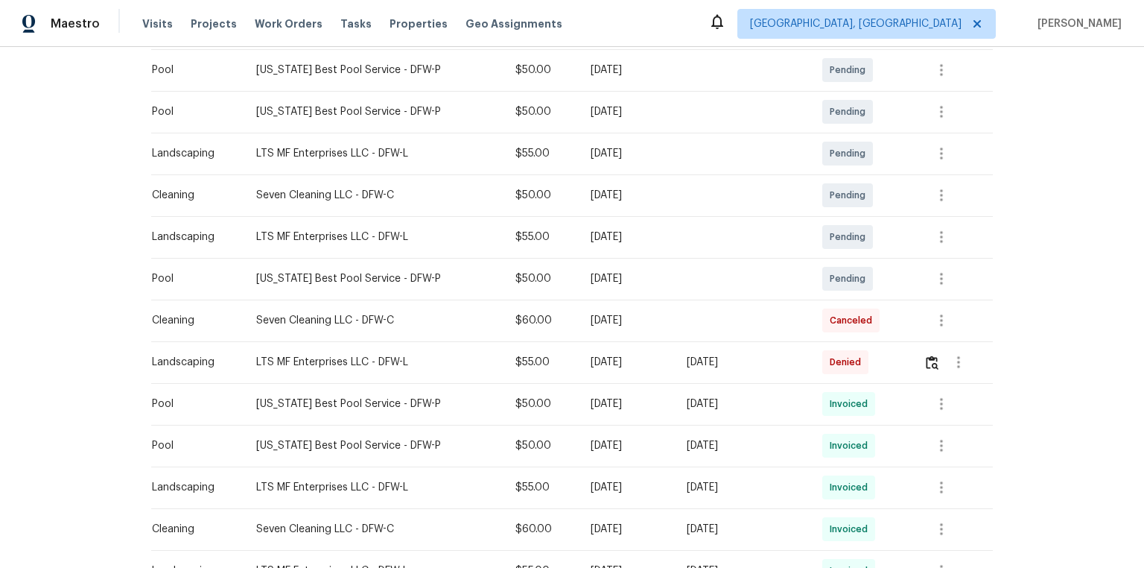
click at [813, 361] on td at bounding box center [952, 362] width 81 height 42
click at [813, 366] on img "button" at bounding box center [932, 362] width 13 height 14
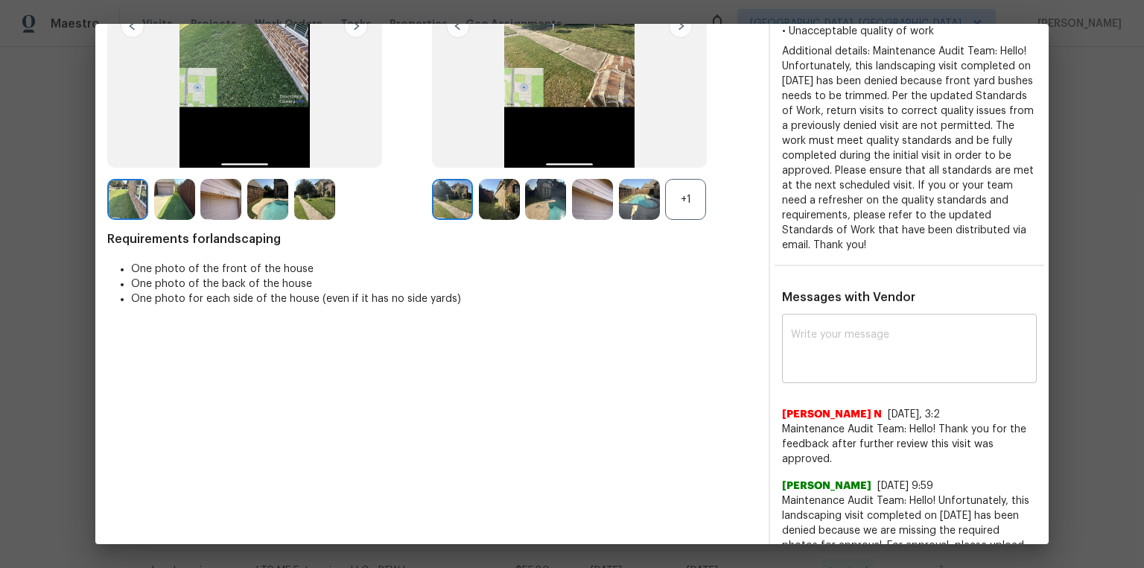
scroll to position [298, 0]
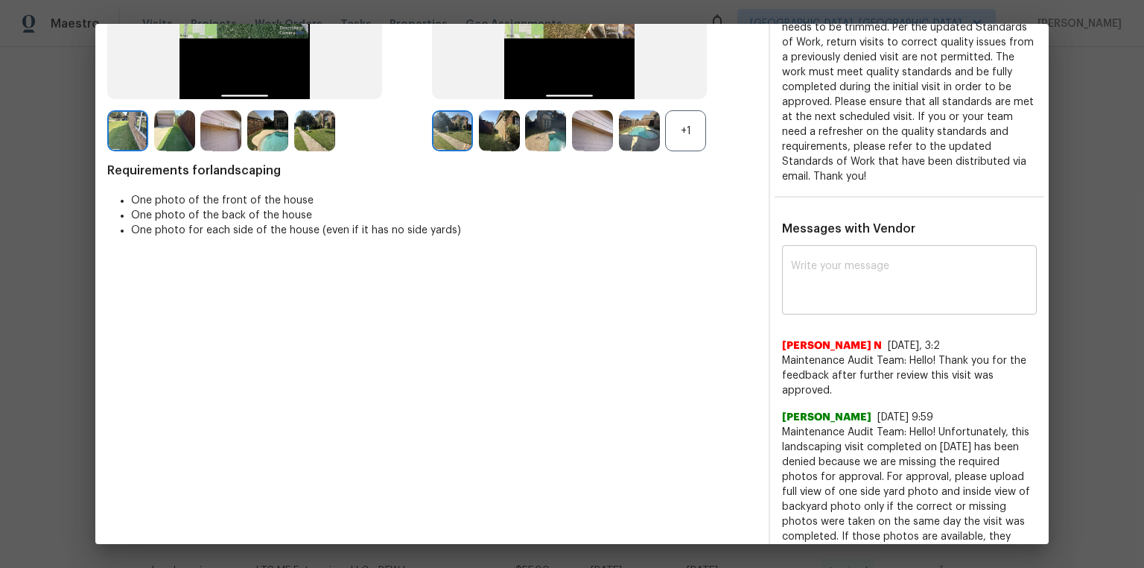
click at [813, 268] on textarea at bounding box center [909, 282] width 237 height 42
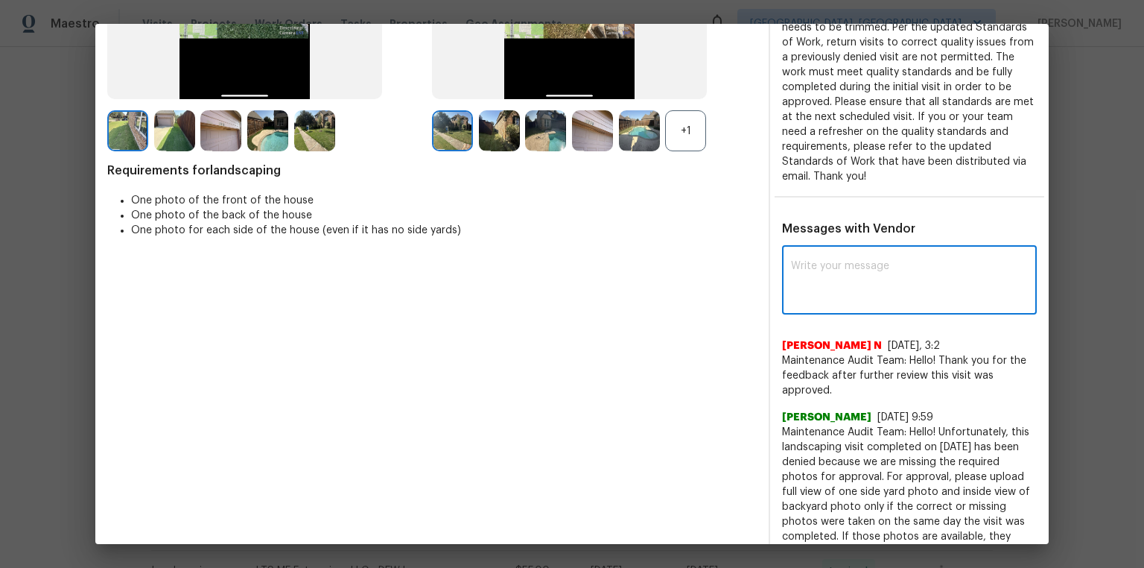
paste textarea "Maintenance Audit Team: Hello! Unfortunately, this landscaping visit completed …"
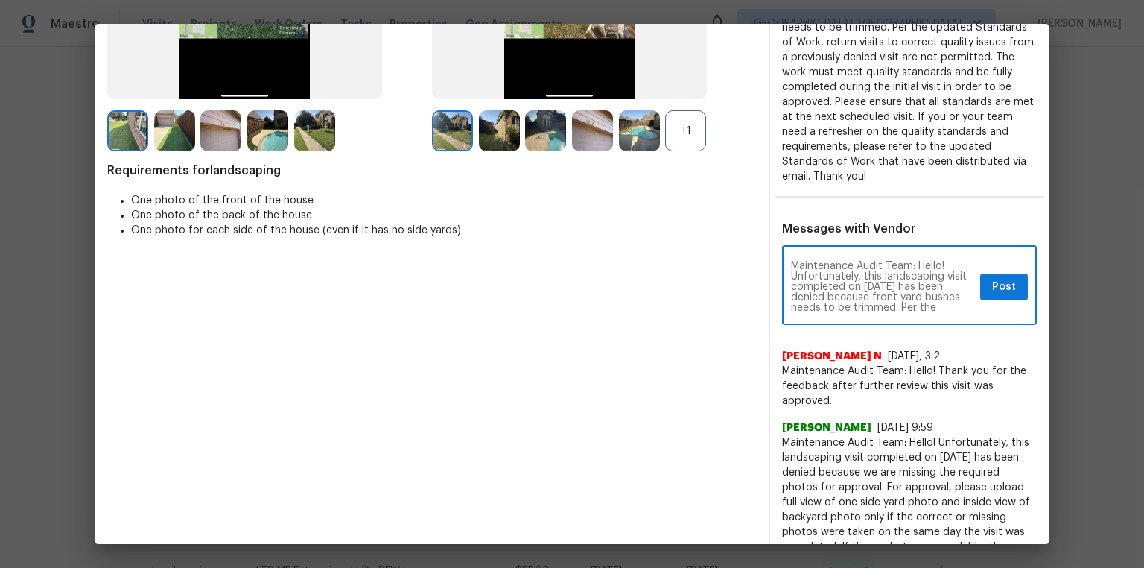
scroll to position [156, 0]
type textarea "Maintenance Audit Team: Hello! Unfortunately, this landscaping visit completed …"
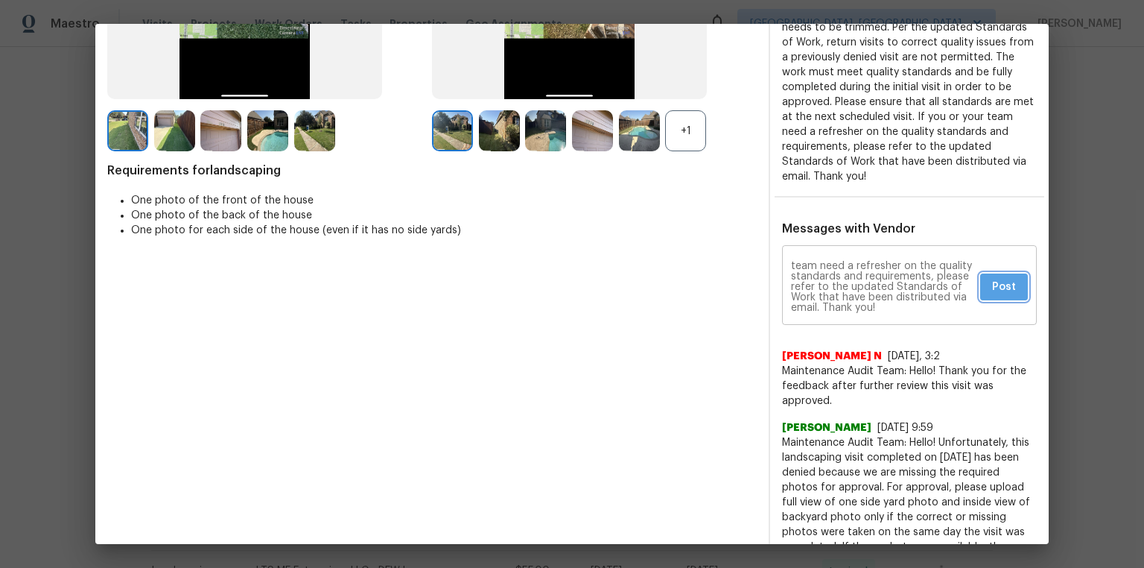
click at [813, 287] on span "Post" at bounding box center [1004, 287] width 24 height 19
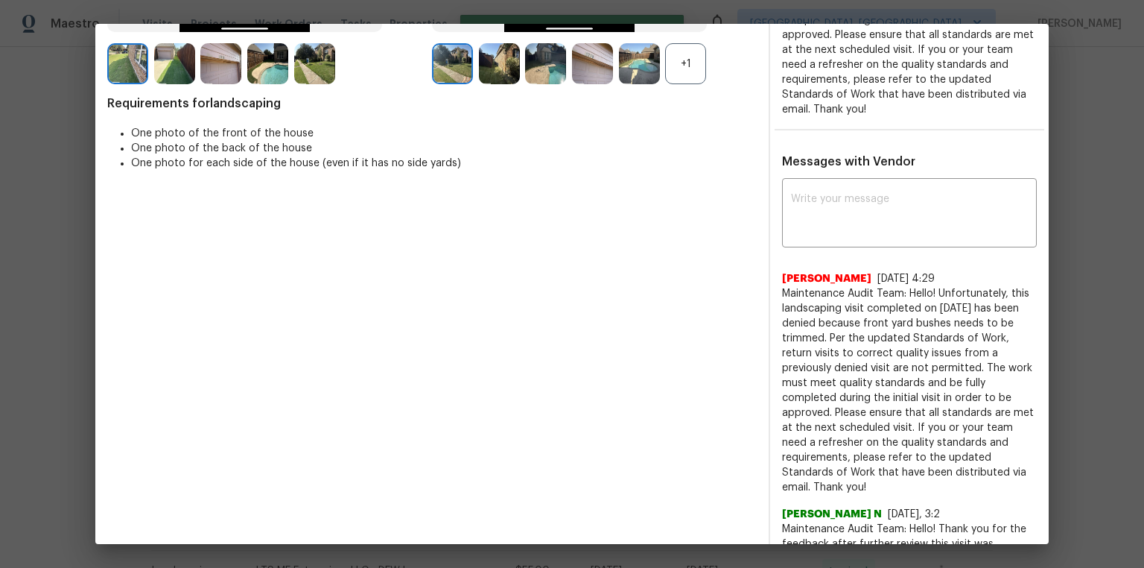
scroll to position [179, 0]
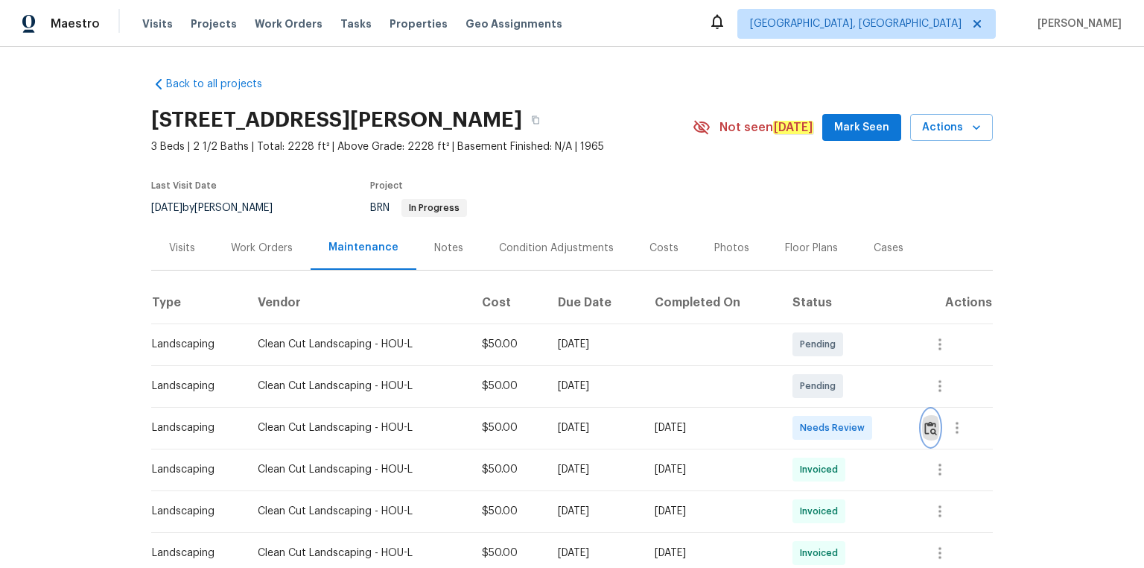
click at [813, 381] on img "button" at bounding box center [930, 428] width 13 height 14
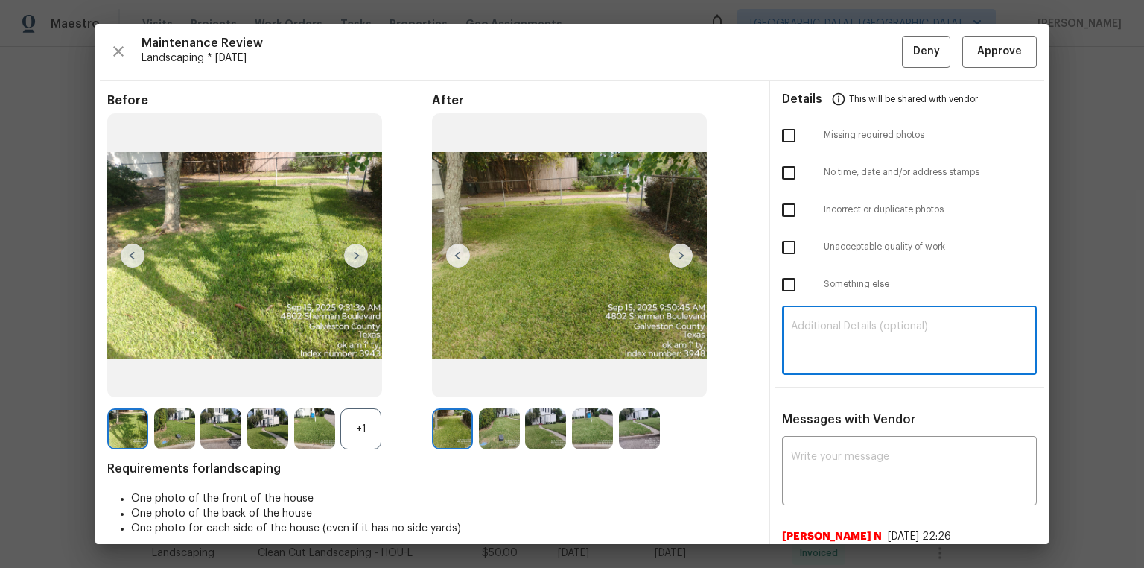
click at [813, 345] on textarea at bounding box center [909, 342] width 237 height 42
paste textarea "Maintenance Audit Team: Hello! Unfortunately, this landscaping visit completed …"
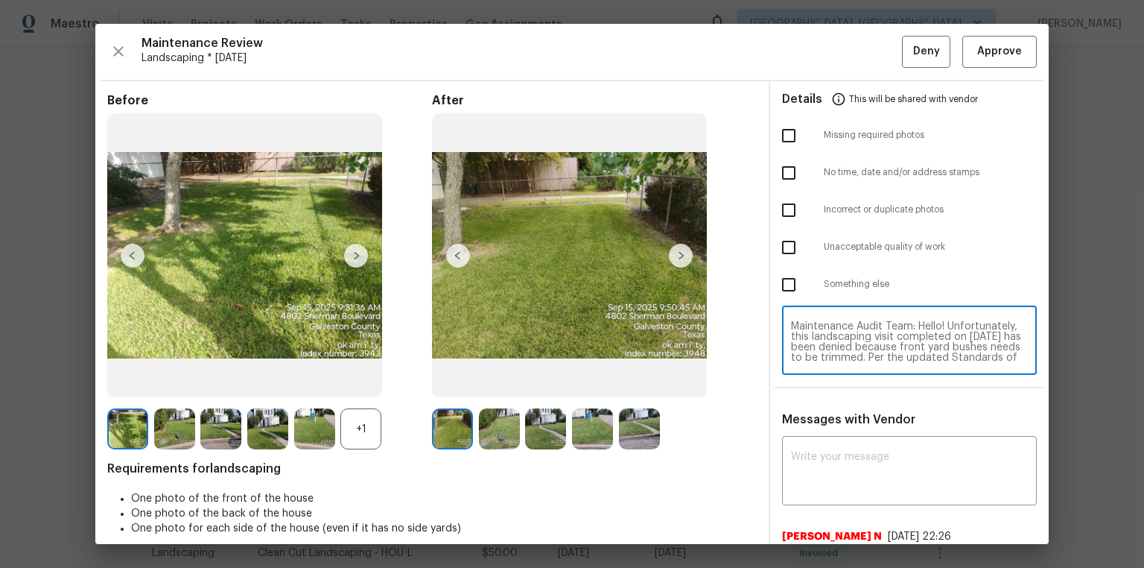
scroll to position [114, 0]
type textarea "Maintenance Audit Team: Hello! Unfortunately, this landscaping visit completed …"
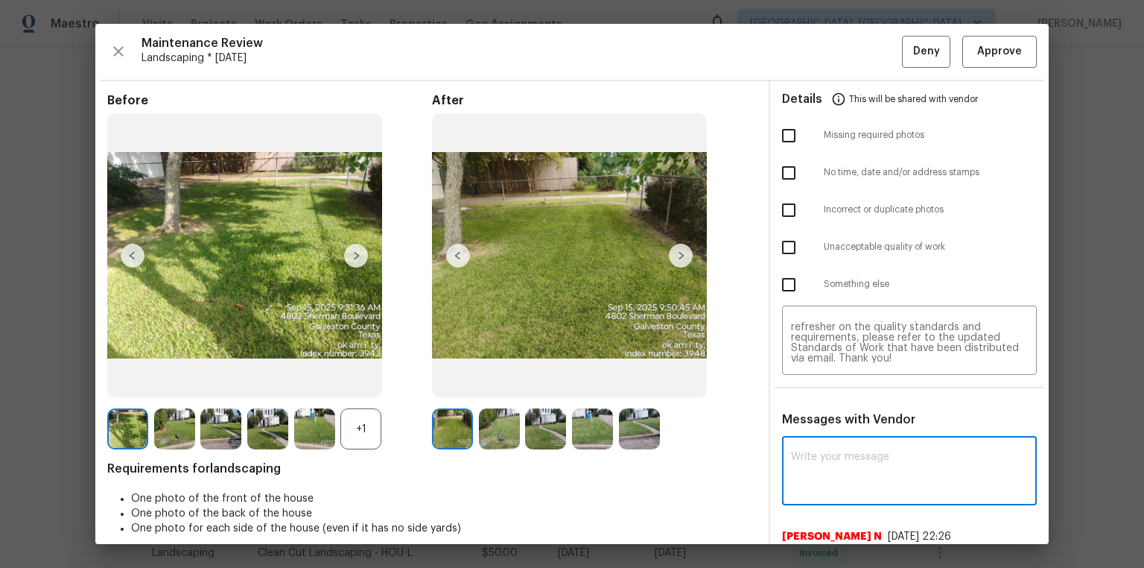
paste textarea "Maintenance Audit Team: Hello! Unfortunately, this landscaping visit completed …"
click at [813, 381] on textarea at bounding box center [909, 472] width 237 height 42
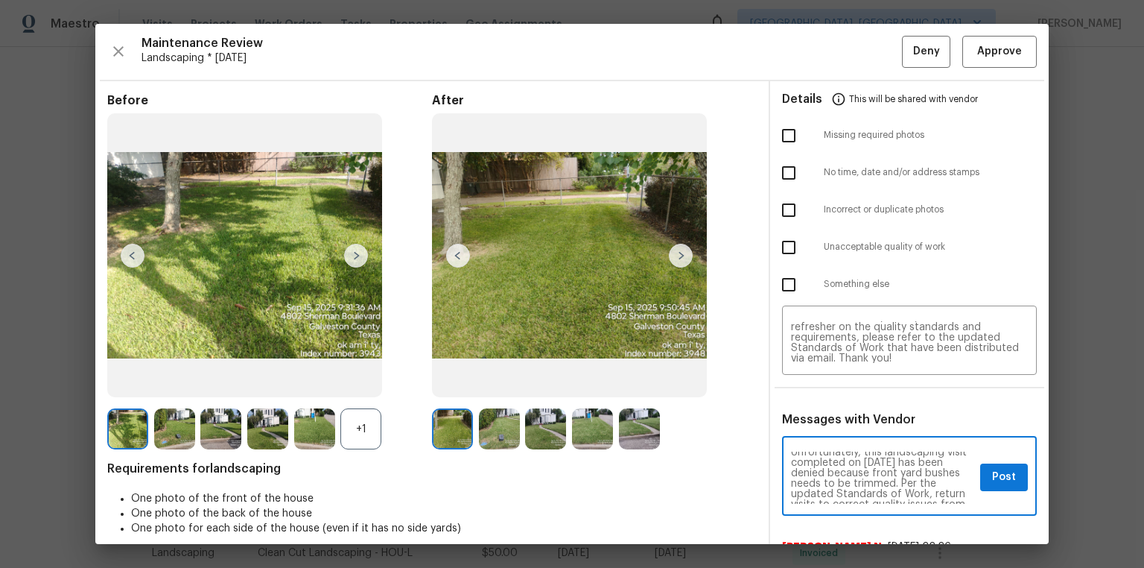
scroll to position [24, 0]
type textarea "Maintenance Audit Team: Hello! Unfortunately, this landscaping visit completed …"
drag, startPoint x: 768, startPoint y: 256, endPoint x: 795, endPoint y: 246, distance: 28.8
click at [773, 256] on input "checkbox" at bounding box center [788, 247] width 31 height 31
checkbox input "true"
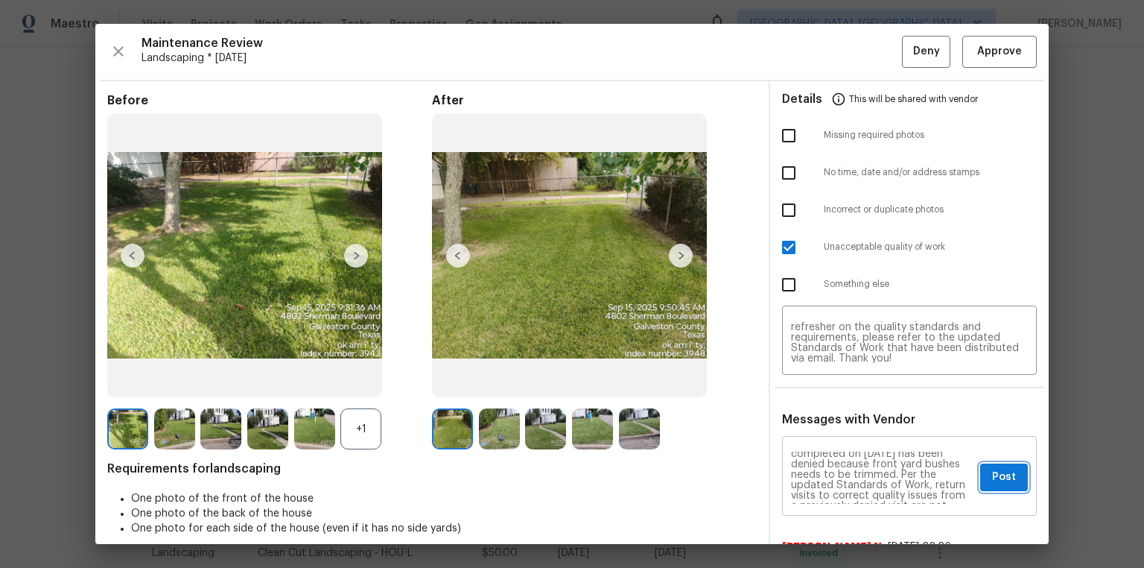
click at [813, 381] on span "Post" at bounding box center [1004, 477] width 24 height 19
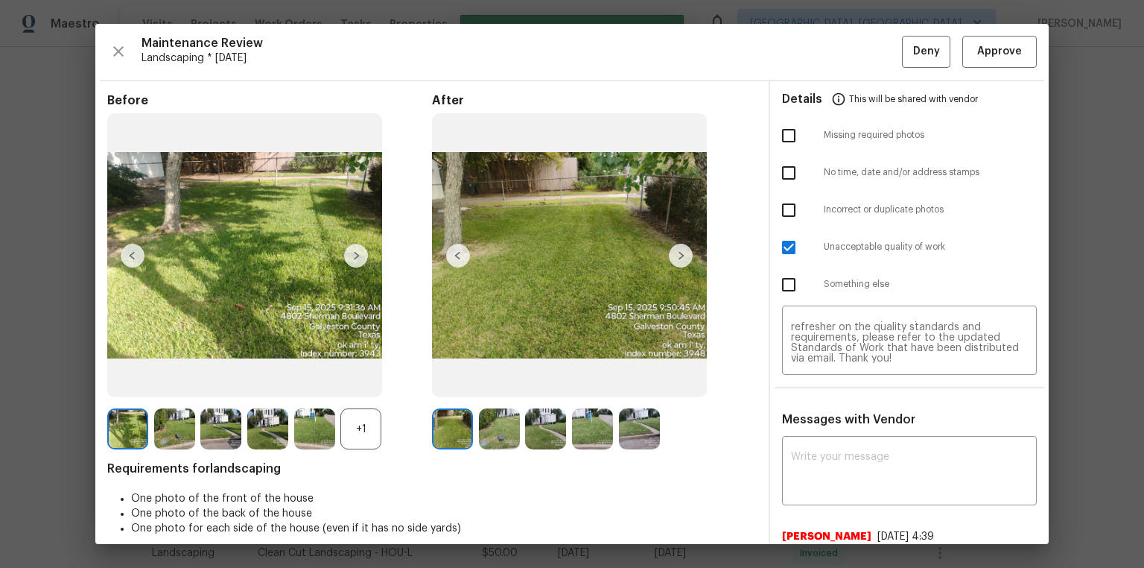
scroll to position [0, 0]
click at [813, 57] on span "Deny" at bounding box center [926, 51] width 27 height 19
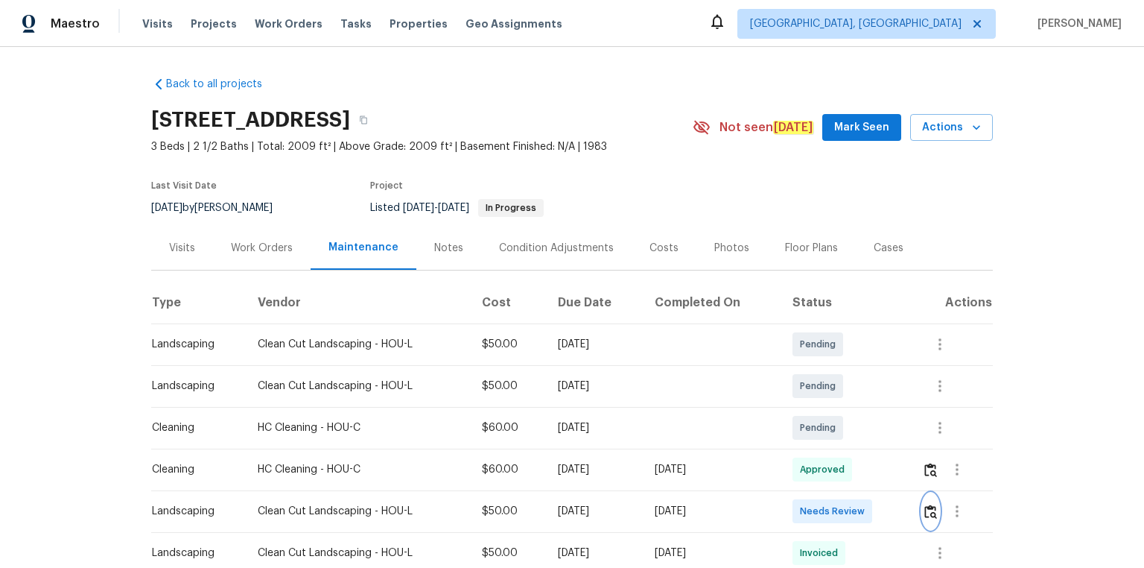
click at [813, 381] on img "button" at bounding box center [930, 511] width 13 height 14
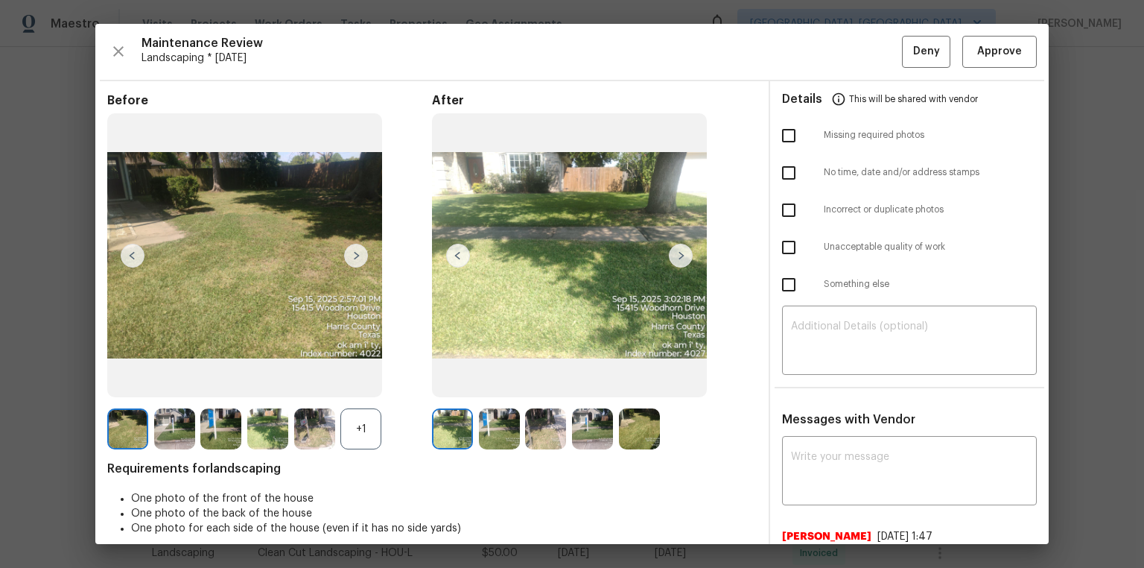
click at [813, 31] on div "Maintenance Review Landscaping * [DATE] Deny Approve Before +1 After Requiremen…" at bounding box center [571, 284] width 953 height 520
click at [813, 60] on span "Approve" at bounding box center [999, 51] width 45 height 19
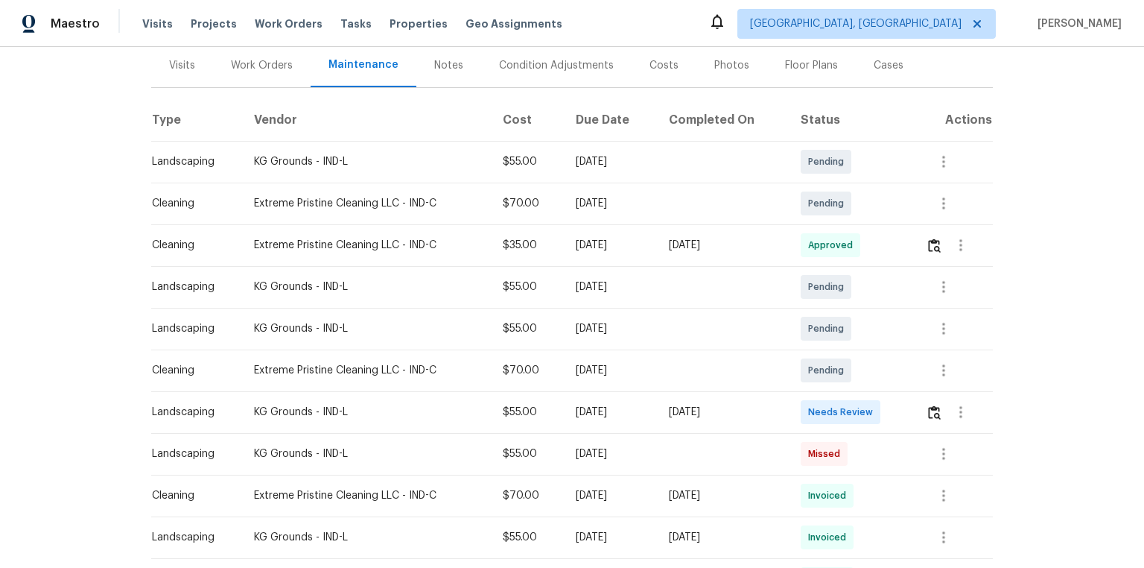
scroll to position [358, 0]
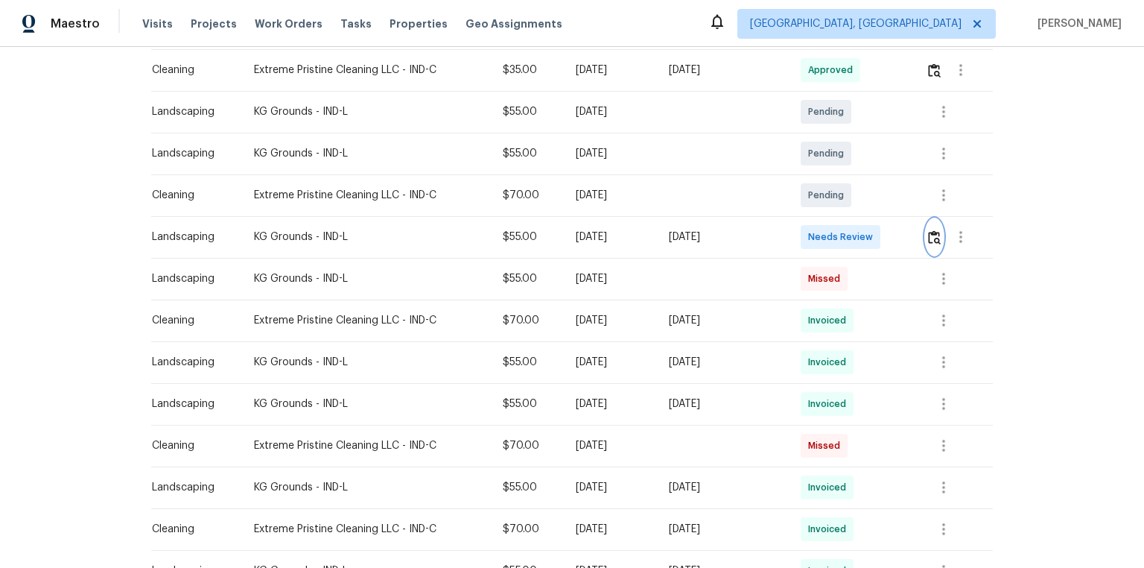
click at [813, 241] on img "button" at bounding box center [934, 237] width 13 height 14
click at [813, 238] on button "button" at bounding box center [934, 237] width 17 height 36
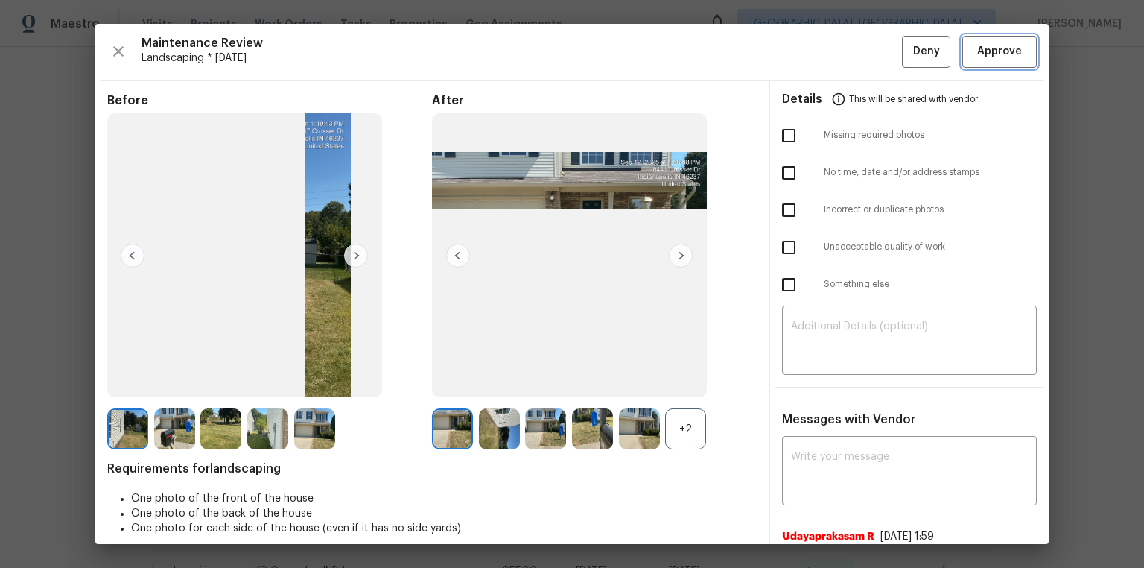
click at [813, 51] on span "Approve" at bounding box center [999, 51] width 45 height 19
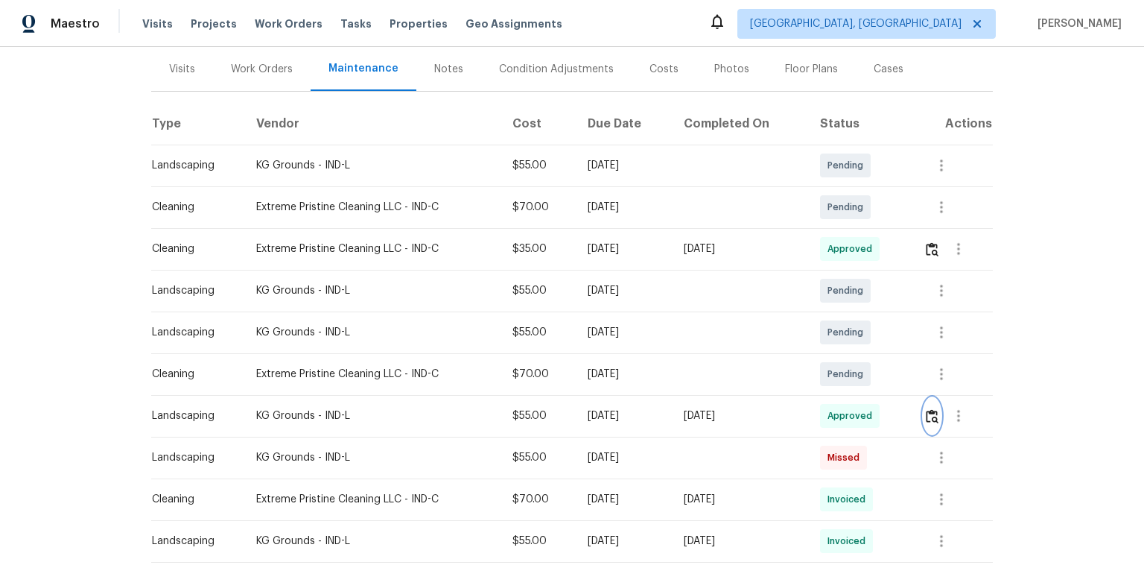
scroll to position [0, 0]
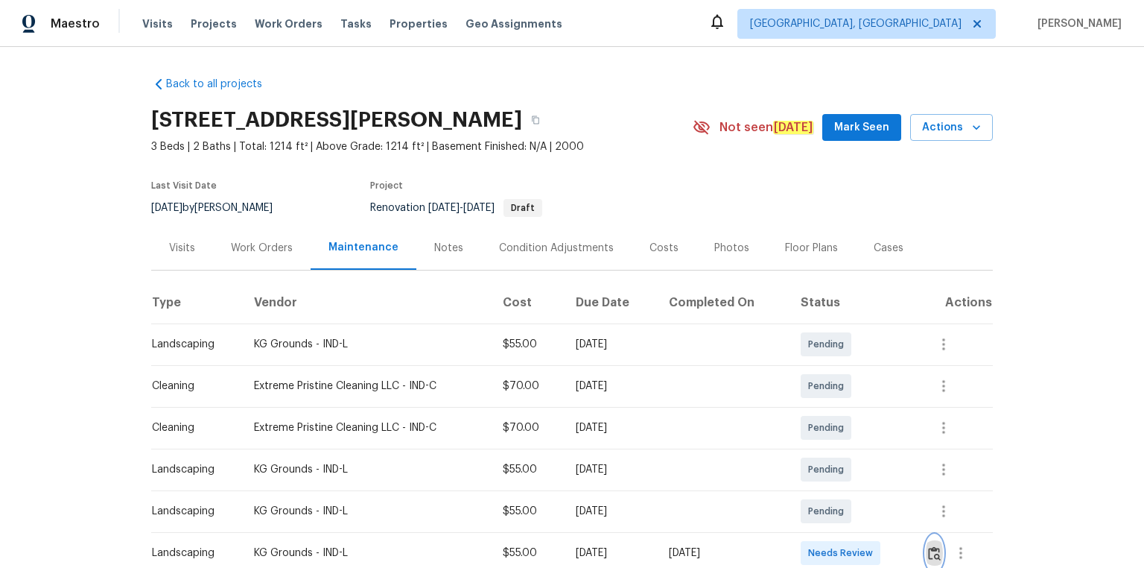
click at [813, 381] on img "button" at bounding box center [934, 553] width 13 height 14
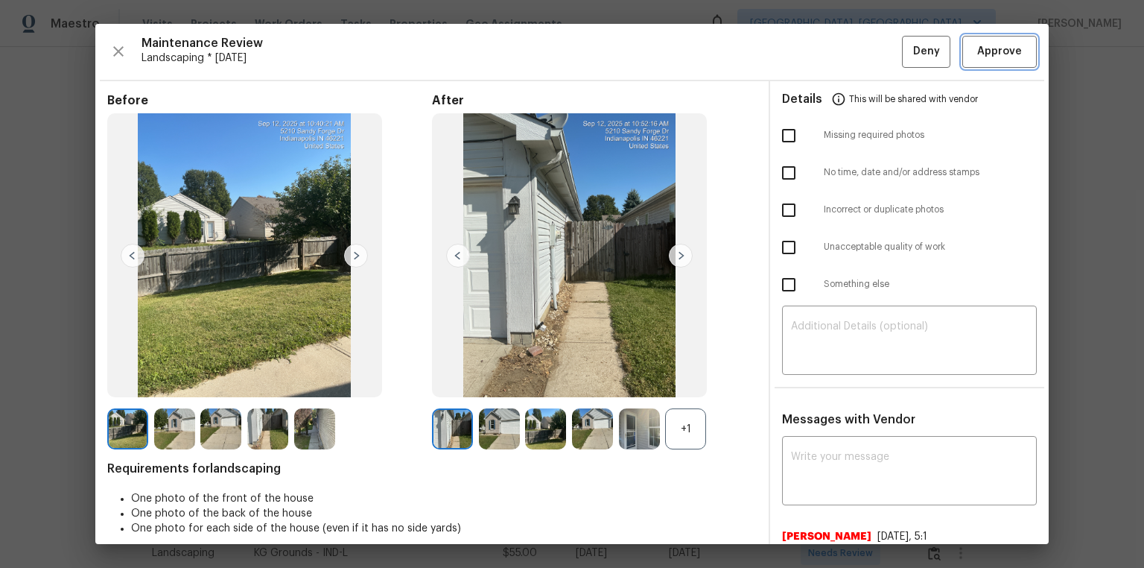
click at [813, 46] on span "Approve" at bounding box center [999, 51] width 51 height 19
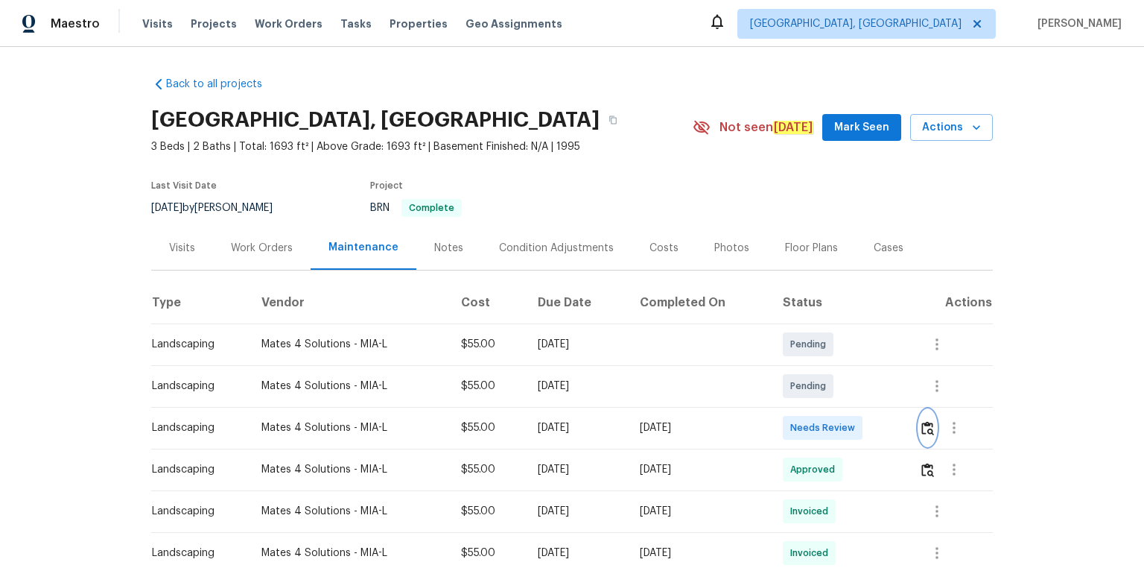
click at [813, 381] on img "button" at bounding box center [927, 428] width 13 height 14
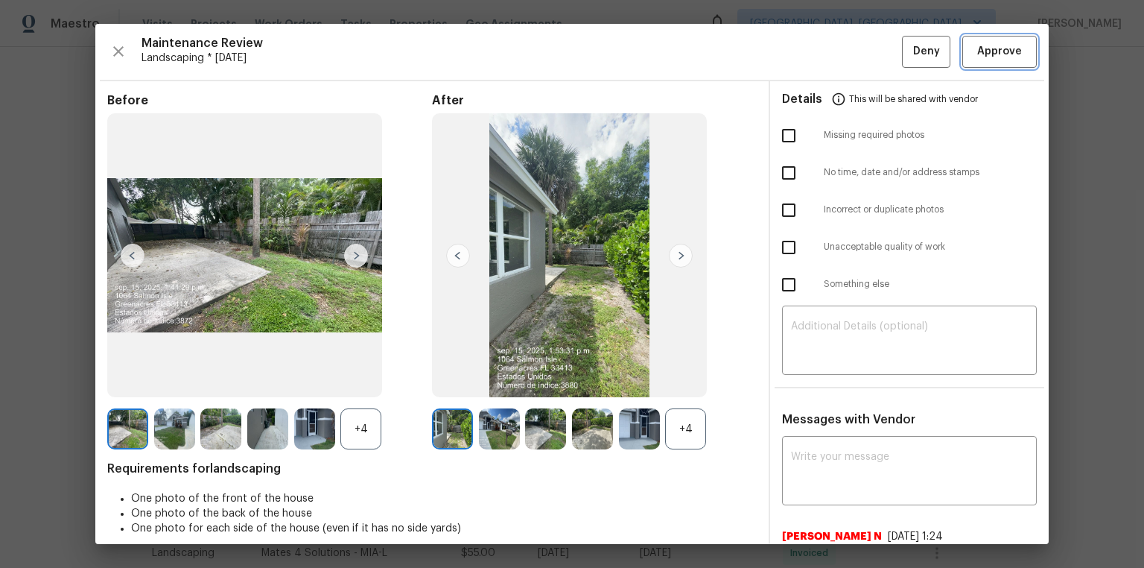
click at [813, 39] on button "Approve" at bounding box center [999, 52] width 74 height 32
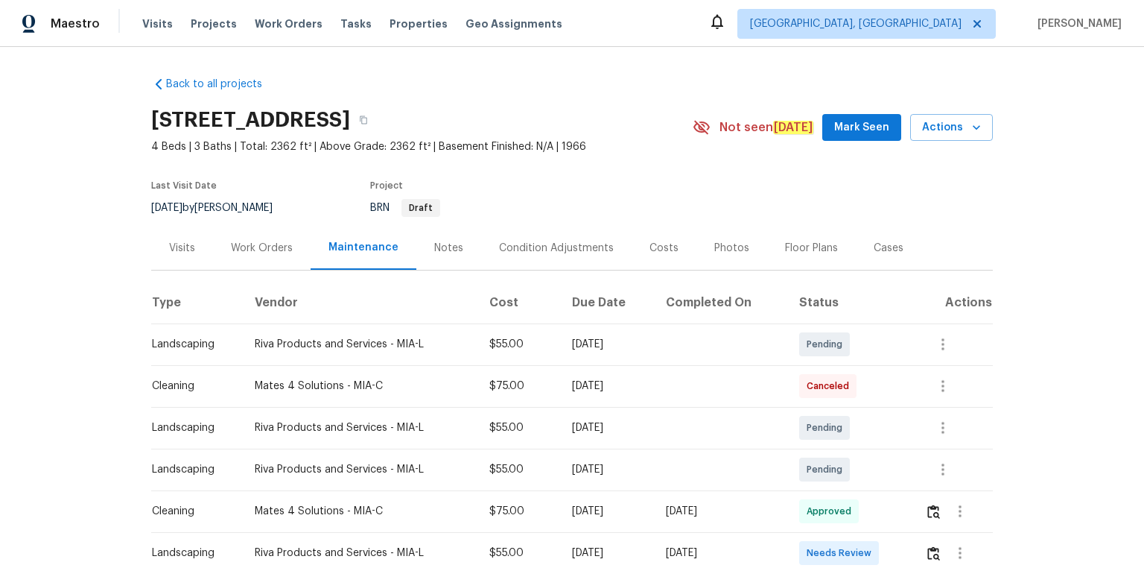
scroll to position [60, 0]
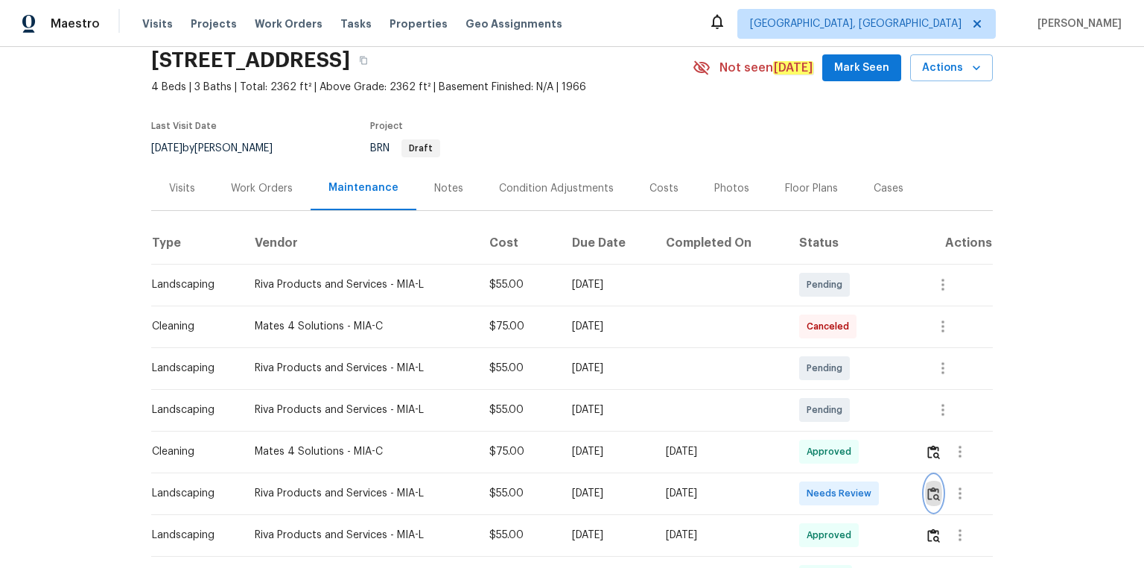
click at [813, 381] on img "button" at bounding box center [933, 493] width 13 height 14
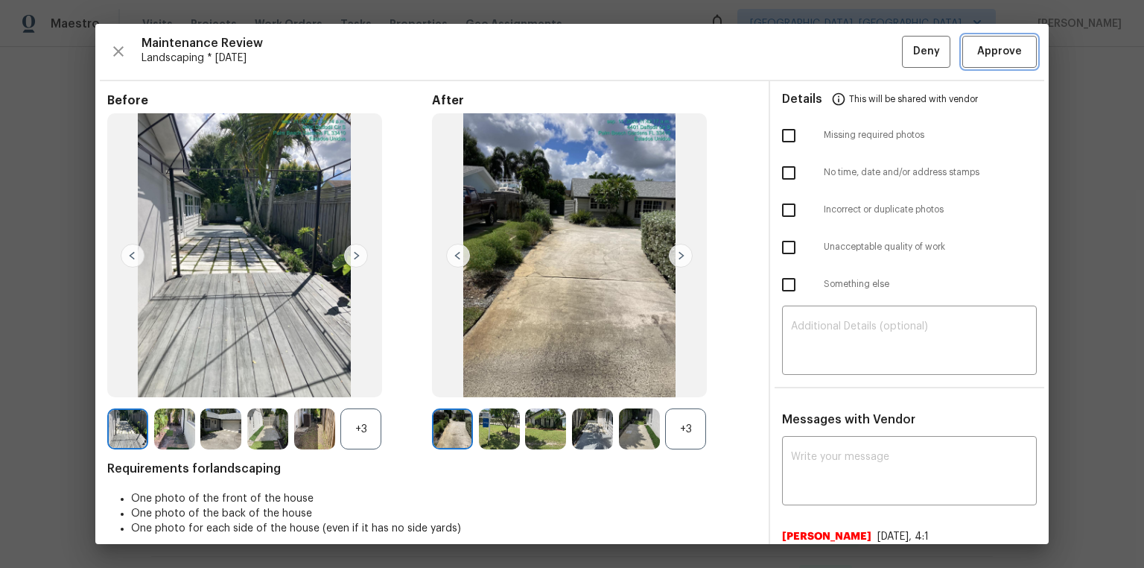
click at [813, 57] on span "Approve" at bounding box center [999, 51] width 45 height 19
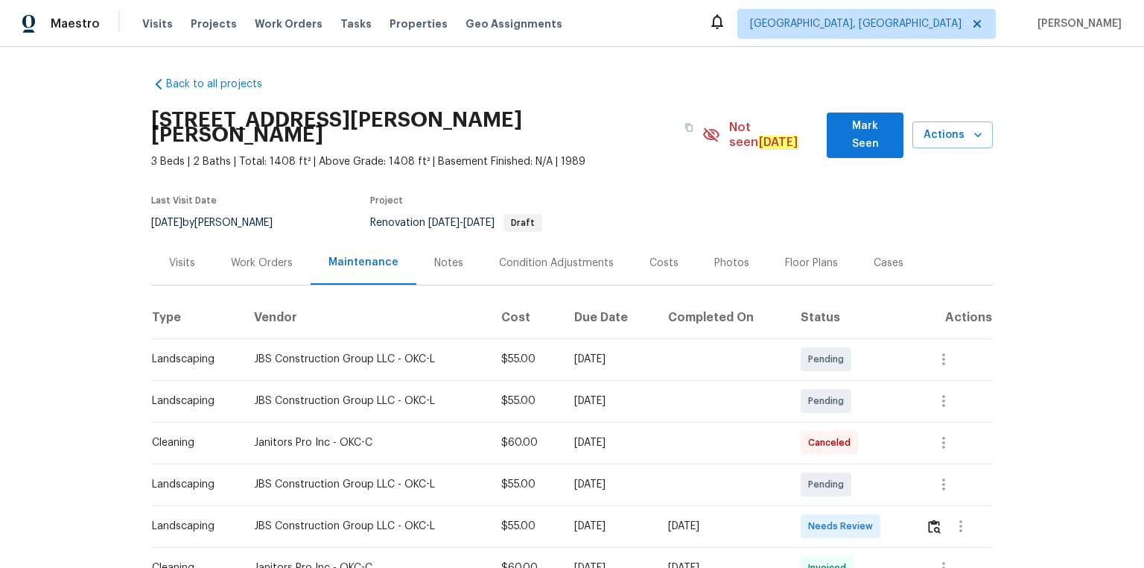
click at [813, 381] on div at bounding box center [961, 526] width 36 height 36
click at [813, 381] on button "button" at bounding box center [934, 526] width 17 height 36
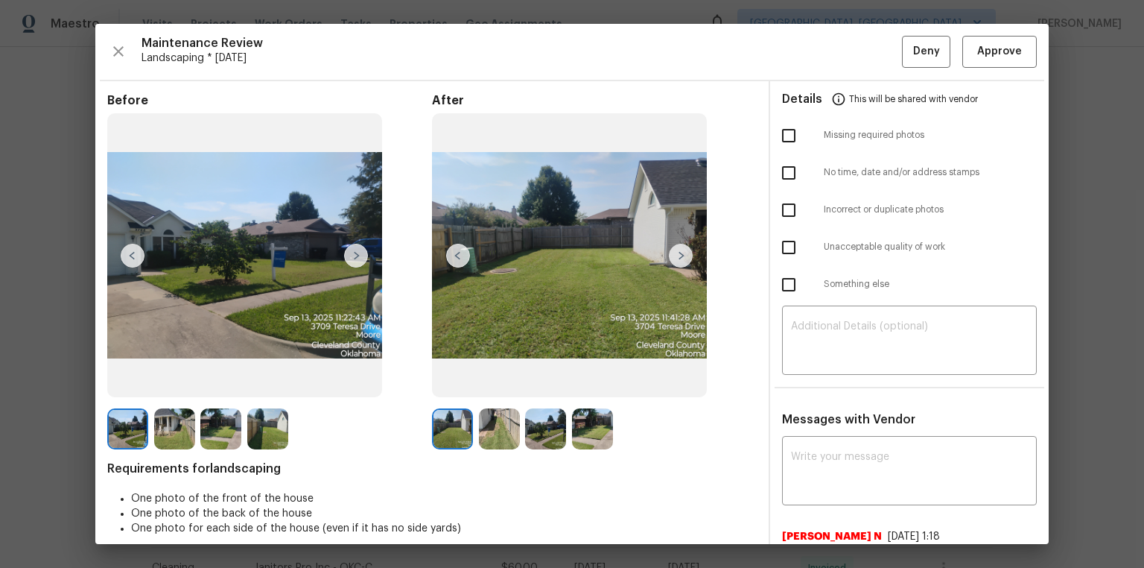
click at [813, 45] on div "Maintenance Review Landscaping * Mon, Sep 08 Deny Approve Before After Requirem…" at bounding box center [571, 284] width 953 height 520
click at [813, 54] on span "Approve" at bounding box center [999, 51] width 45 height 19
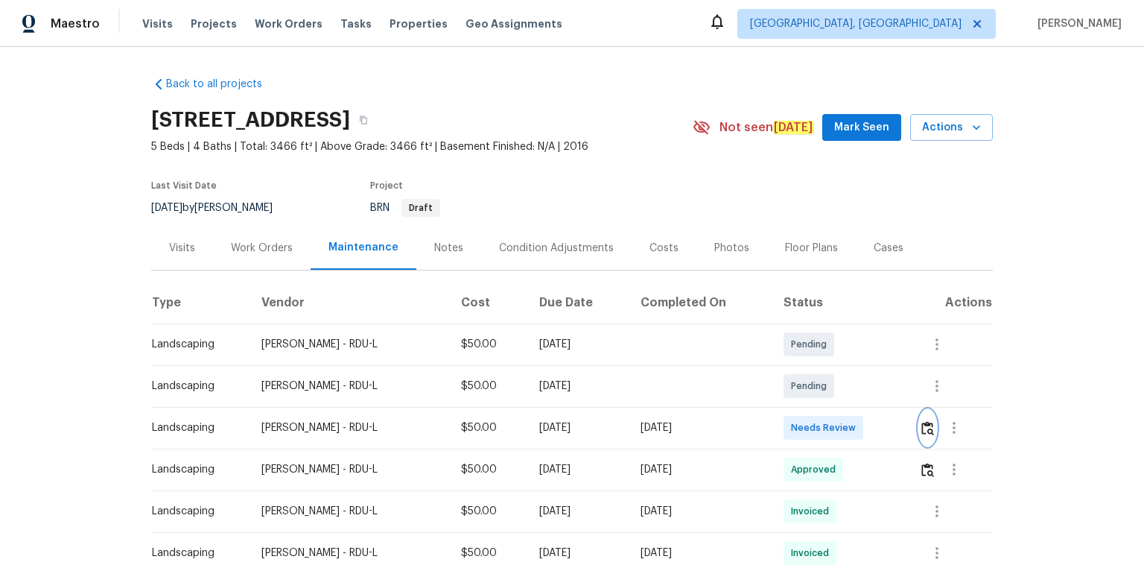
click at [813, 381] on button "button" at bounding box center [927, 428] width 17 height 36
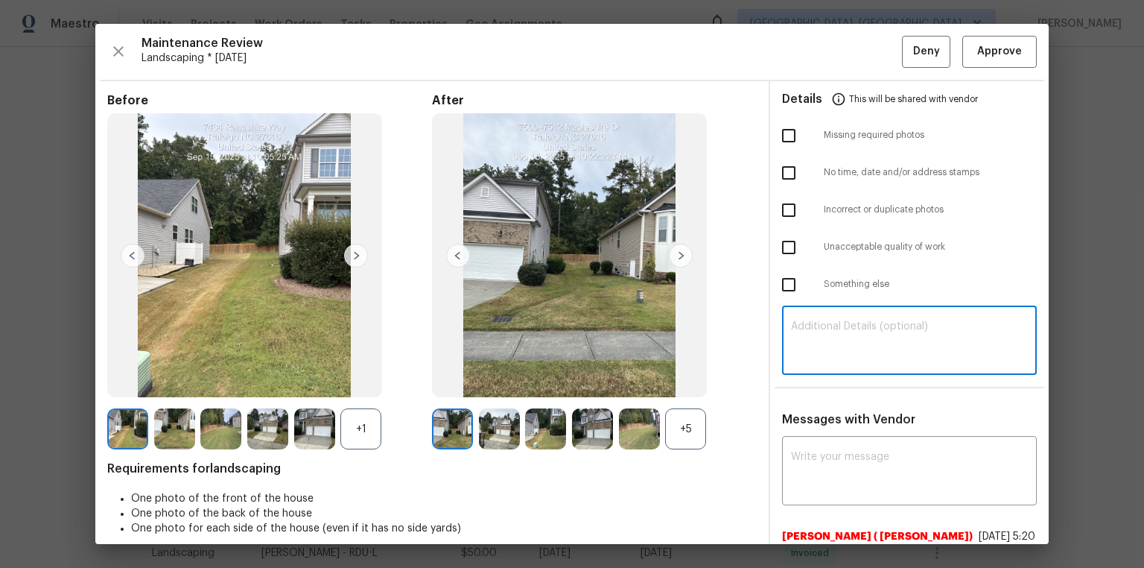
click at [811, 334] on textarea at bounding box center [909, 342] width 237 height 42
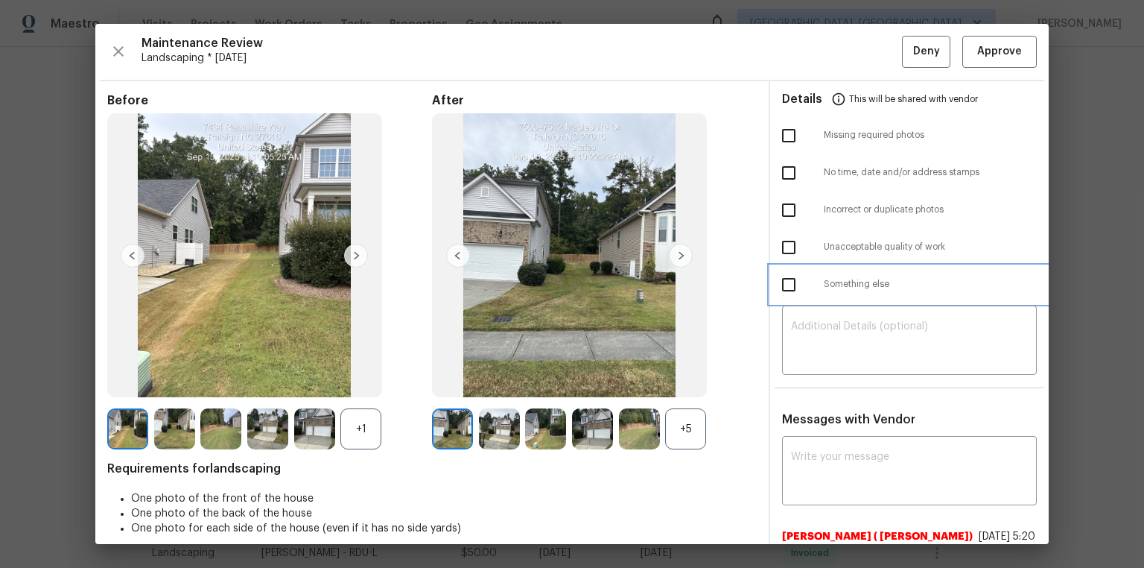
drag, startPoint x: 980, startPoint y: 271, endPoint x: 927, endPoint y: 307, distance: 64.5
click at [813, 271] on div "Something else" at bounding box center [909, 284] width 279 height 37
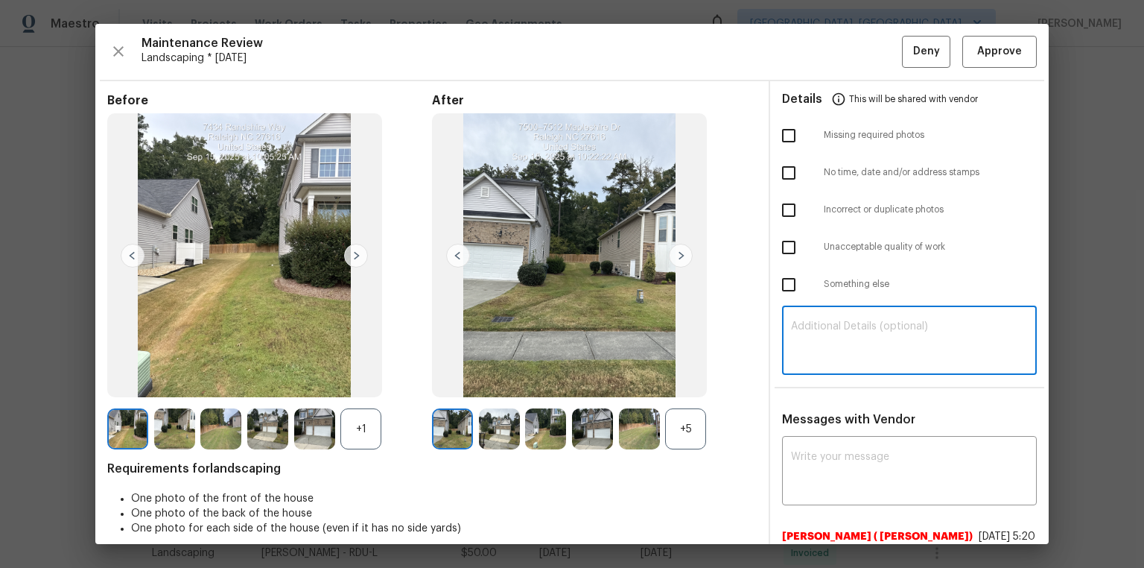
click at [813, 335] on textarea at bounding box center [909, 342] width 237 height 42
paste textarea "Maintenance Audit Team: Hello! Unfortunately, this landscaping visit completed …"
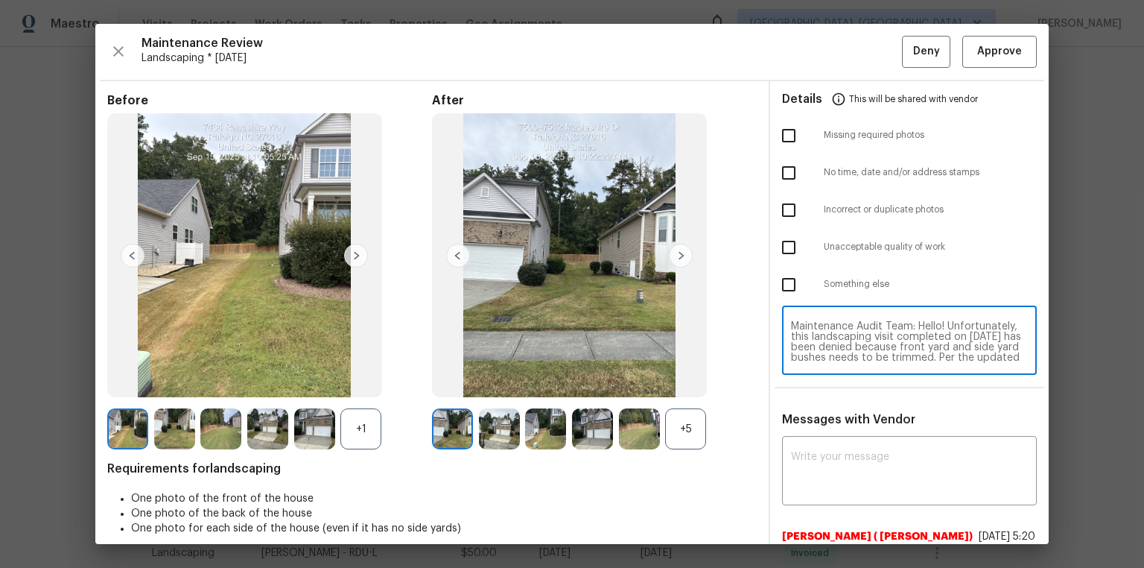
scroll to position [125, 0]
type textarea "Maintenance Audit Team: Hello! Unfortunately, this landscaping visit completed …"
paste textarea "Maintenance Audit Team: Hello! Unfortunately, this landscaping visit completed …"
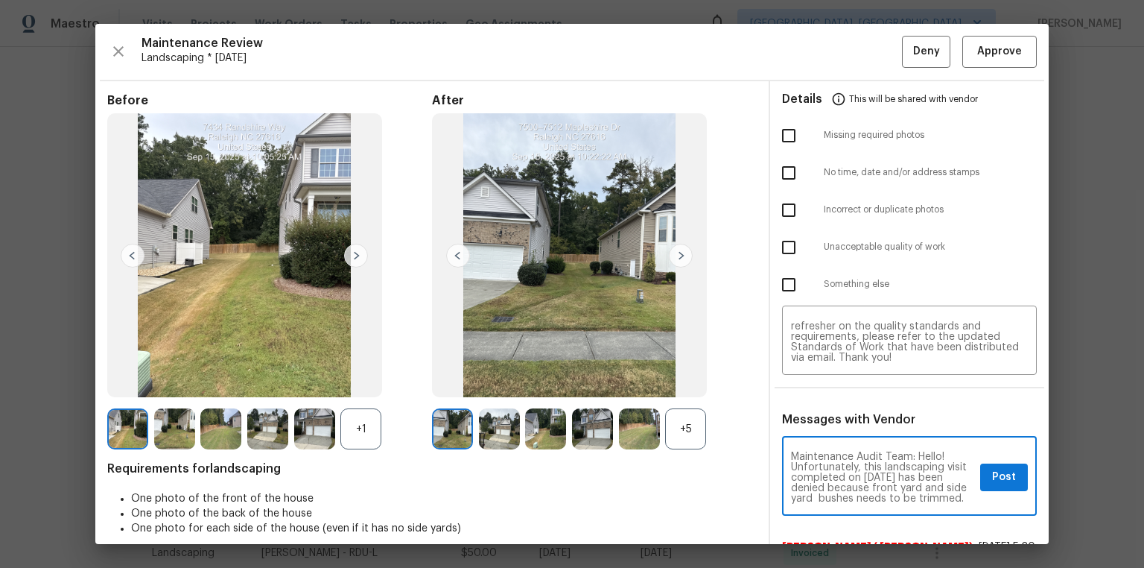
click at [813, 381] on textarea "Maintenance Audit Team: Hello! Unfortunately, this landscaping visit completed …" at bounding box center [882, 477] width 183 height 52
type textarea "Maintenance Audit Team: Hello! Unfortunately, this landscaping visit completed …"
click at [794, 254] on input "checkbox" at bounding box center [788, 247] width 31 height 31
checkbox input "true"
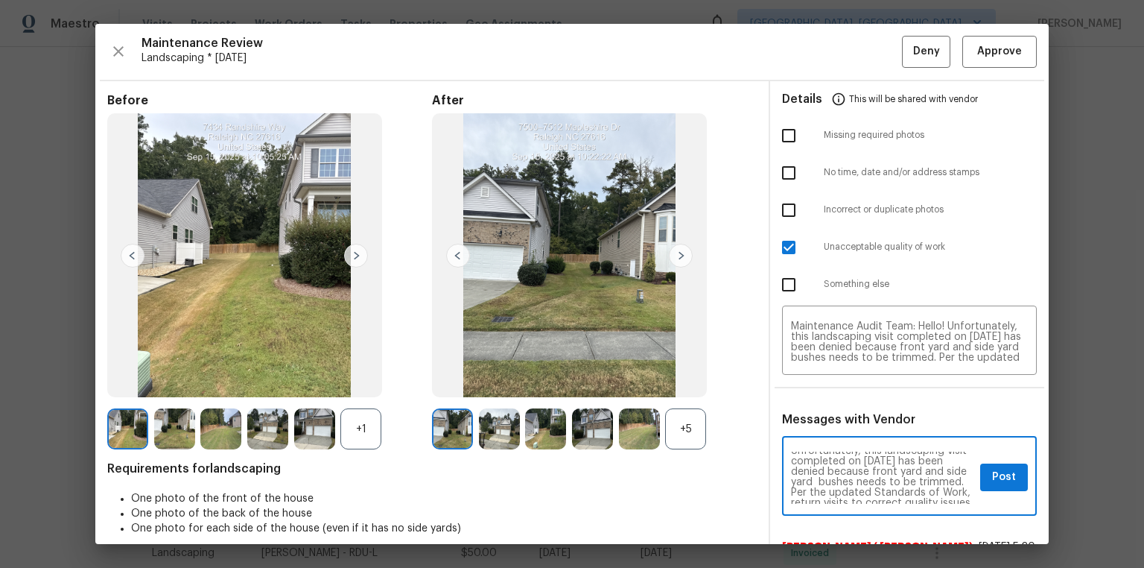
scroll to position [24, 0]
click at [813, 381] on button "Post" at bounding box center [1004, 477] width 48 height 28
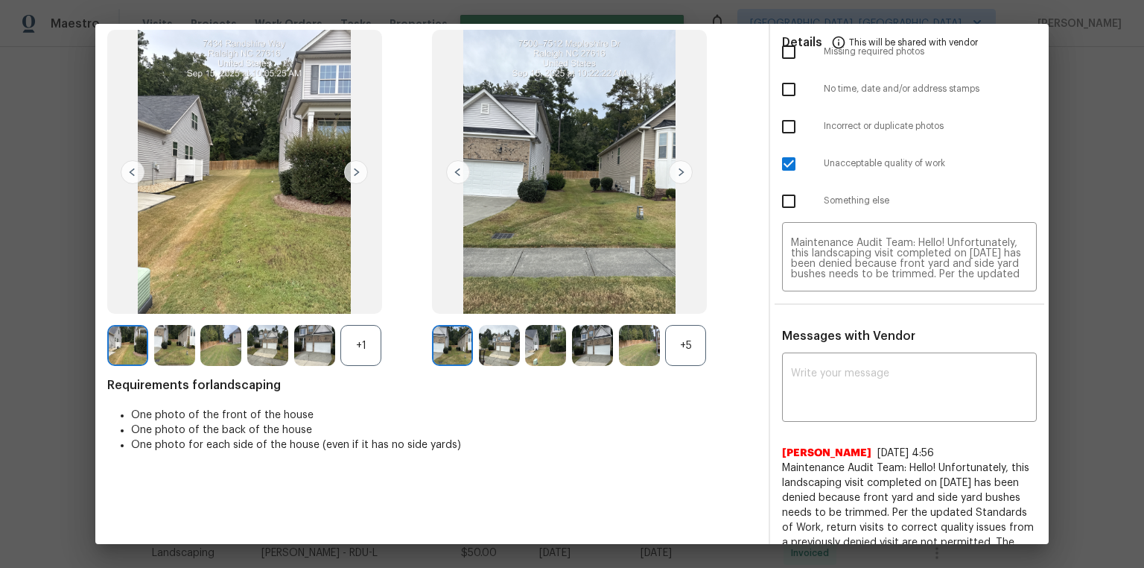
scroll to position [0, 0]
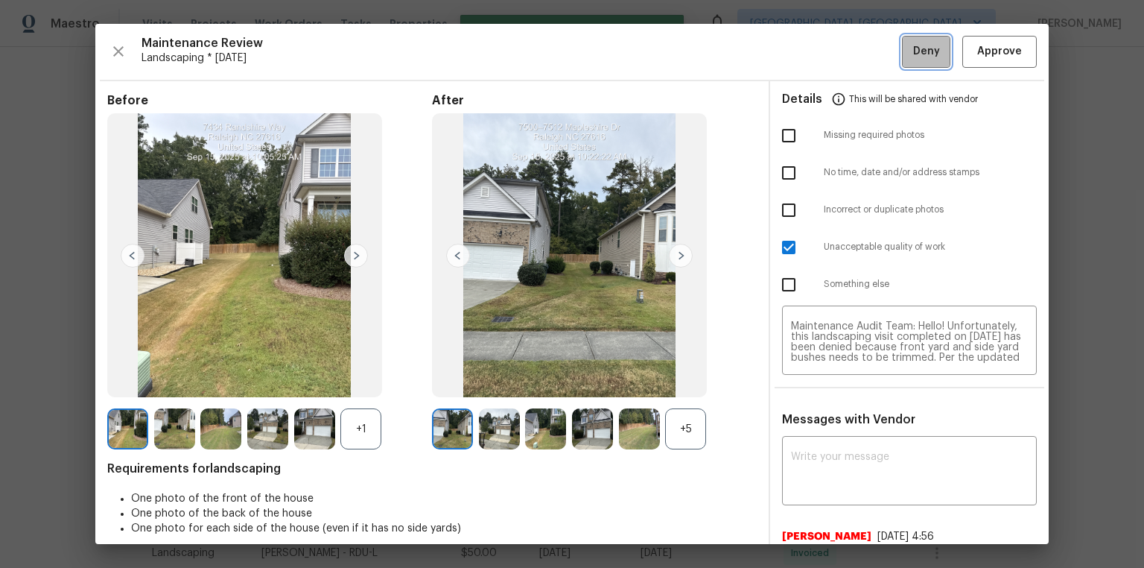
click at [813, 57] on span "Deny" at bounding box center [926, 51] width 27 height 19
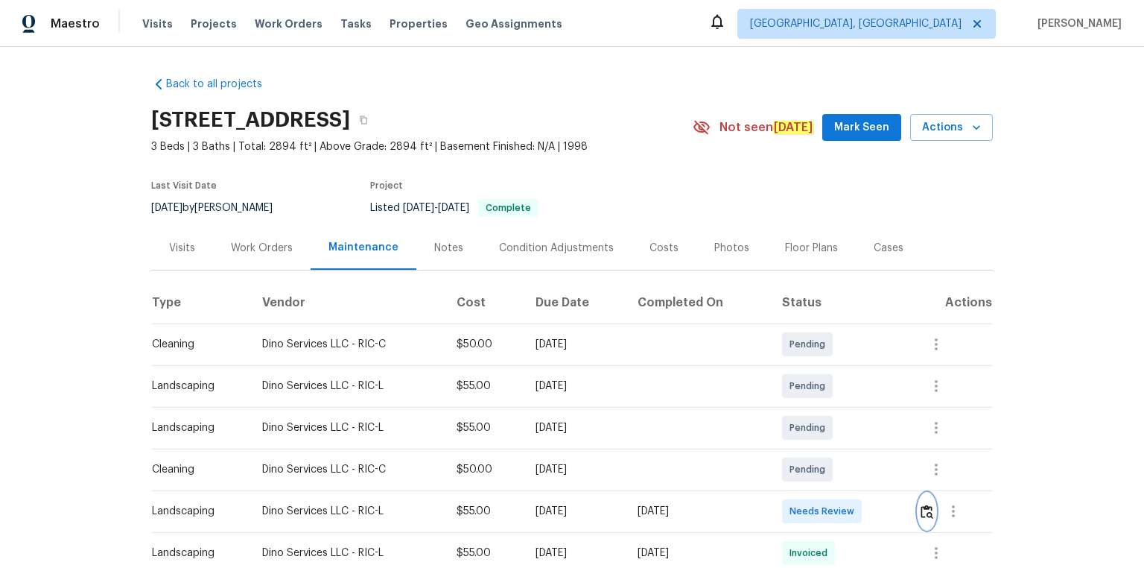
click at [813, 381] on img "button" at bounding box center [927, 511] width 13 height 14
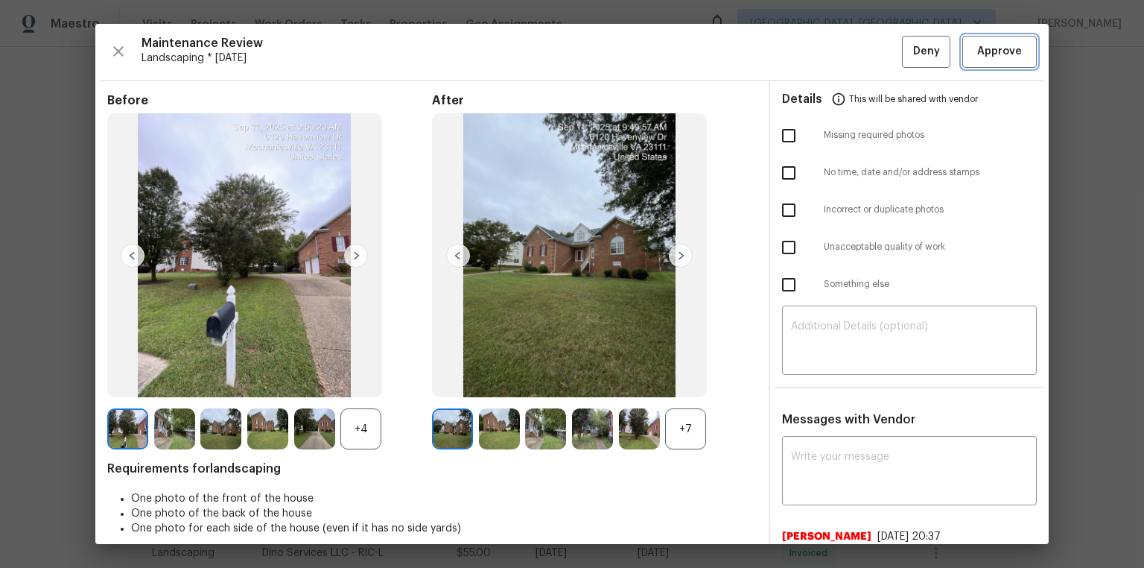
click at [813, 58] on span "Approve" at bounding box center [999, 51] width 45 height 19
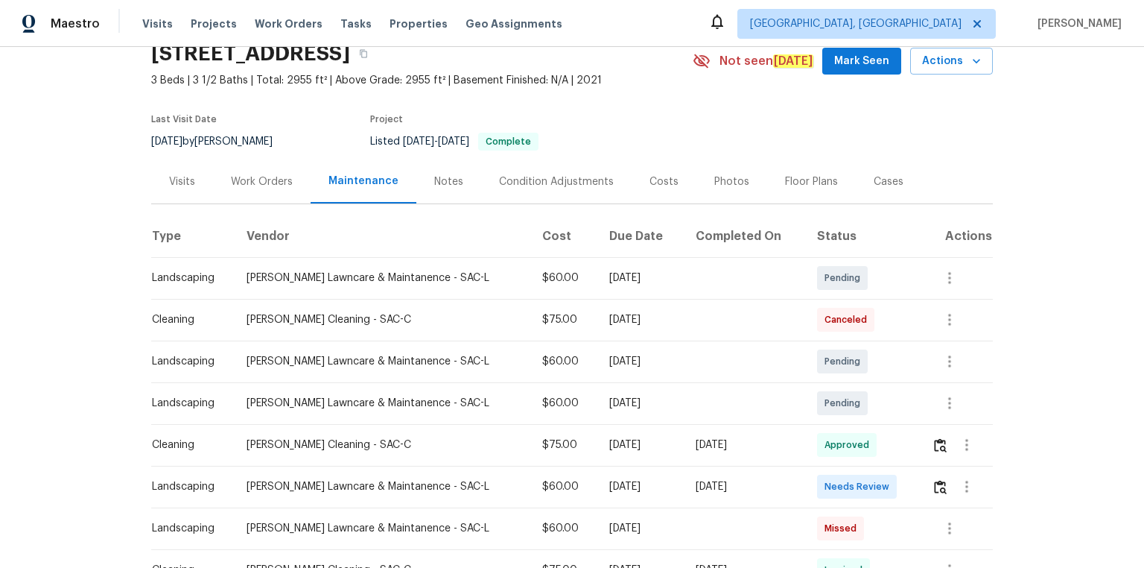
scroll to position [119, 0]
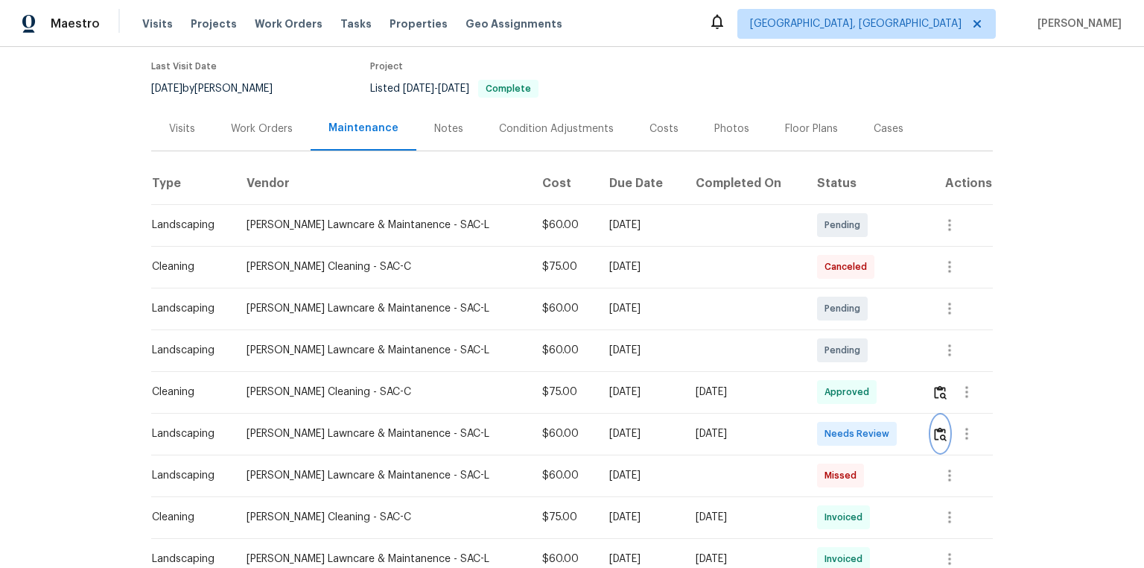
click at [813, 381] on button "button" at bounding box center [940, 434] width 17 height 36
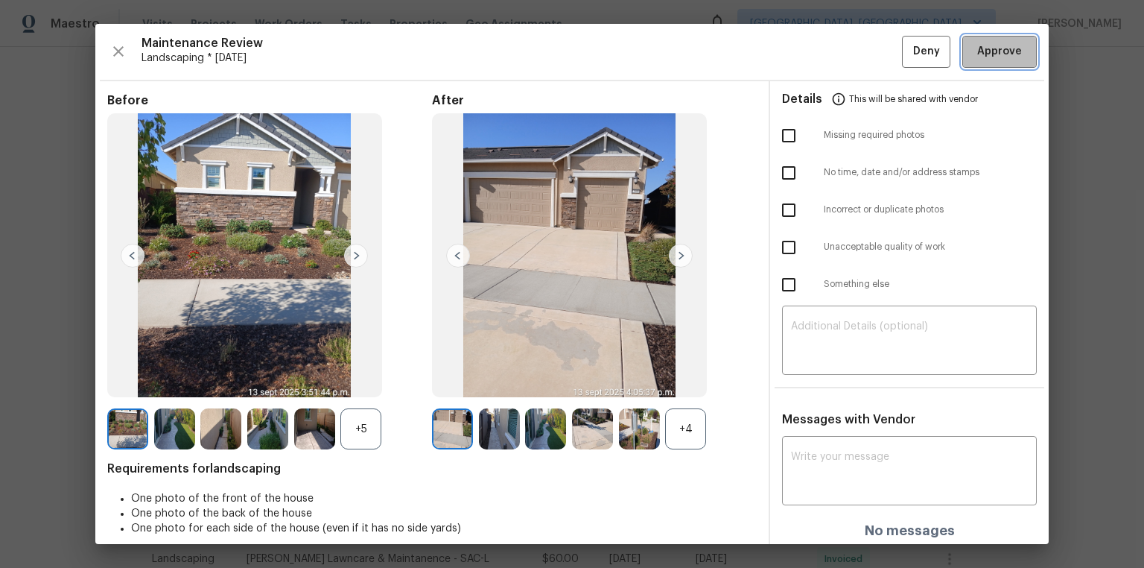
click at [813, 52] on span "Approve" at bounding box center [999, 51] width 45 height 19
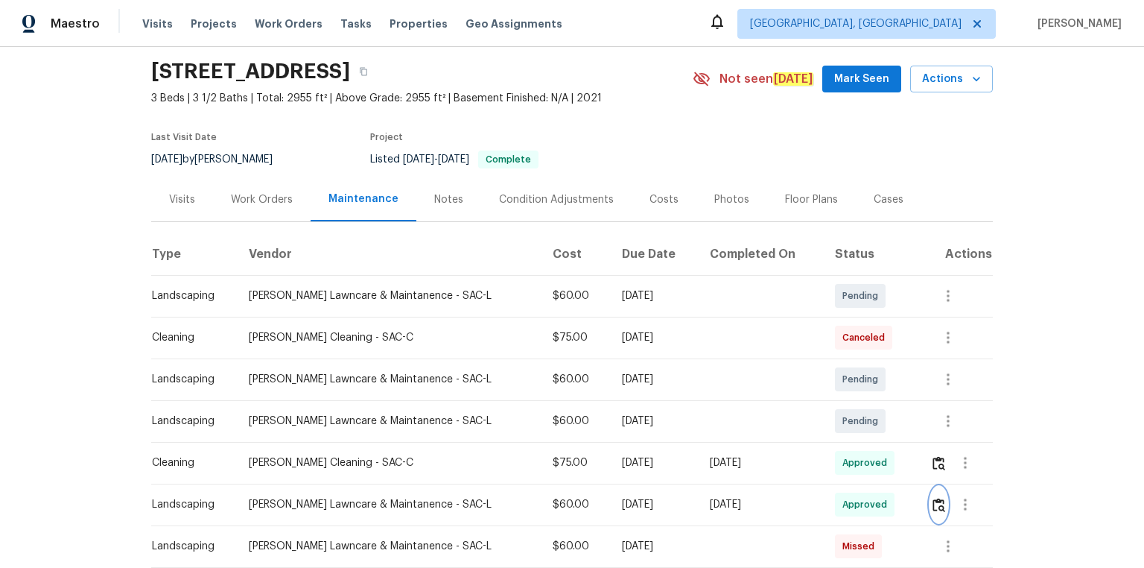
scroll to position [0, 0]
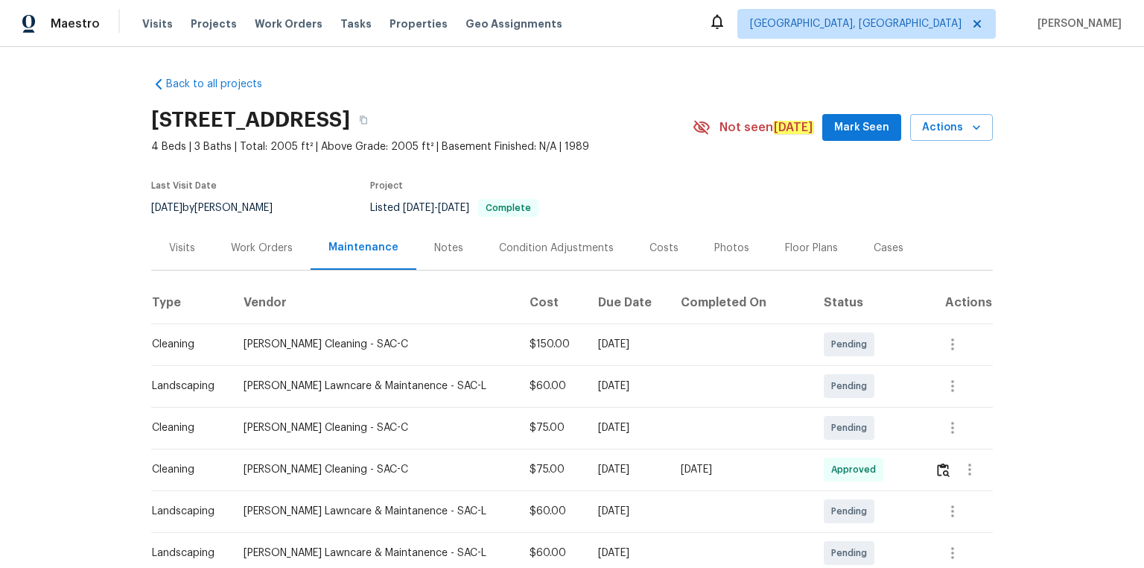
scroll to position [60, 0]
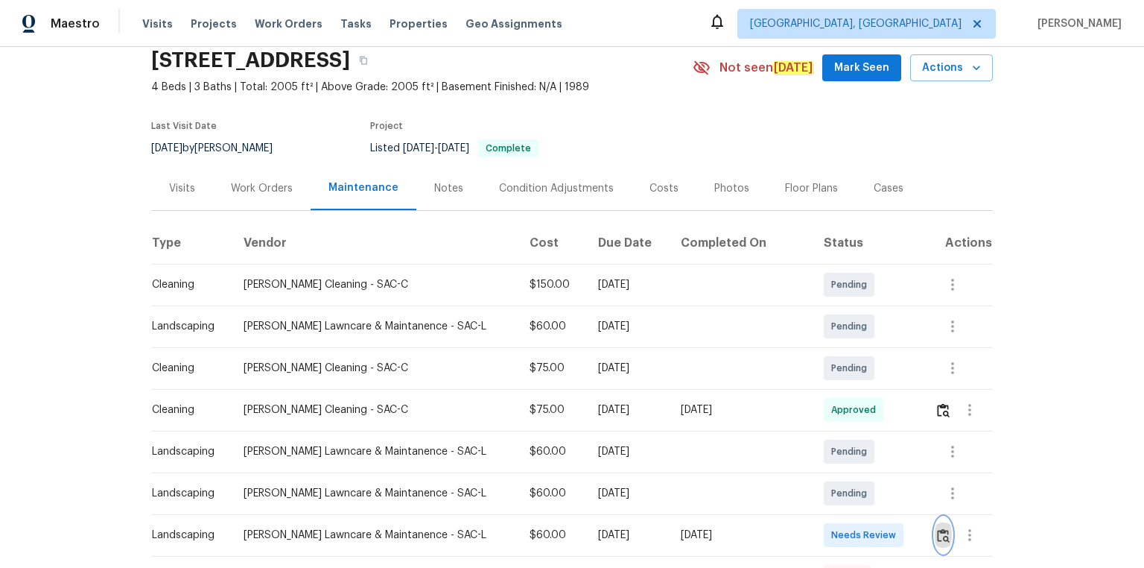
click at [813, 381] on button "button" at bounding box center [943, 535] width 17 height 36
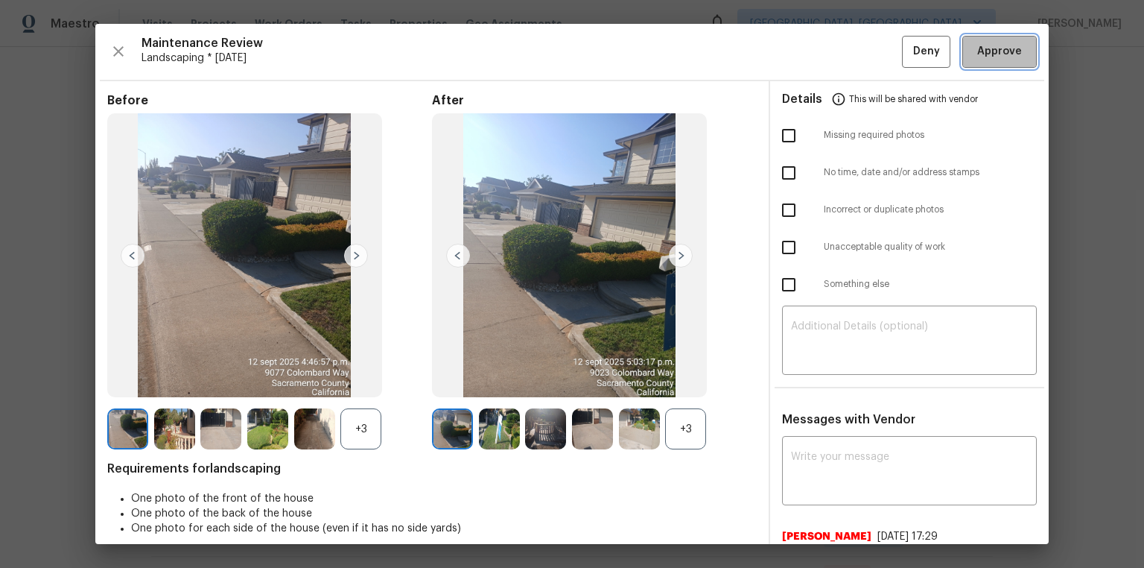
click at [813, 48] on span "Approve" at bounding box center [999, 51] width 45 height 19
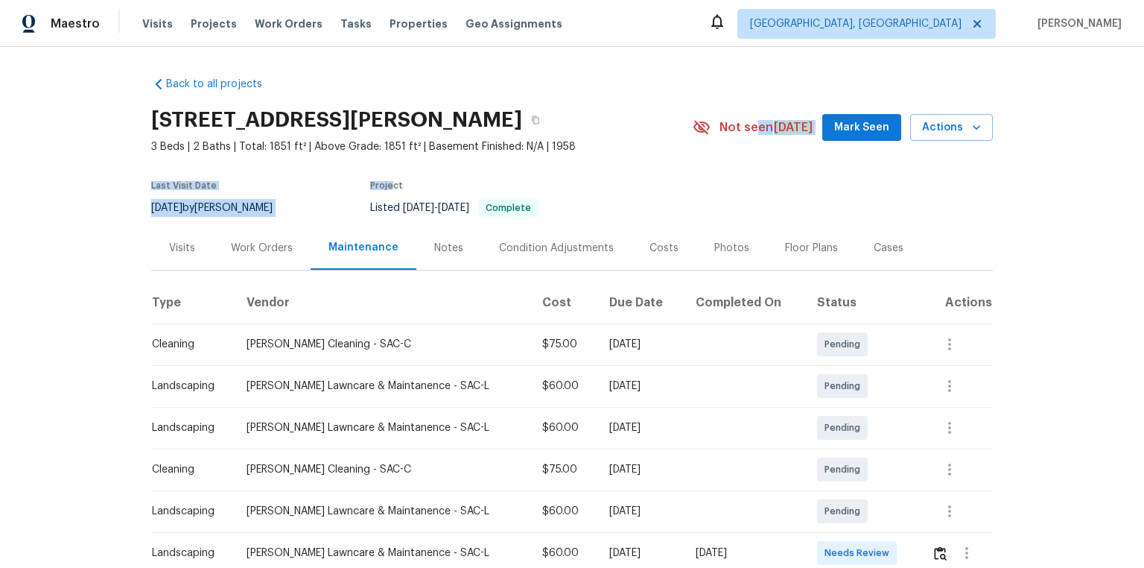
click at [766, 132] on section "2524 Las Casas Way, Rancho Cordova, CA 95670 3 Beds | 2 Baths | Total: 1851 ft²…" at bounding box center [572, 163] width 842 height 125
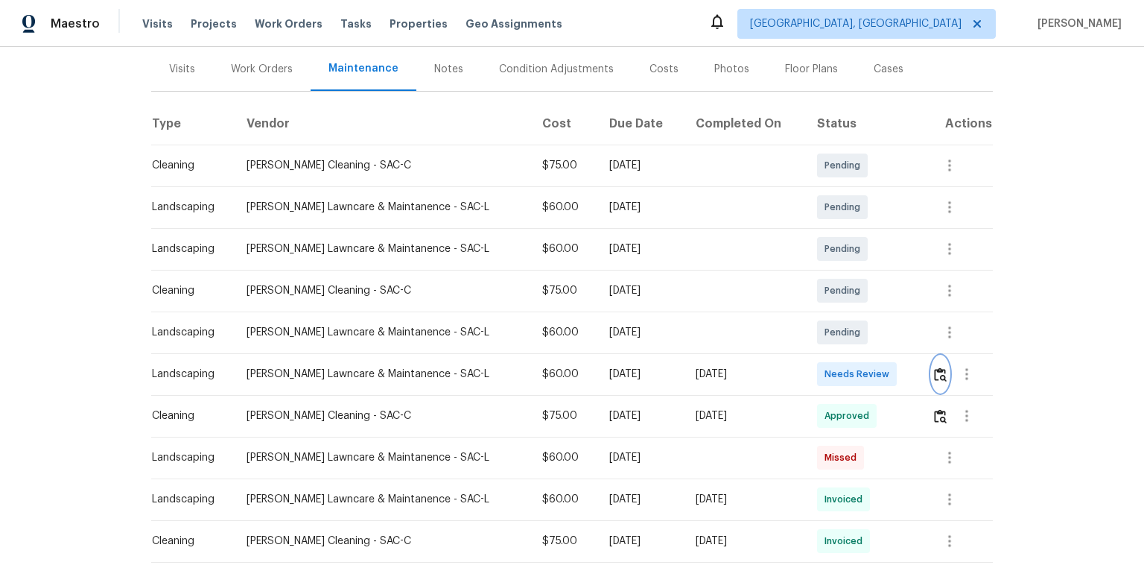
click at [813, 372] on img "button" at bounding box center [940, 374] width 13 height 14
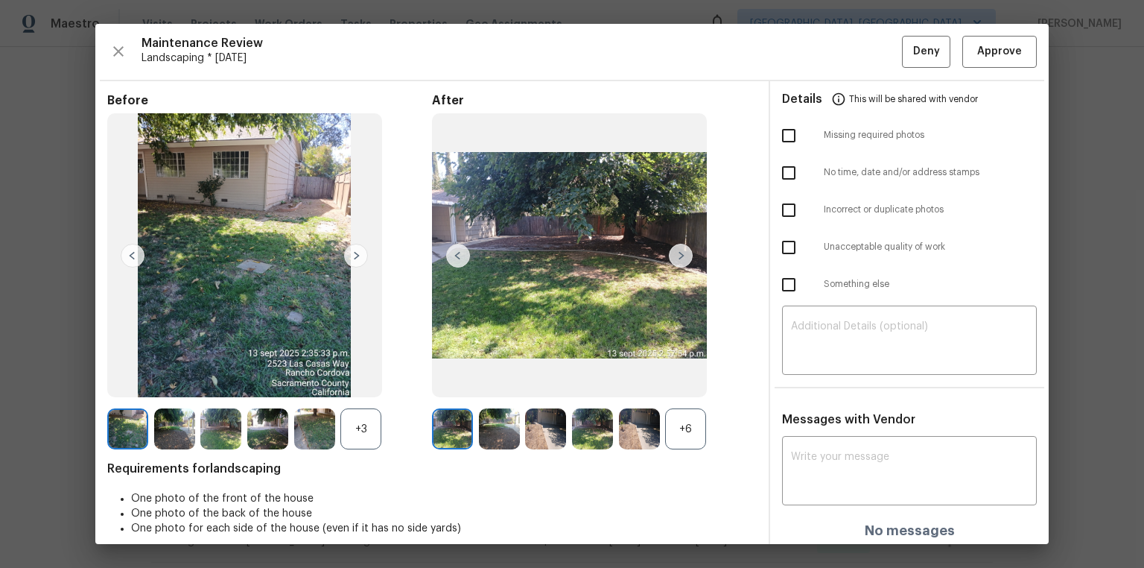
click at [813, 34] on div "Maintenance Review Landscaping * Mon, Sep 08 Deny Approve Before +3 After +6 Re…" at bounding box center [571, 284] width 953 height 520
click at [813, 54] on button "Approve" at bounding box center [999, 52] width 74 height 32
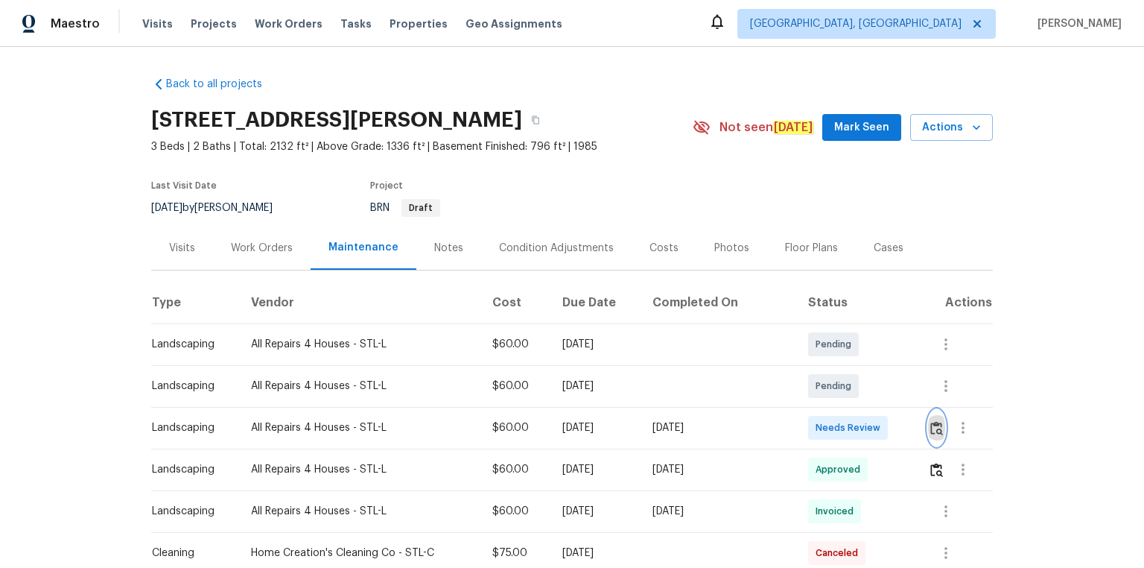
click at [813, 381] on button "button" at bounding box center [936, 428] width 17 height 36
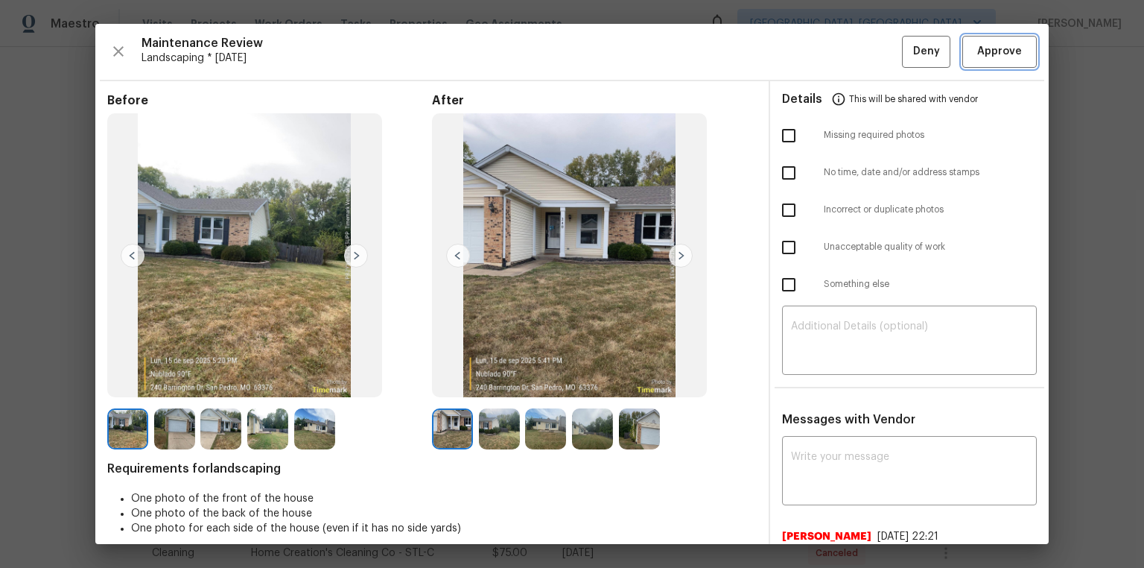
click at [813, 51] on span "Approve" at bounding box center [999, 51] width 51 height 19
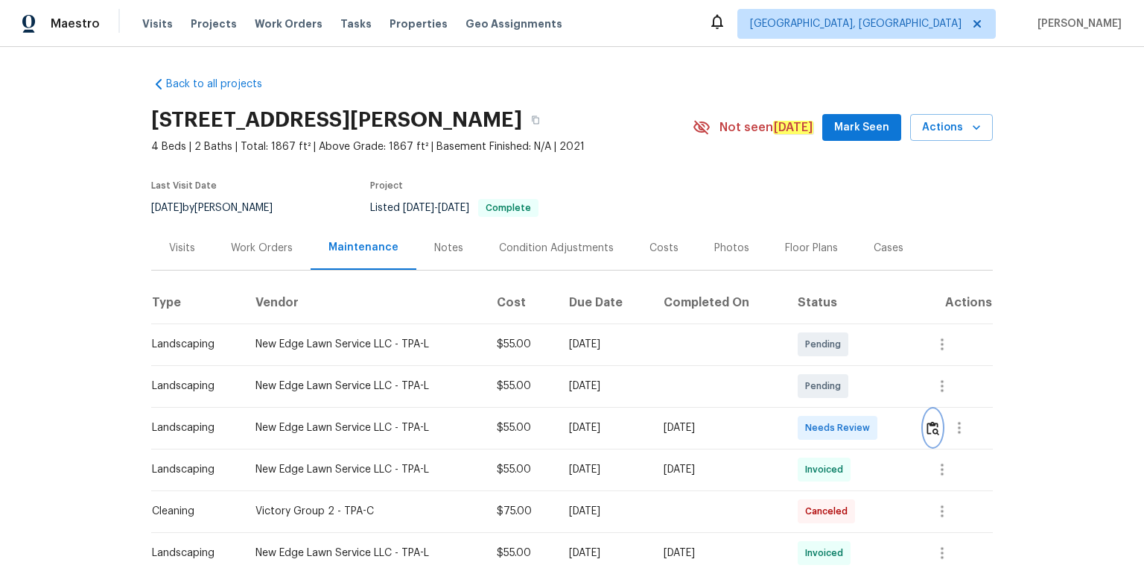
click at [933, 431] on img "button" at bounding box center [933, 428] width 13 height 14
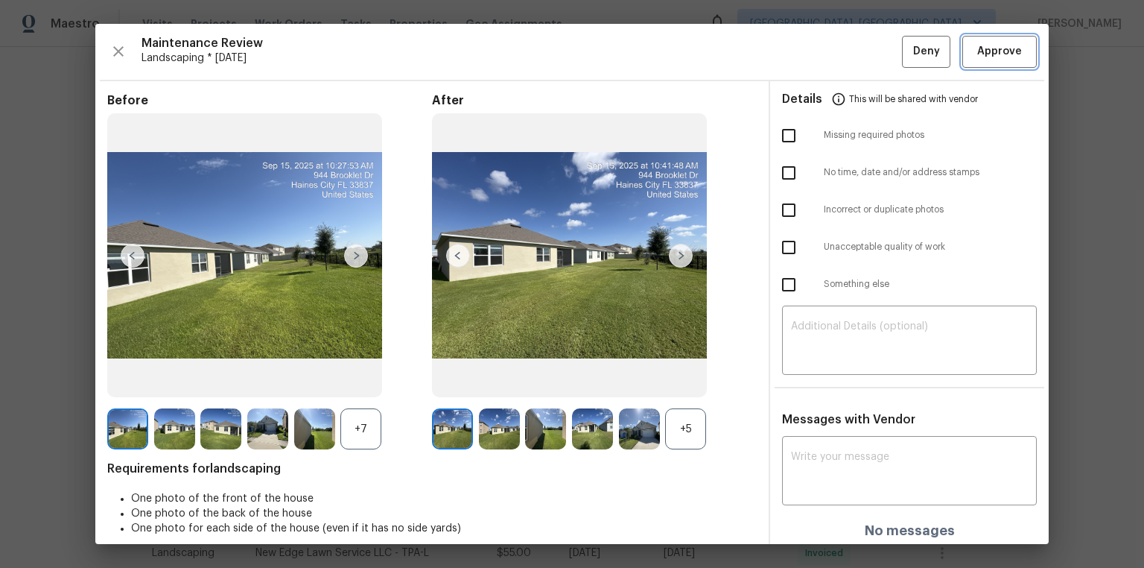
click at [1023, 57] on button "Approve" at bounding box center [999, 52] width 74 height 32
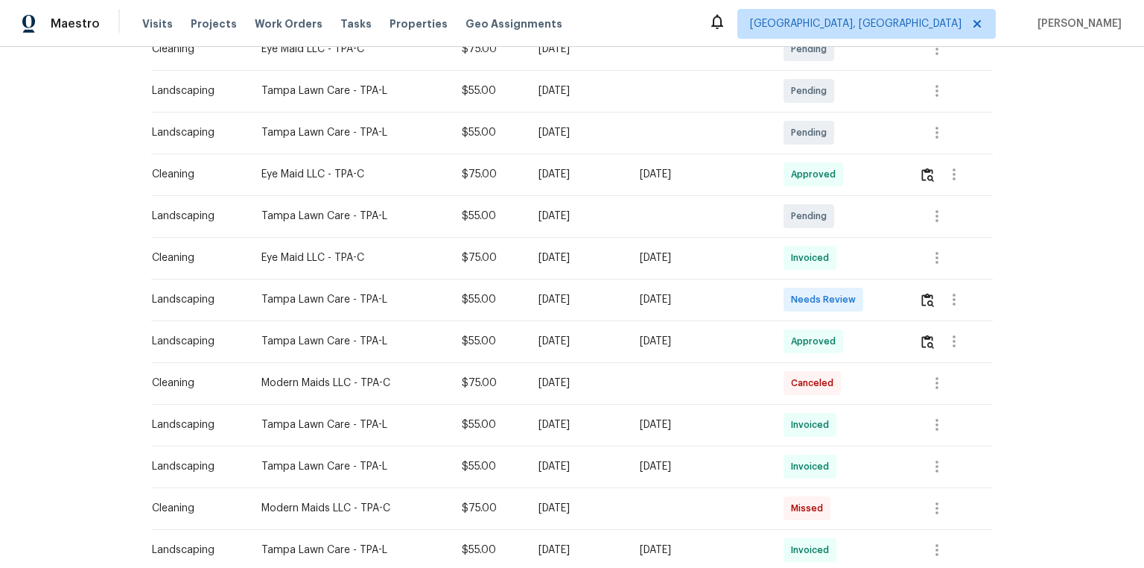
scroll to position [238, 0]
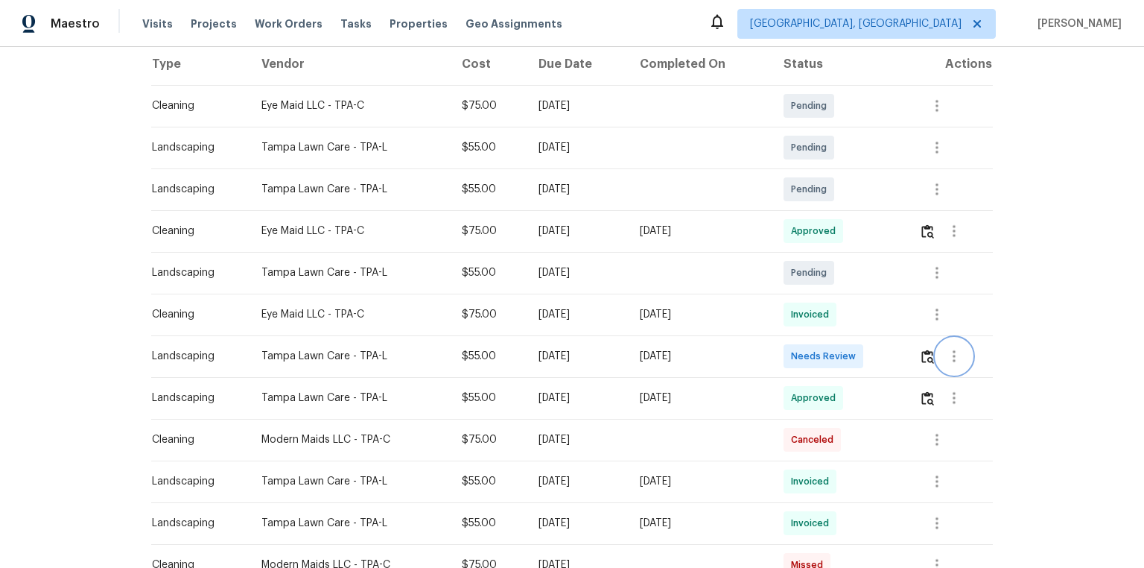
click at [813, 359] on button "button" at bounding box center [954, 356] width 36 height 36
drag, startPoint x: 889, startPoint y: 349, endPoint x: 925, endPoint y: 358, distance: 37.6
click at [813, 349] on div at bounding box center [572, 284] width 1144 height 568
click at [813, 354] on img "button" at bounding box center [927, 356] width 13 height 14
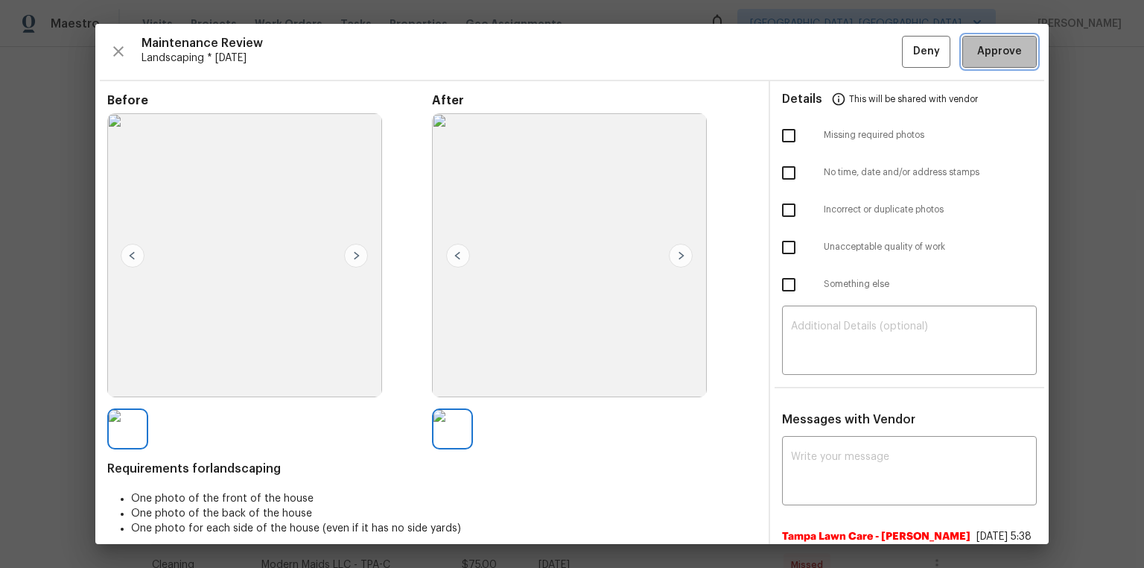
click at [813, 48] on span "Approve" at bounding box center [999, 51] width 45 height 19
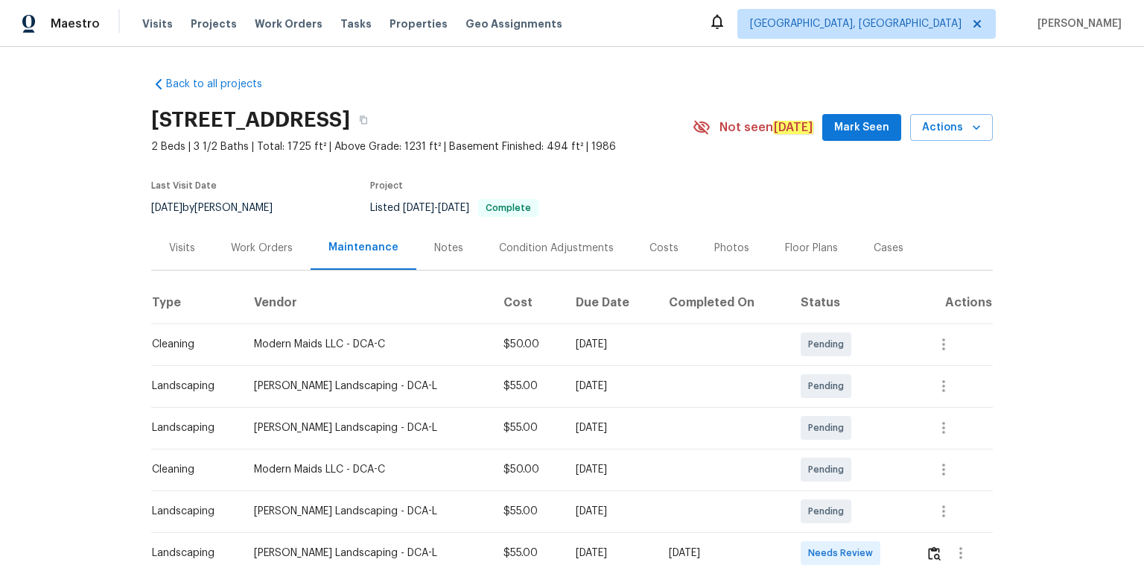
drag, startPoint x: 828, startPoint y: -52, endPoint x: 936, endPoint y: -45, distance: 107.5
click at [813, 0] on html "Maestro Visits Projects Work Orders Tasks Properties Geo Assignments Albuquerqu…" at bounding box center [572, 284] width 1144 height 568
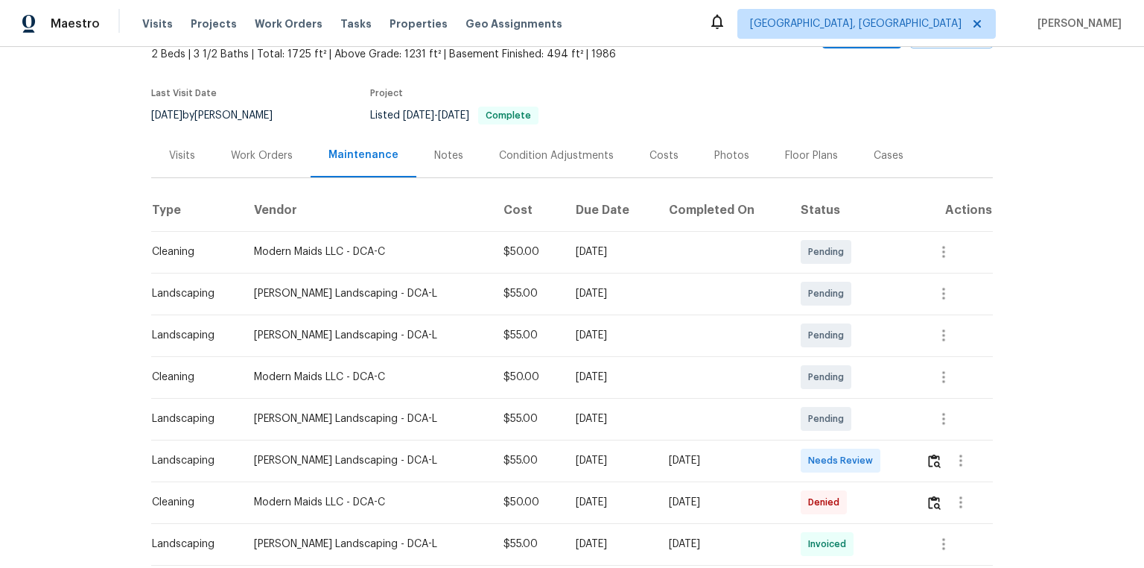
scroll to position [179, 0]
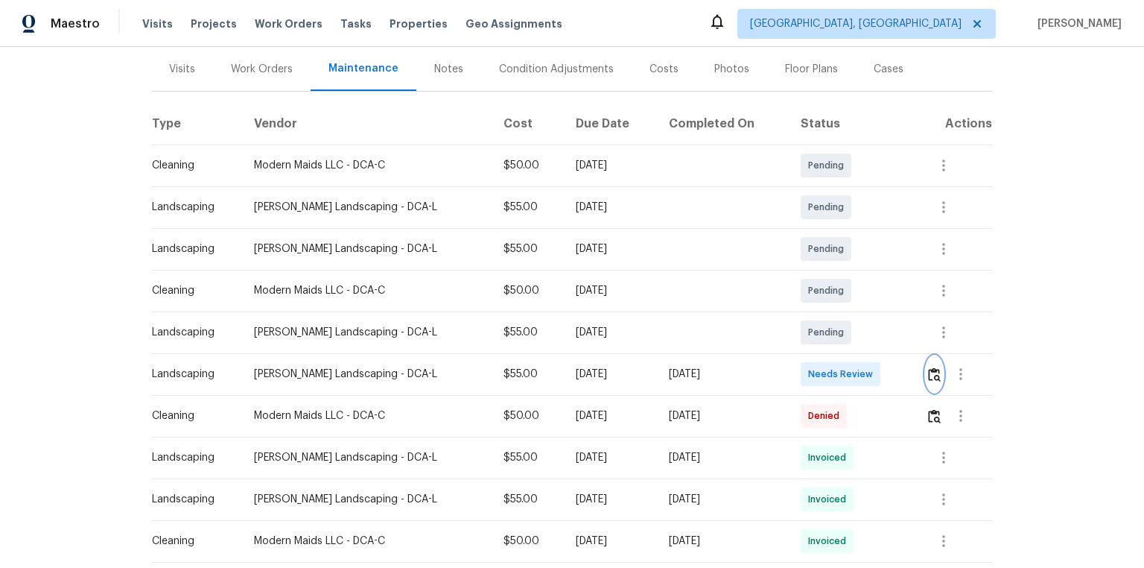
click at [813, 378] on img "button" at bounding box center [934, 374] width 13 height 14
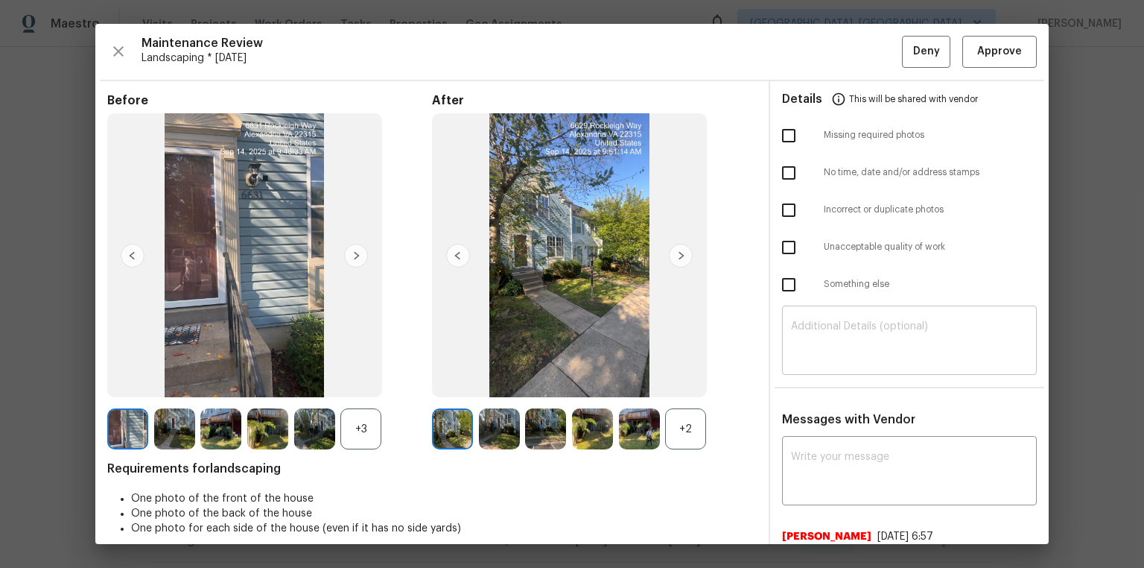
click at [813, 354] on textarea at bounding box center [909, 342] width 237 height 42
paste textarea "https://admin.opendoor.com/admin/properties/23727037/68FQJGQZHTWDQ/-/maintenance"
type textarea "https://admin.opendoor.com/admin/properties/23727037/68FQJGQZHTWDQ/-/maintenance"
paste textarea "Maintenance Audit Team: Hello! Unfortunately, this landscaping visit completed …"
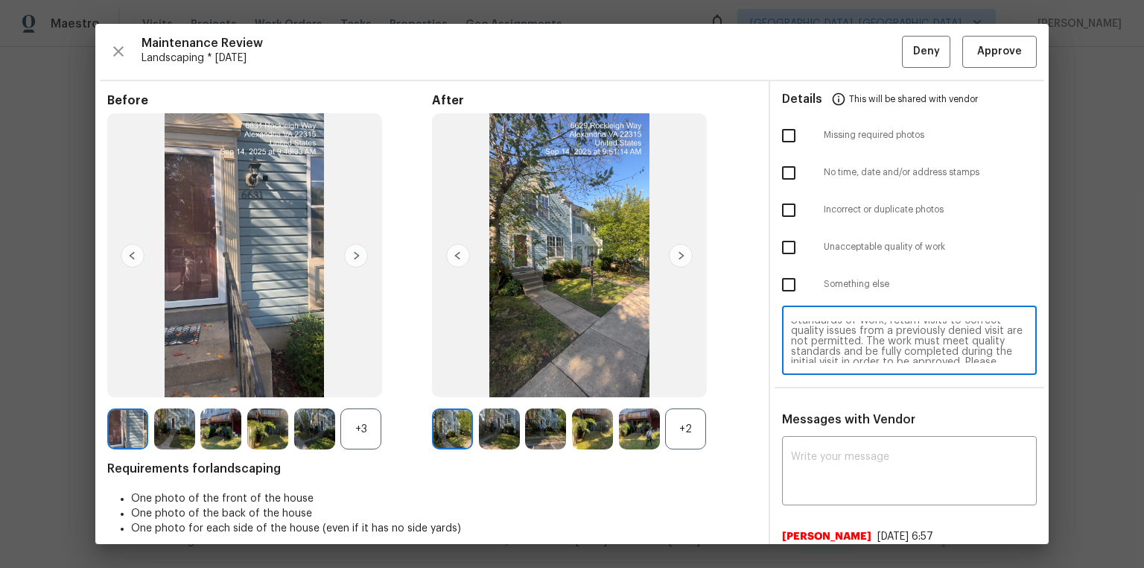
scroll to position [24, 0]
type textarea "Maintenance Audit Team: Hello! Unfortunately, this landscaping visit completed …"
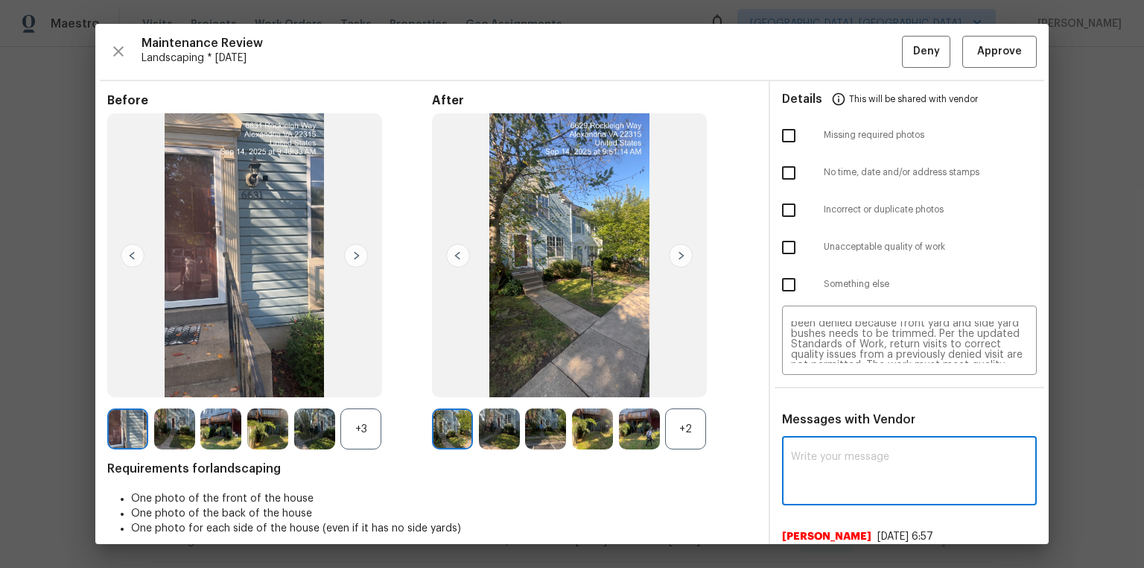
click at [813, 381] on textarea at bounding box center [909, 472] width 237 height 42
click at [813, 350] on textarea "Maintenance Audit Team: Hello! Unfortunately, this landscaping visit completed …" at bounding box center [909, 342] width 237 height 42
click at [813, 381] on textarea at bounding box center [909, 472] width 237 height 42
paste textarea "Maintenance Audit Team: Hello! Unfortunately, this landscaping visit completed …"
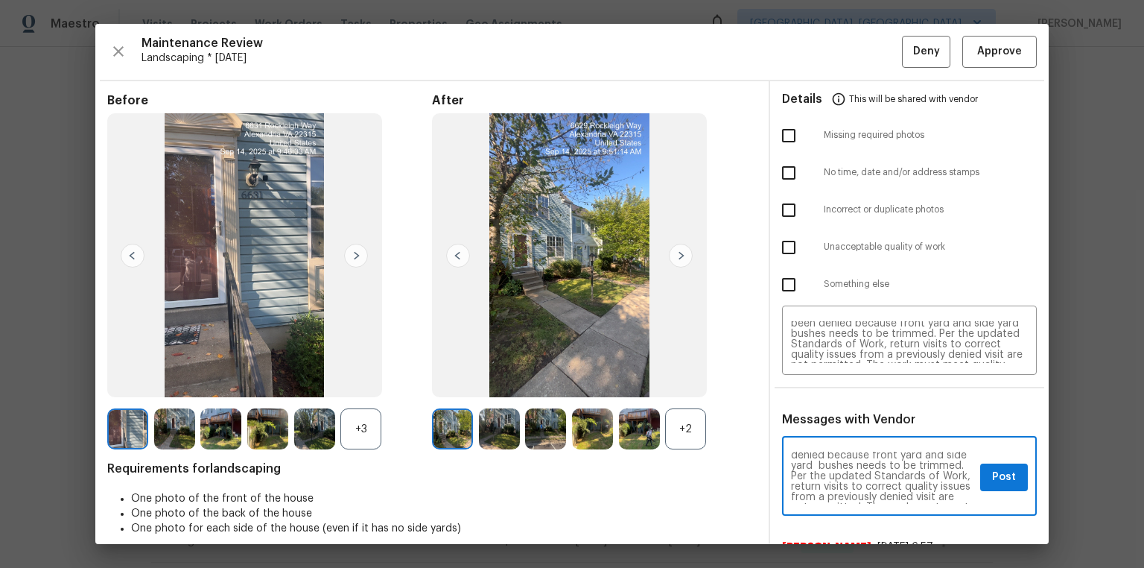
scroll to position [60, 0]
type textarea "Maintenance Audit Team: Hello! Unfortunately, this landscaping visit completed …"
click at [793, 247] on input "checkbox" at bounding box center [788, 247] width 31 height 31
checkbox input "true"
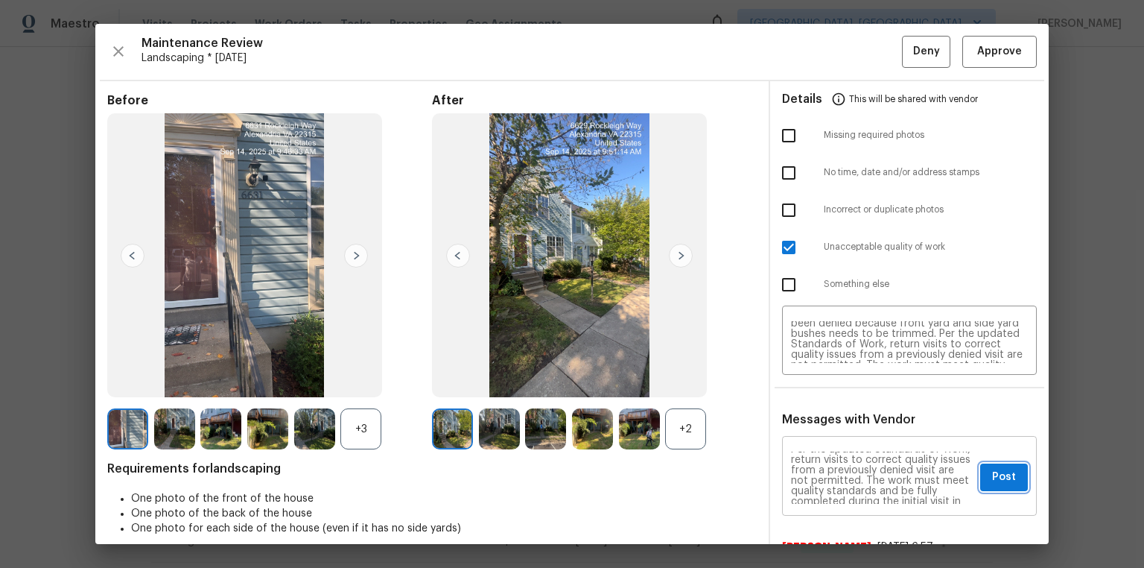
click at [813, 381] on button "Post" at bounding box center [1004, 477] width 48 height 28
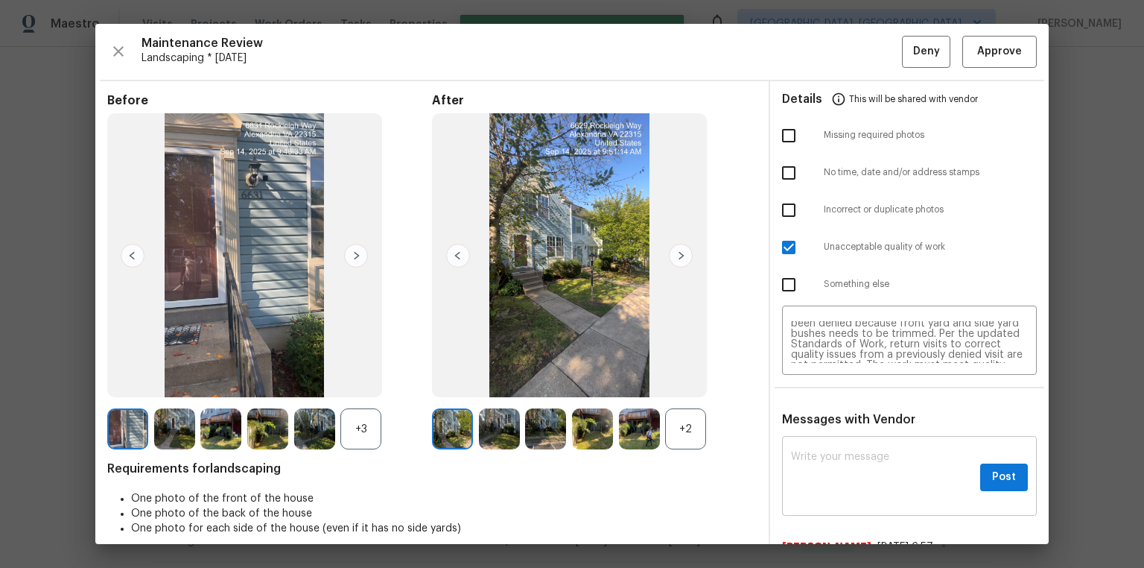
scroll to position [0, 0]
click at [813, 57] on span "Deny" at bounding box center [926, 51] width 27 height 19
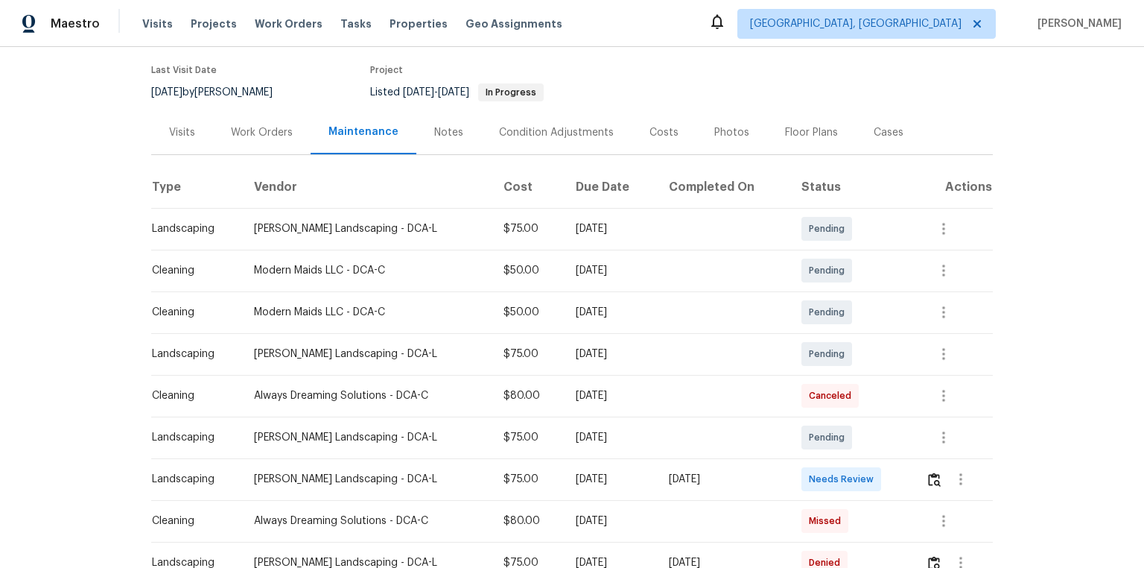
scroll to position [238, 0]
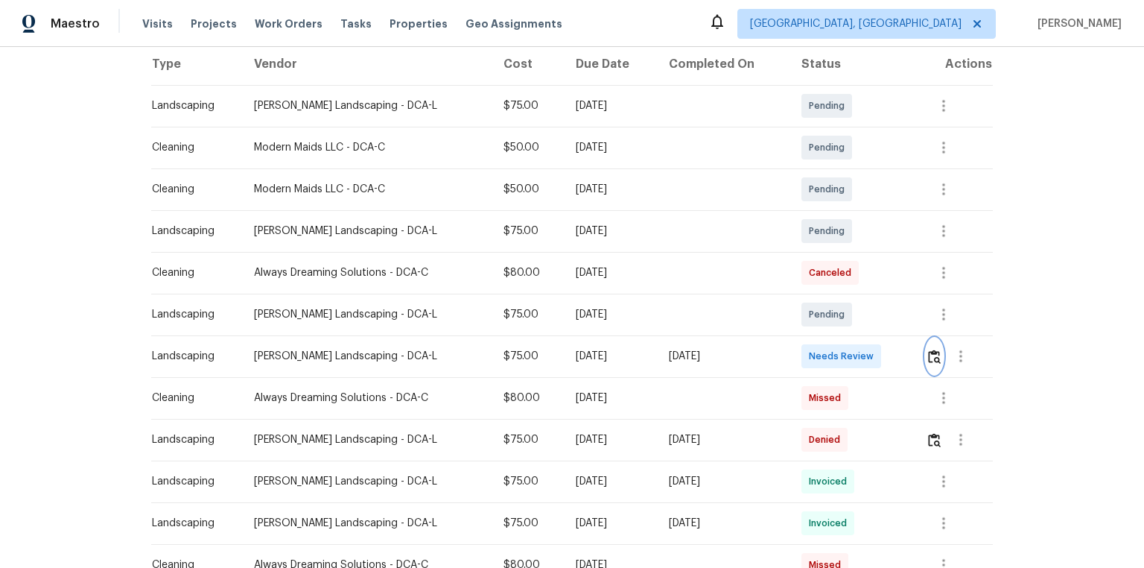
click at [813, 353] on button "button" at bounding box center [934, 356] width 17 height 36
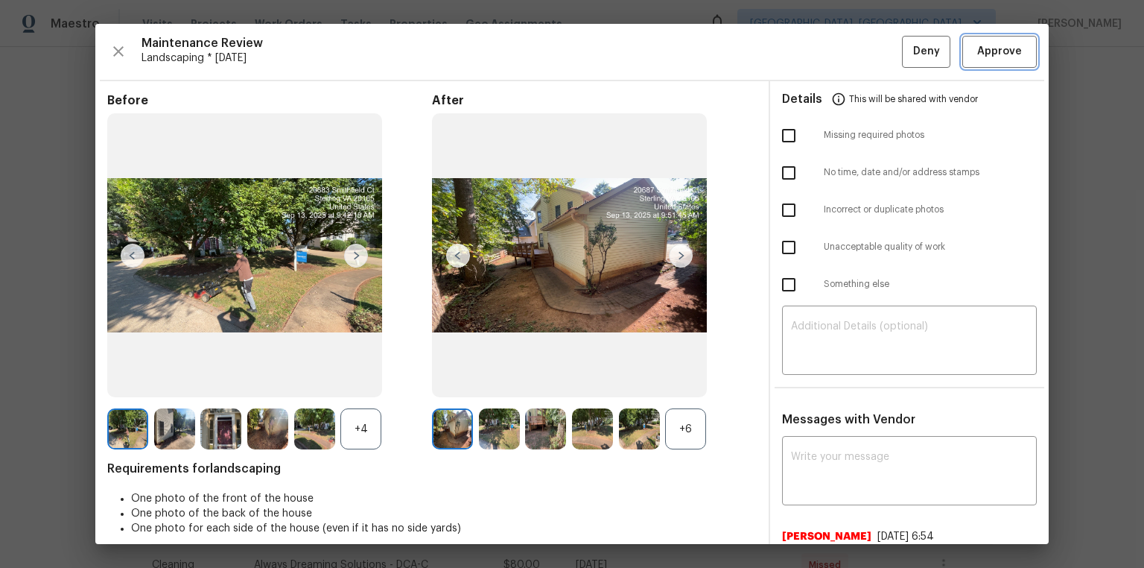
click at [813, 39] on button "Approve" at bounding box center [999, 52] width 74 height 32
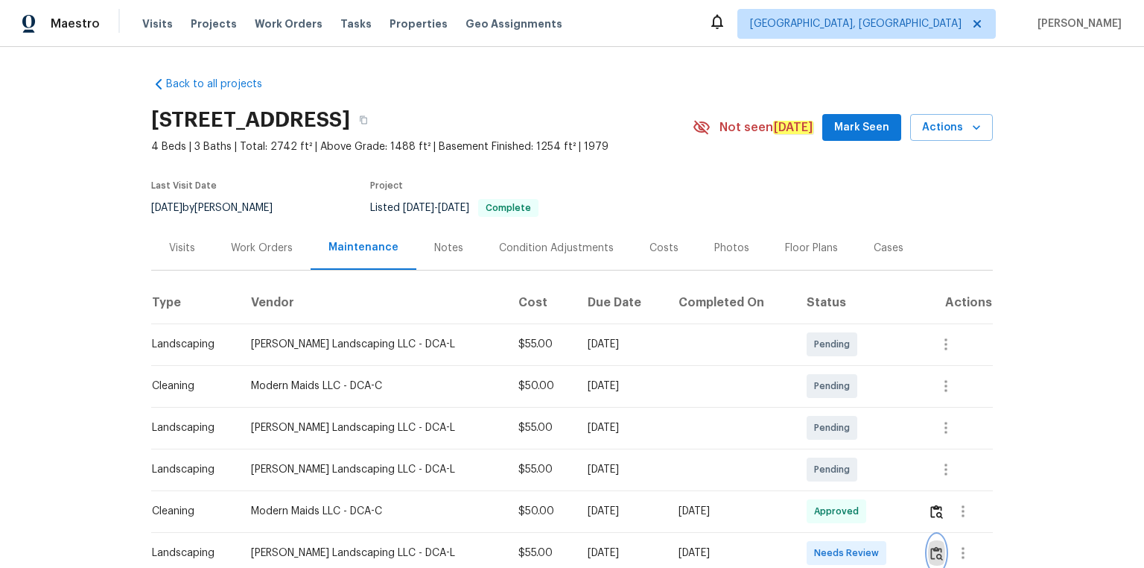
click at [813, 381] on img "button" at bounding box center [936, 553] width 13 height 14
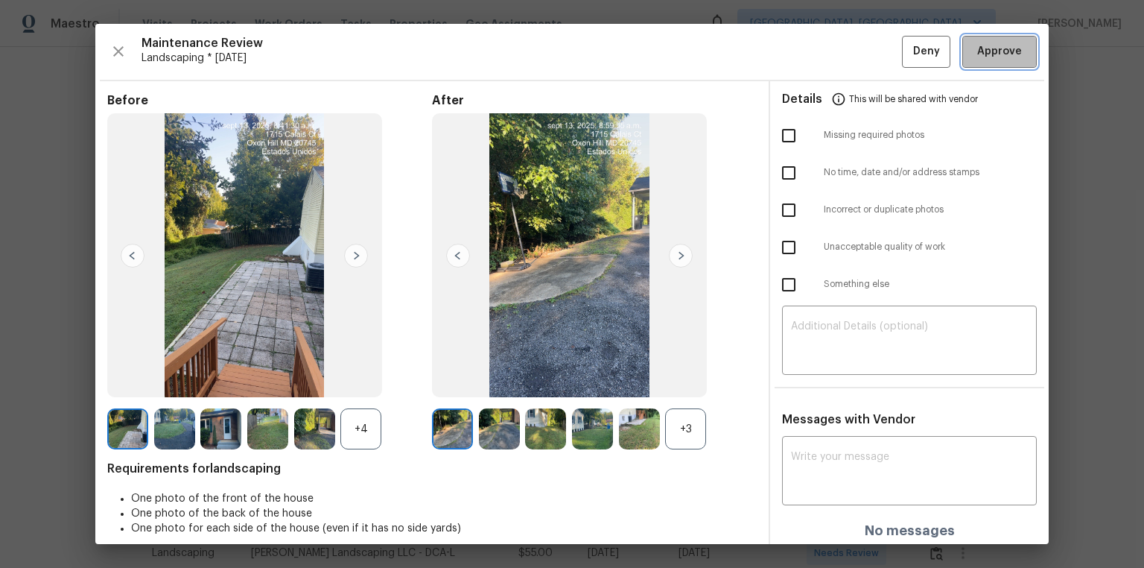
click at [813, 54] on button "Approve" at bounding box center [999, 52] width 74 height 32
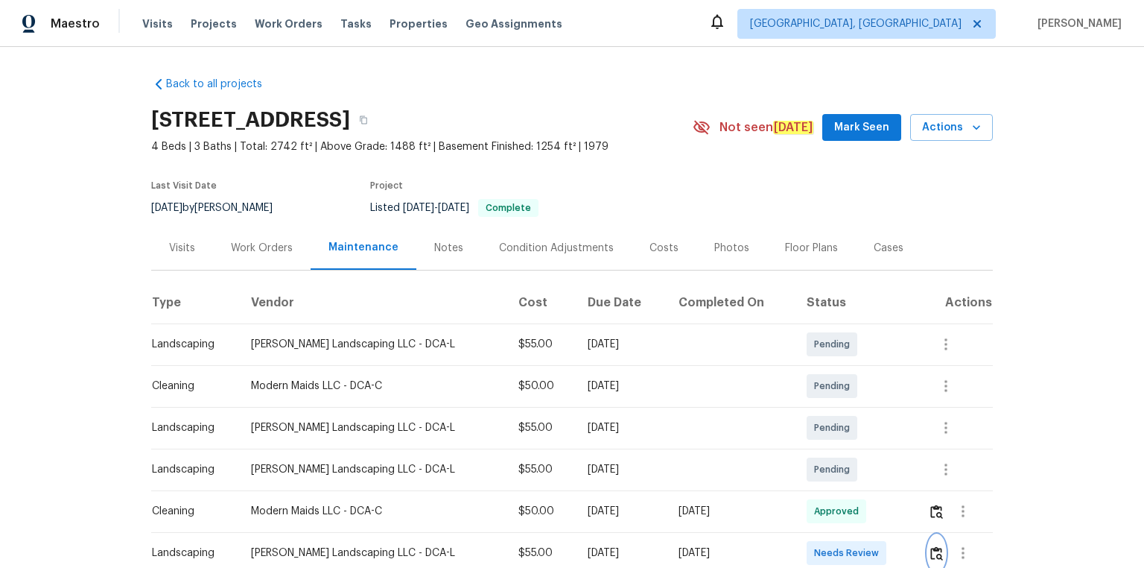
scroll to position [12, 0]
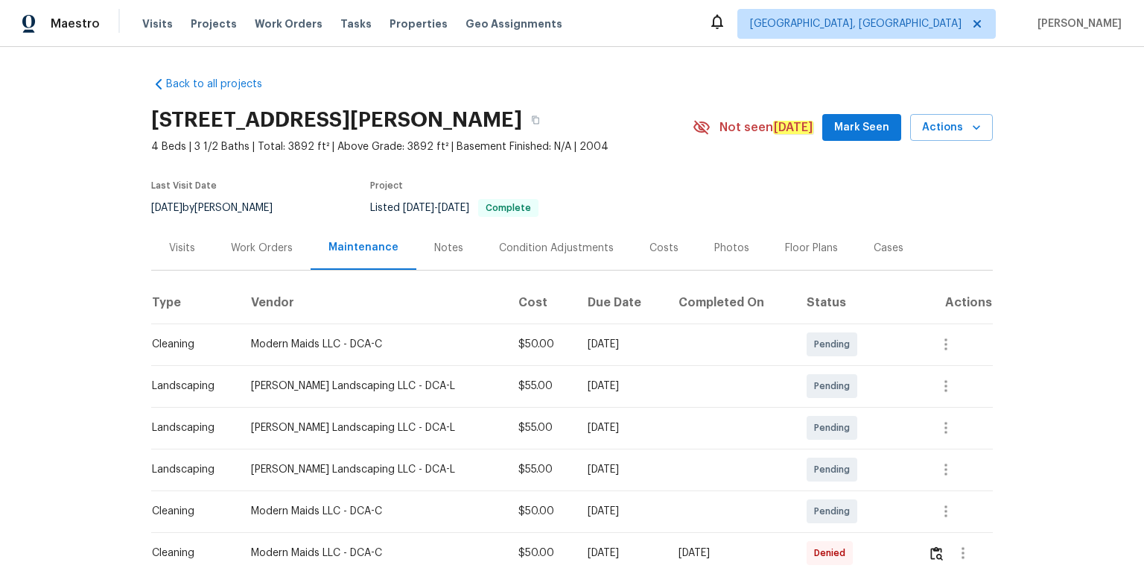
scroll to position [238, 0]
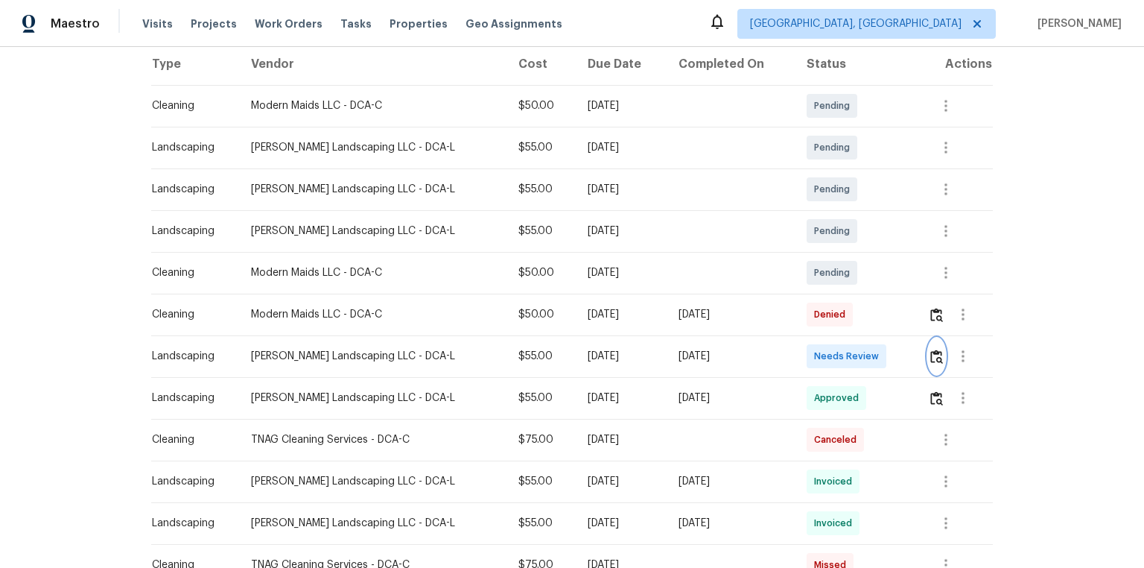
click at [813, 355] on img "button" at bounding box center [936, 356] width 13 height 14
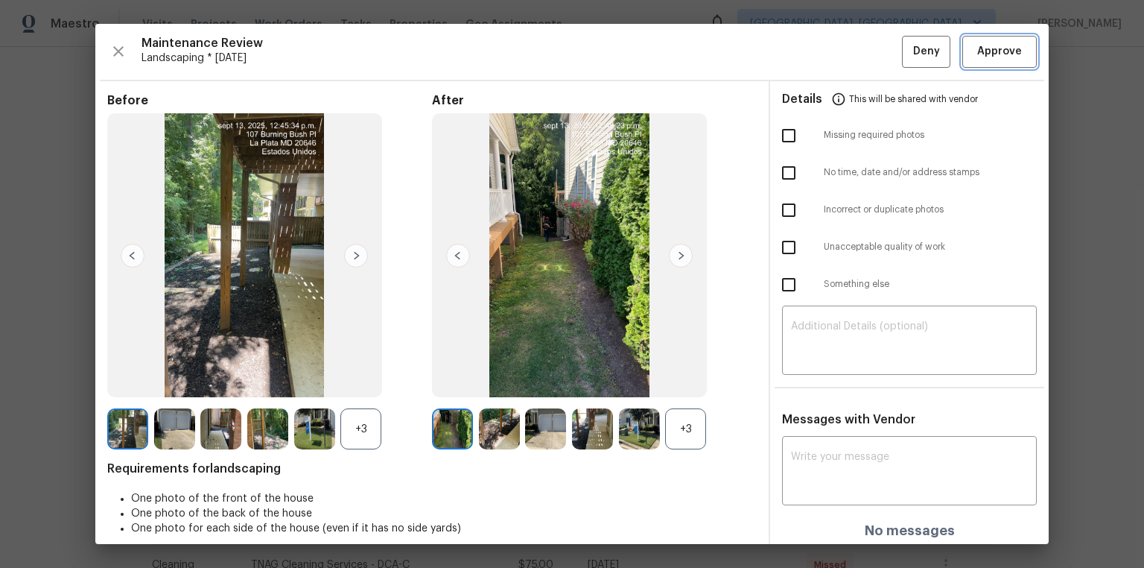
drag, startPoint x: 983, startPoint y: 58, endPoint x: 987, endPoint y: 78, distance: 20.5
click at [813, 58] on span "Approve" at bounding box center [999, 51] width 45 height 19
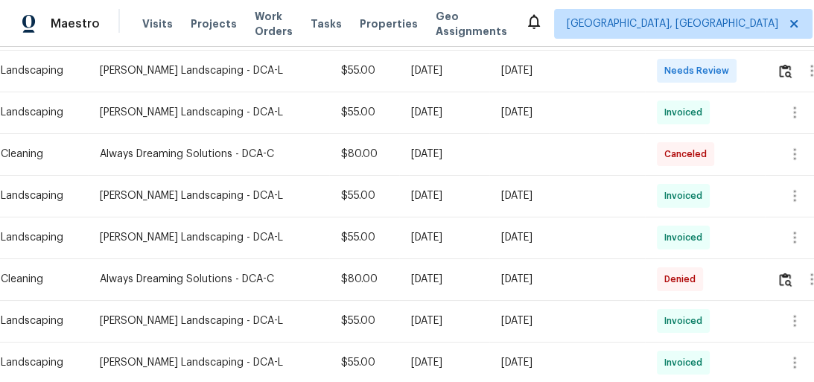
scroll to position [274, 0]
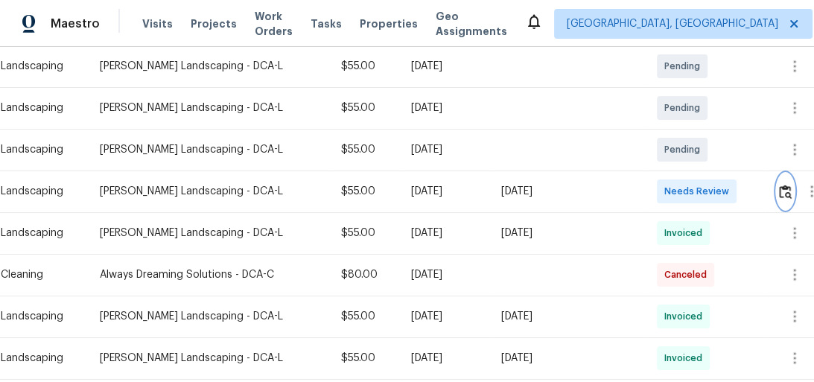
click at [779, 188] on button "button" at bounding box center [785, 192] width 17 height 36
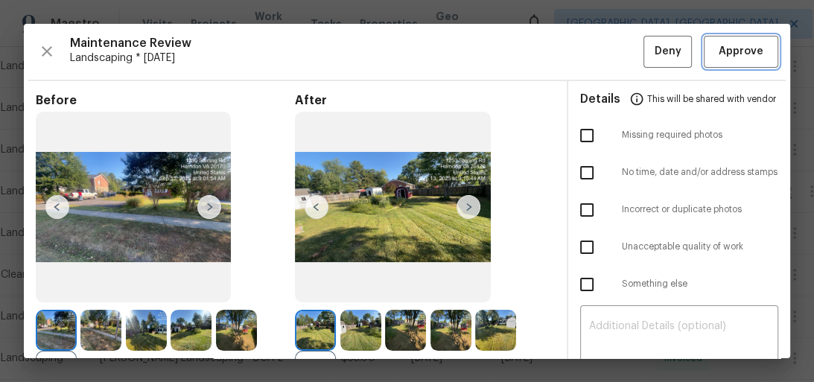
click at [742, 51] on span "Approve" at bounding box center [741, 51] width 45 height 19
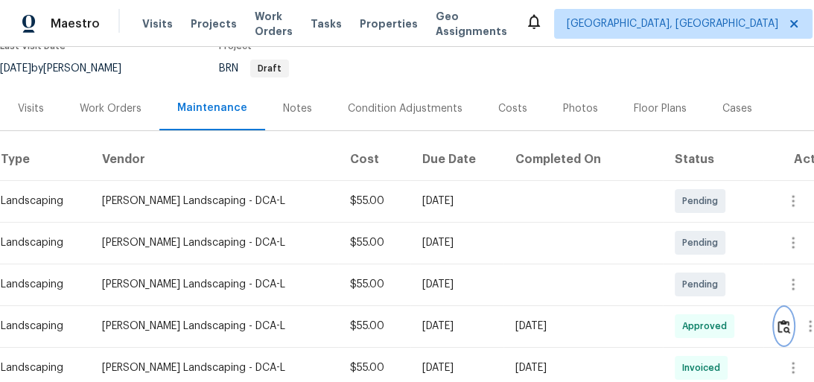
scroll to position [0, 0]
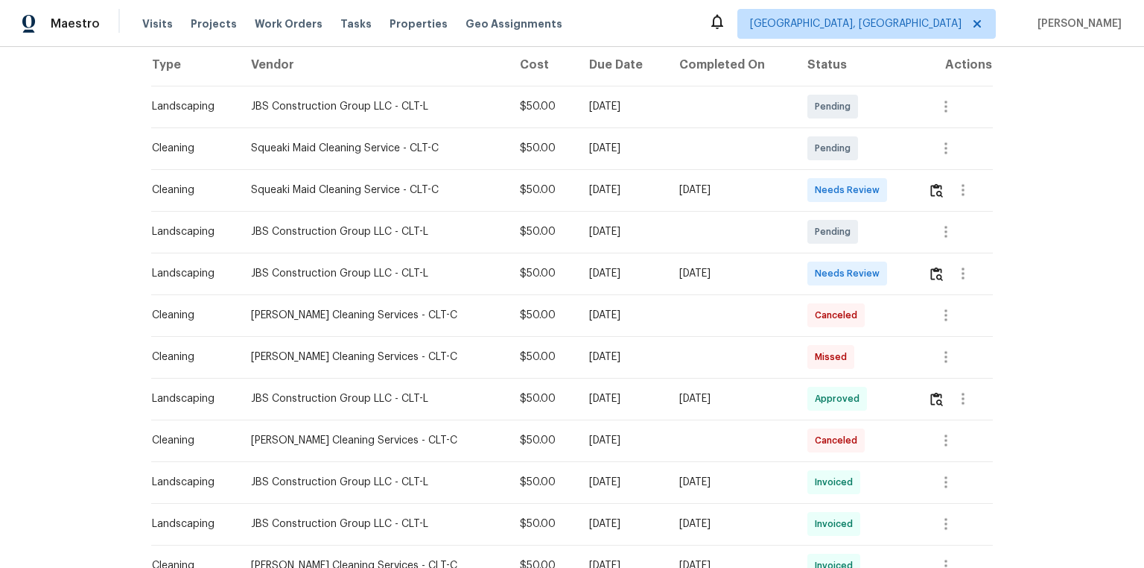
scroll to position [238, 0]
click at [813, 188] on img "button" at bounding box center [936, 189] width 13 height 14
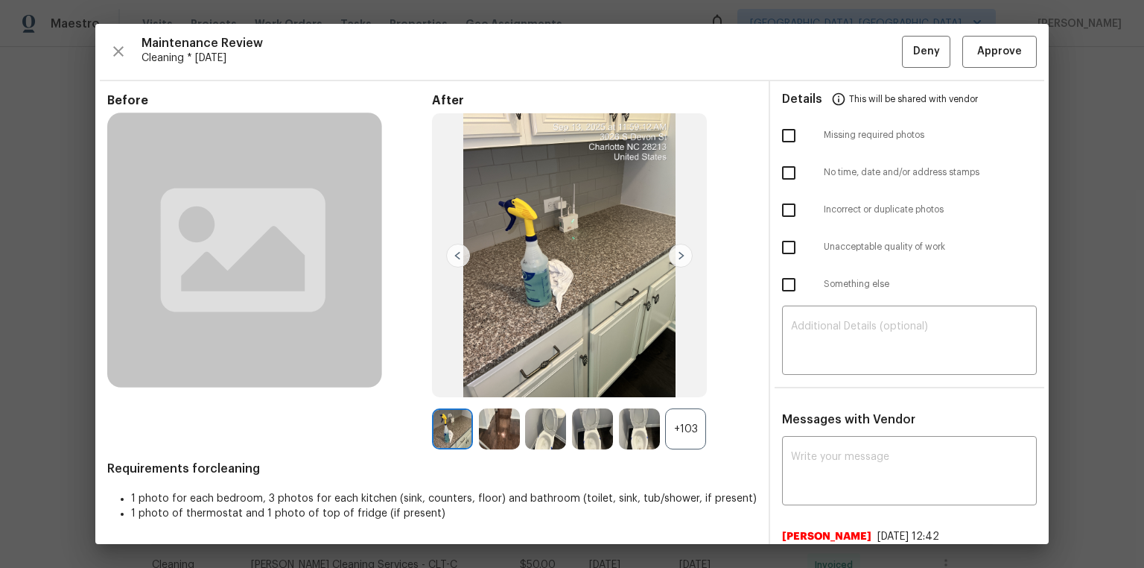
click at [679, 381] on div "+103" at bounding box center [685, 428] width 41 height 41
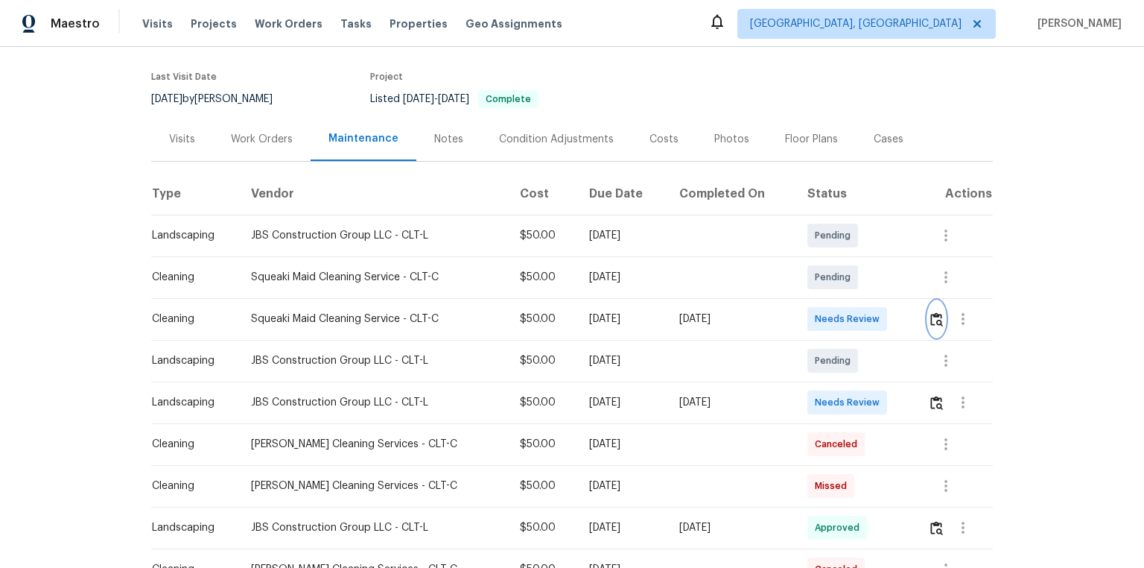
scroll to position [0, 0]
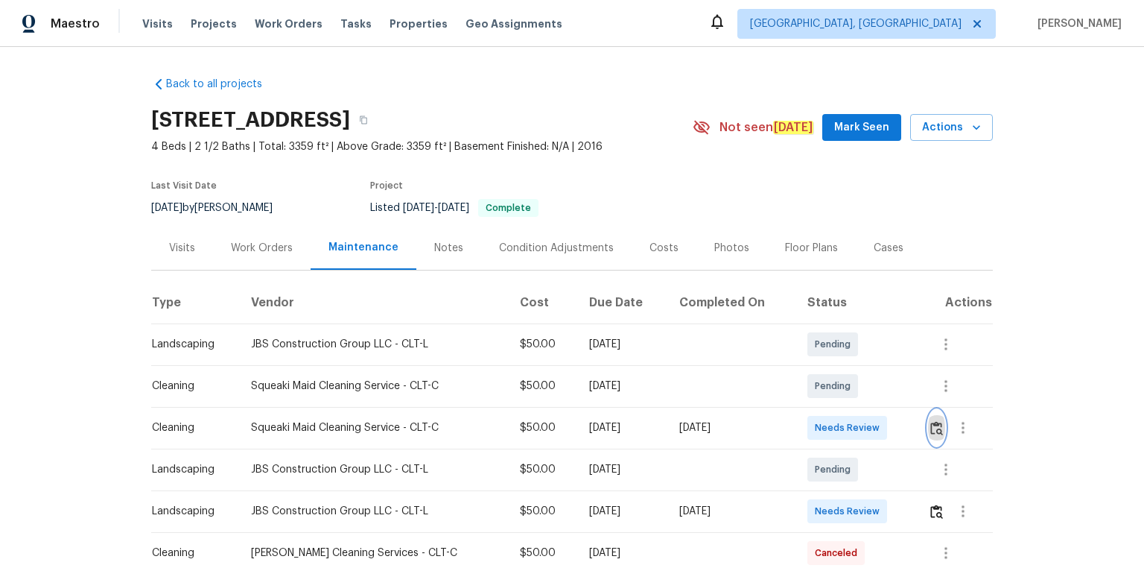
click at [813, 381] on img "button" at bounding box center [936, 428] width 13 height 14
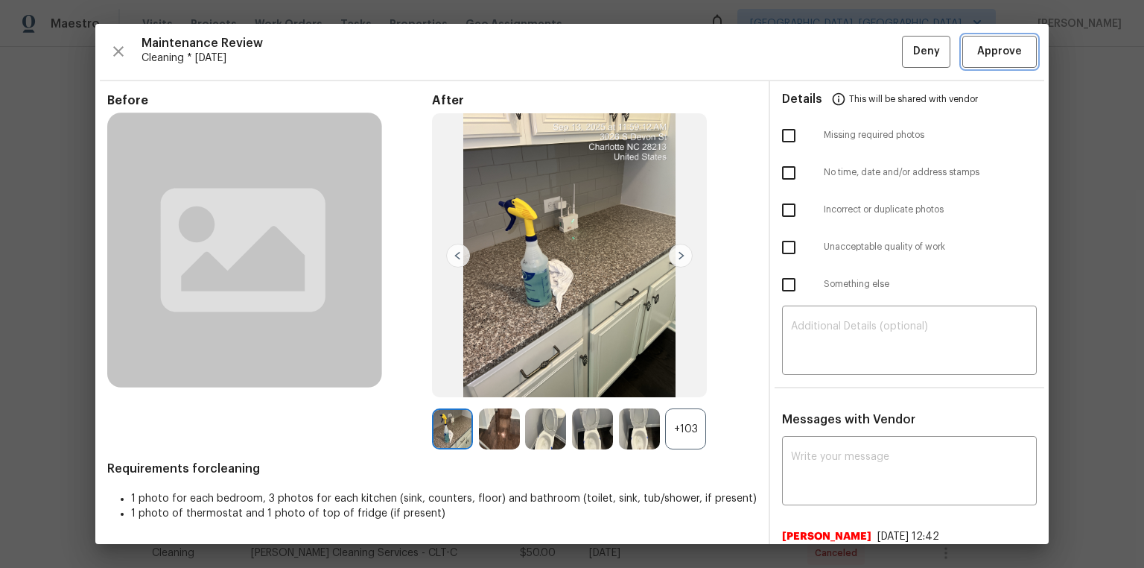
click at [813, 47] on span "Approve" at bounding box center [999, 51] width 45 height 19
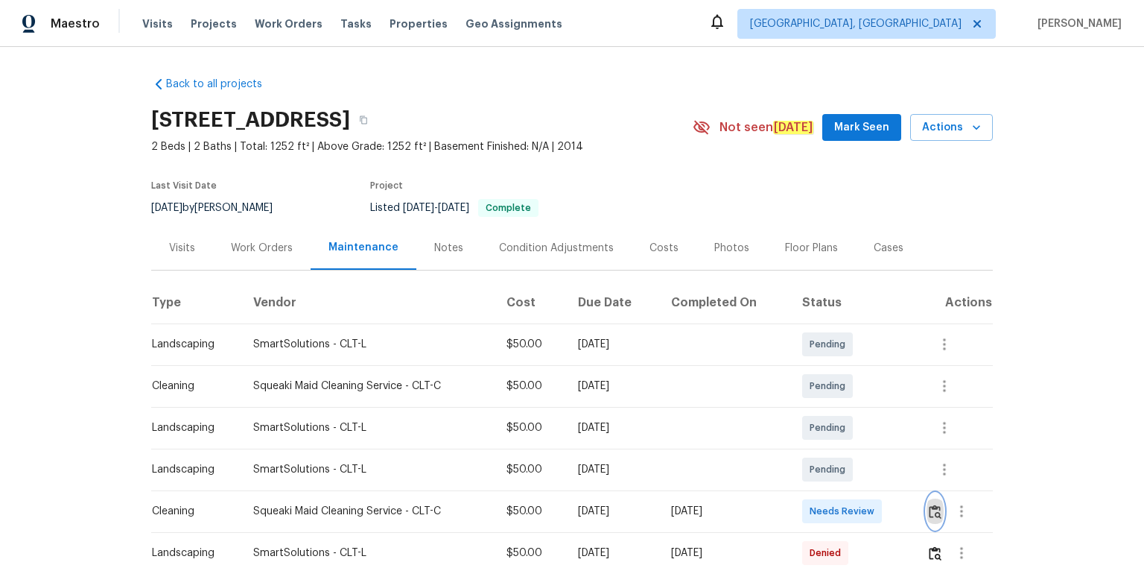
click at [813, 381] on img "button" at bounding box center [935, 511] width 13 height 14
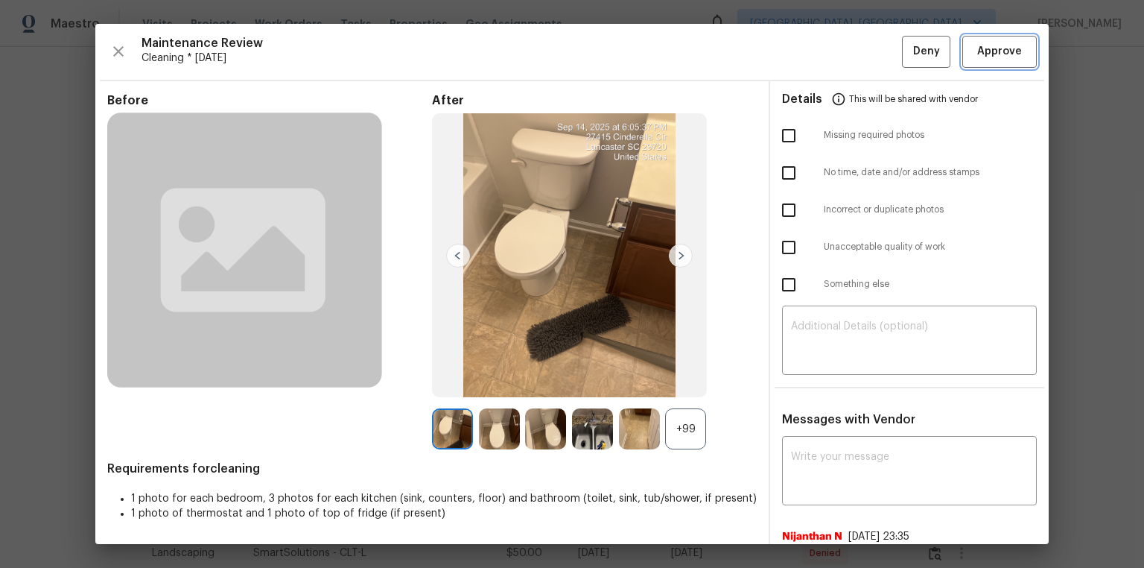
click at [813, 47] on span "Approve" at bounding box center [999, 51] width 45 height 19
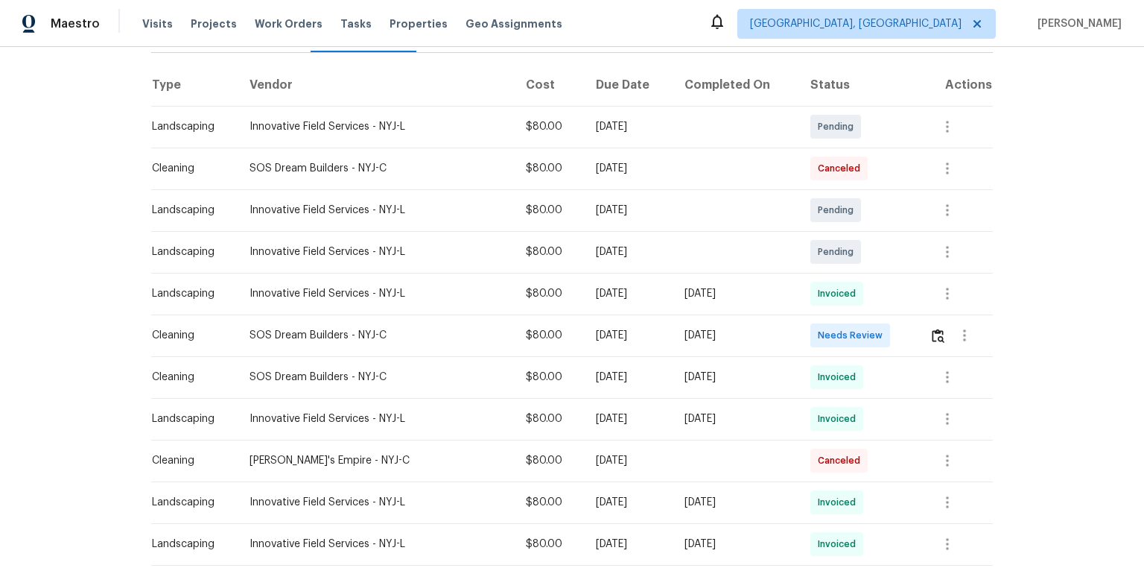
scroll to position [238, 0]
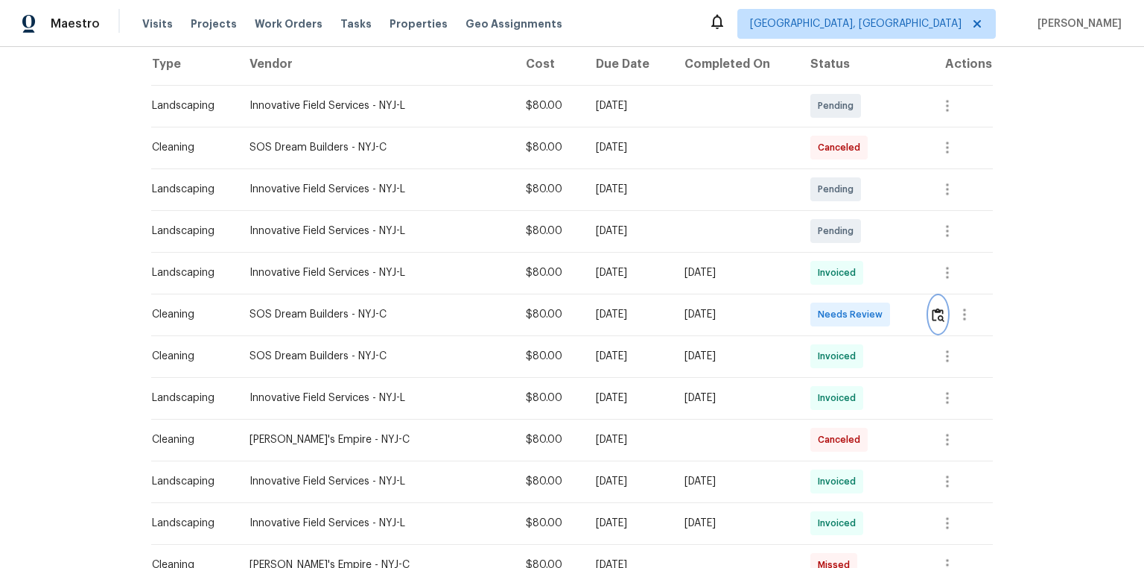
click at [813, 313] on img "button" at bounding box center [938, 315] width 13 height 14
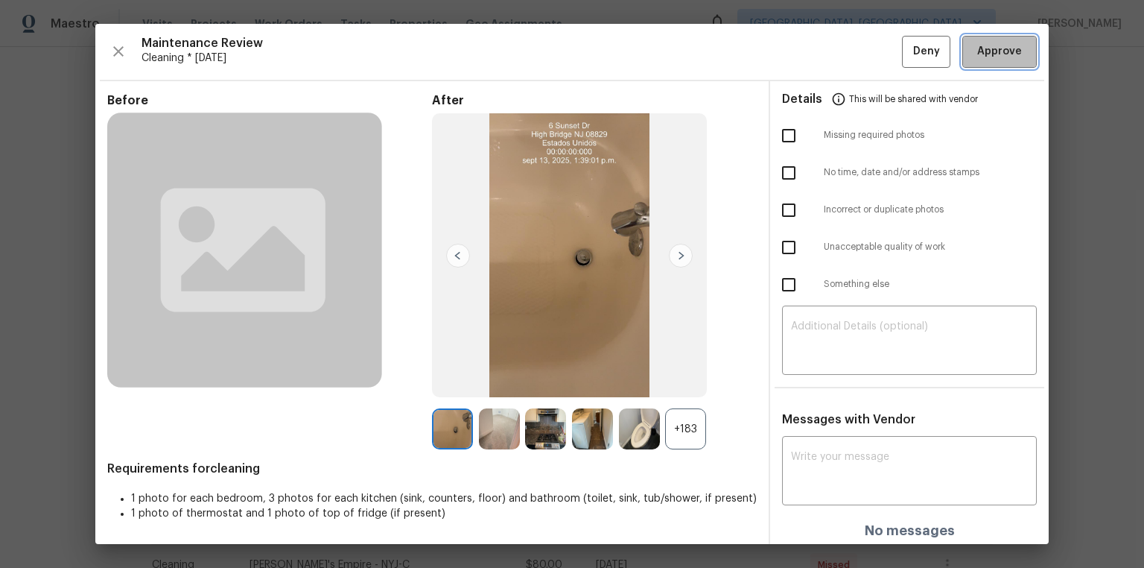
click at [813, 54] on span "Approve" at bounding box center [999, 51] width 45 height 19
